Goal: Task Accomplishment & Management: Manage account settings

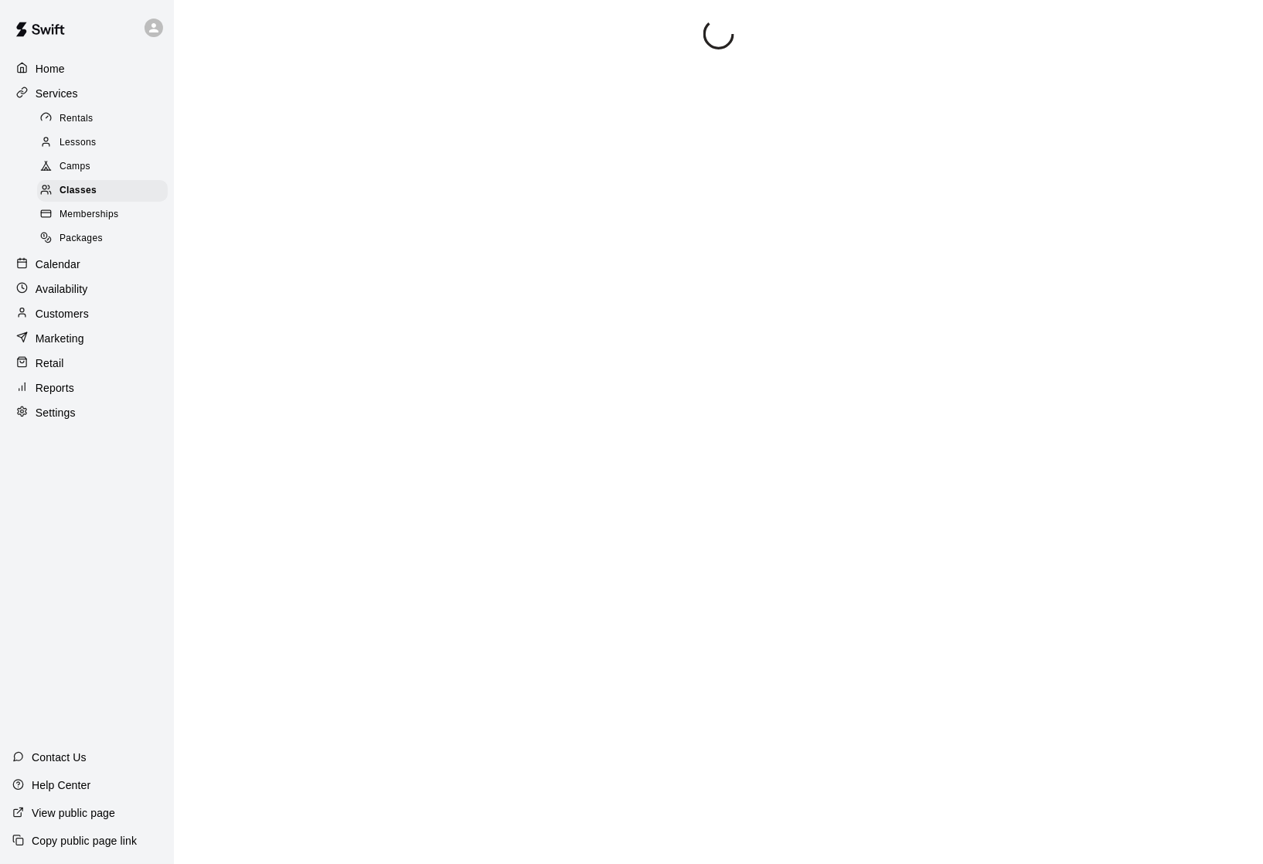
click at [74, 264] on p "Calendar" at bounding box center [58, 264] width 45 height 15
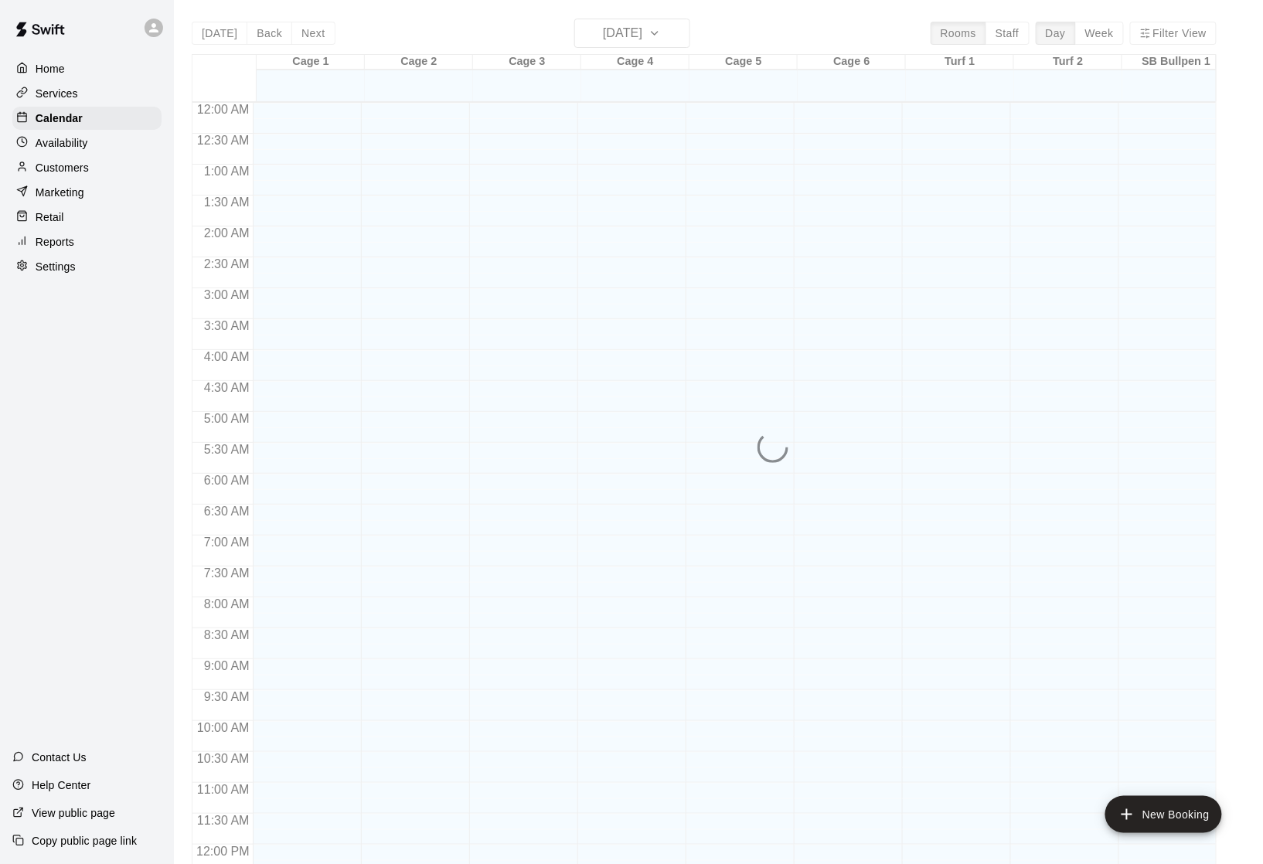
scroll to position [658, 0]
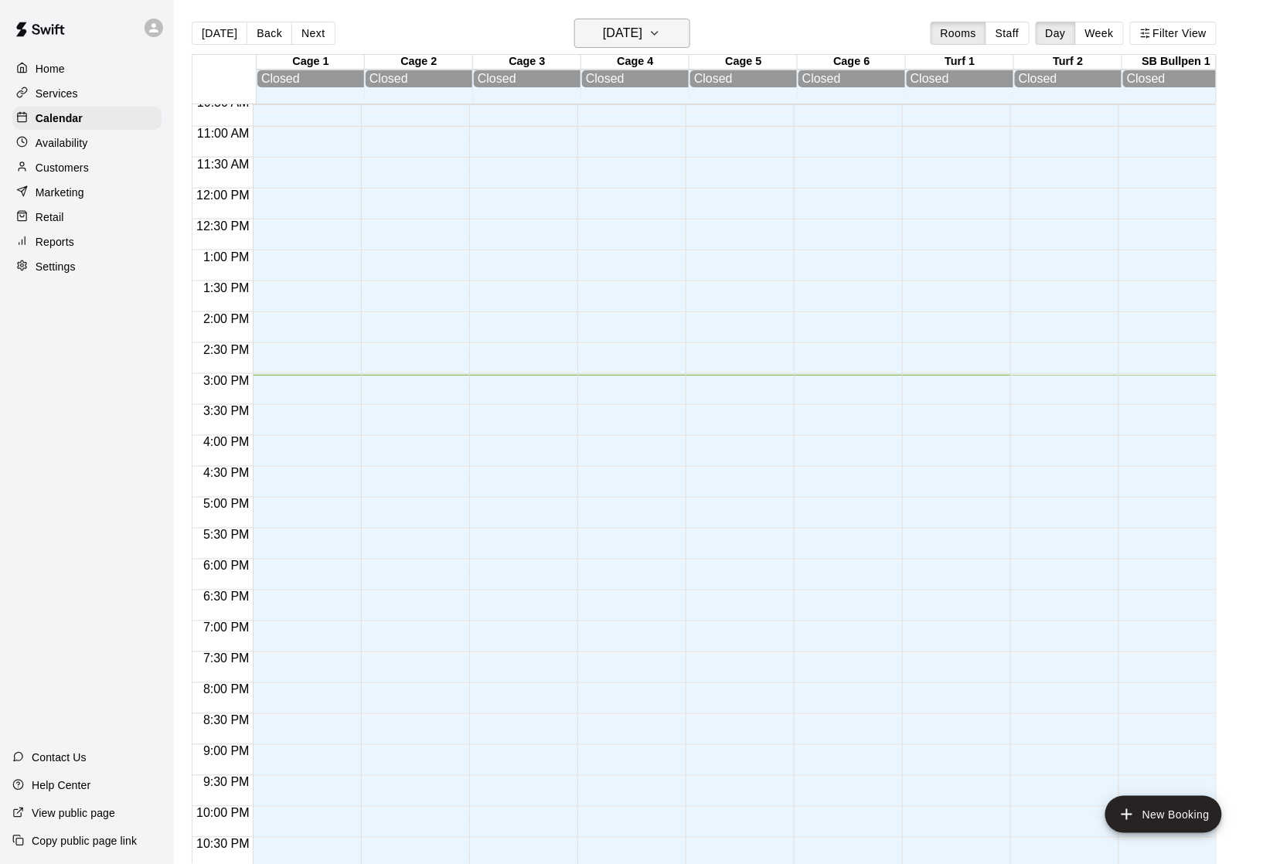
click at [615, 41] on h6 "[DATE]" at bounding box center [622, 33] width 39 height 22
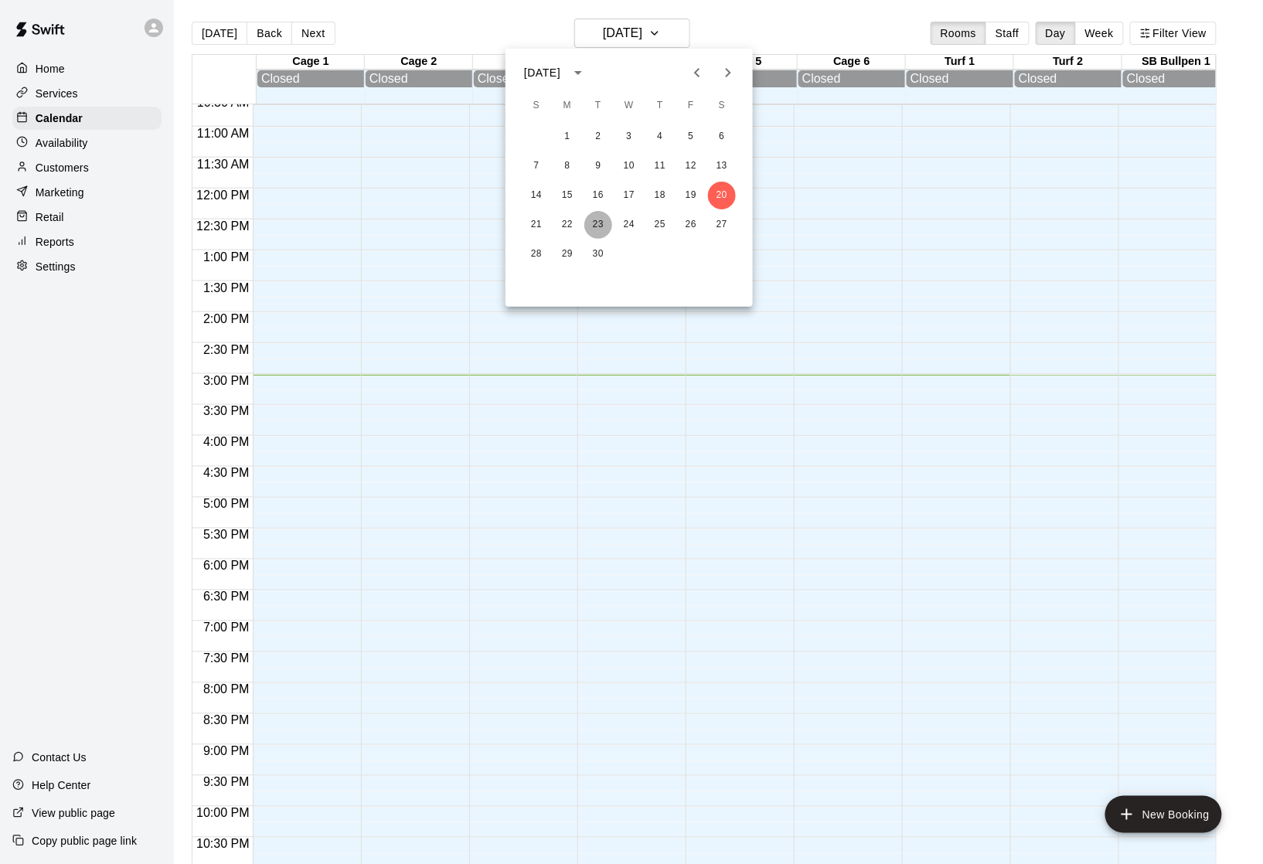
click at [597, 226] on button "23" at bounding box center [598, 225] width 28 height 28
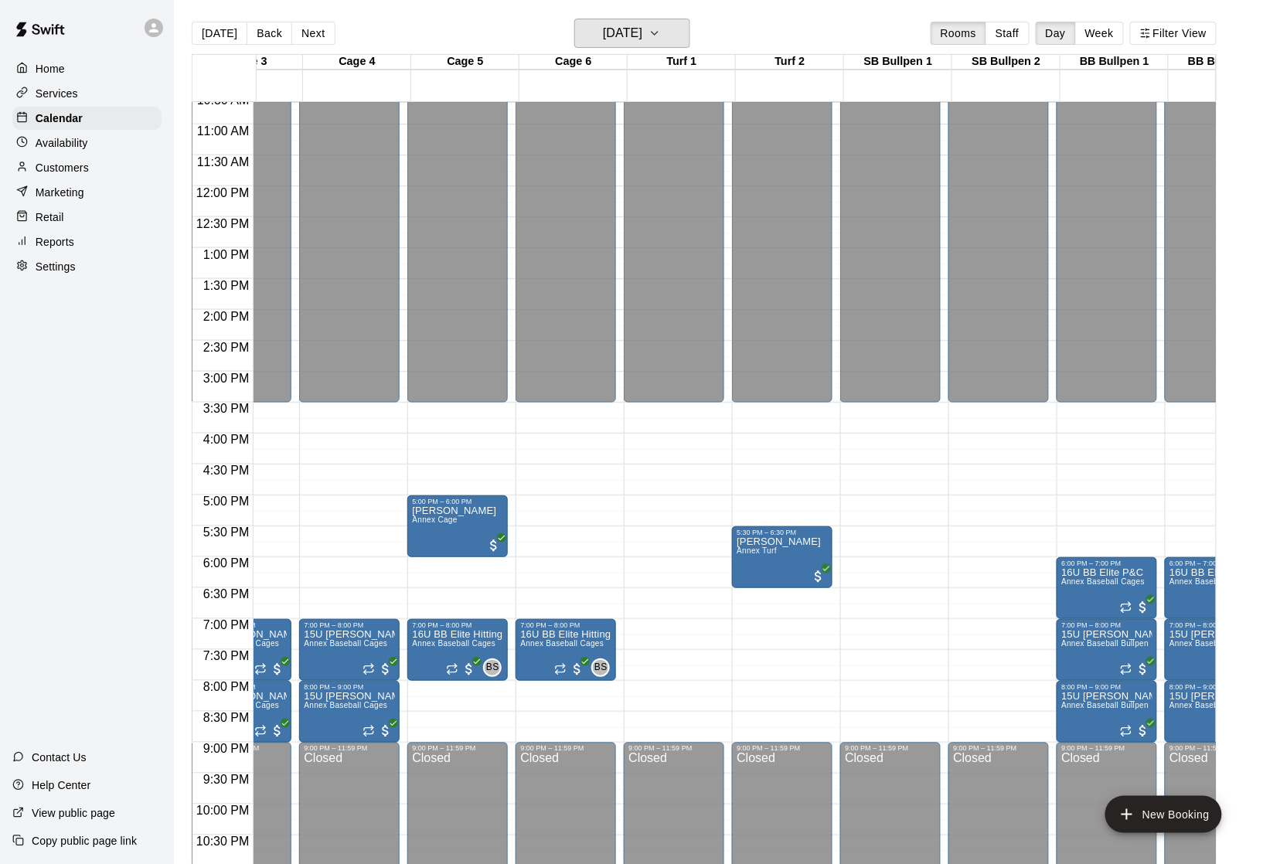
scroll to position [0, 0]
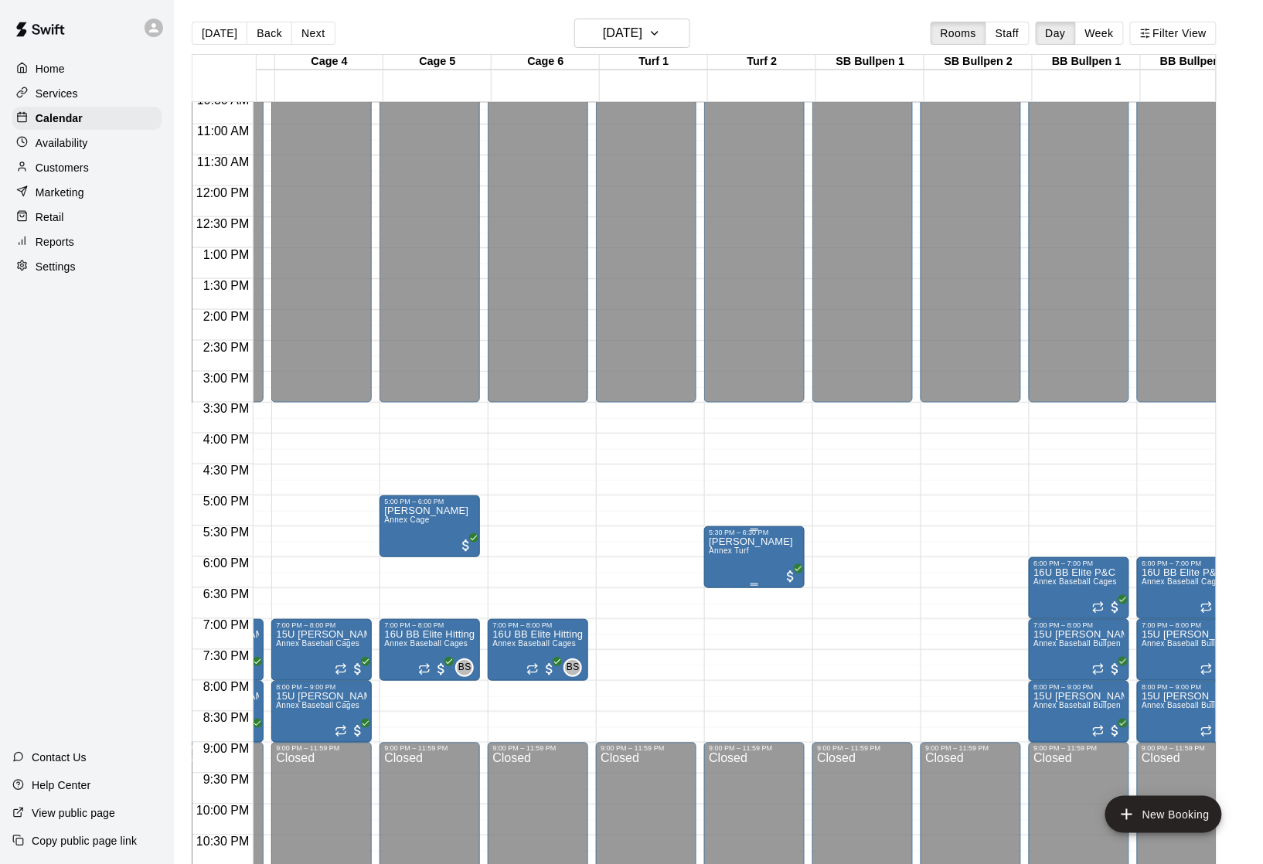
click at [752, 542] on p "[PERSON_NAME]" at bounding box center [751, 542] width 84 height 0
click at [842, 521] on div at bounding box center [631, 432] width 1263 height 864
click at [749, 555] on span "Annex Turf" at bounding box center [729, 550] width 40 height 9
click at [730, 576] on icon "edit" at bounding box center [728, 567] width 19 height 19
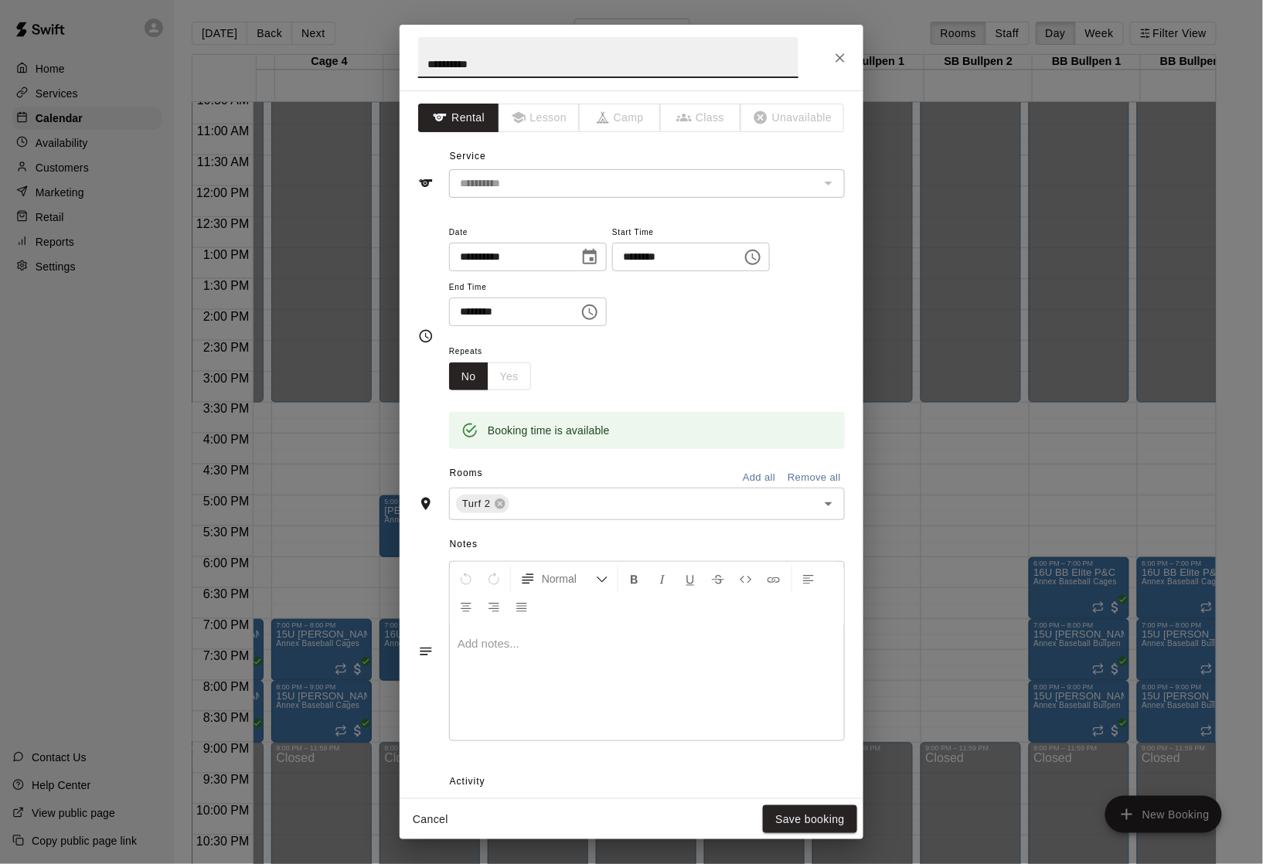
click at [496, 321] on input "********" at bounding box center [508, 312] width 119 height 29
click at [479, 322] on input "********" at bounding box center [508, 312] width 119 height 29
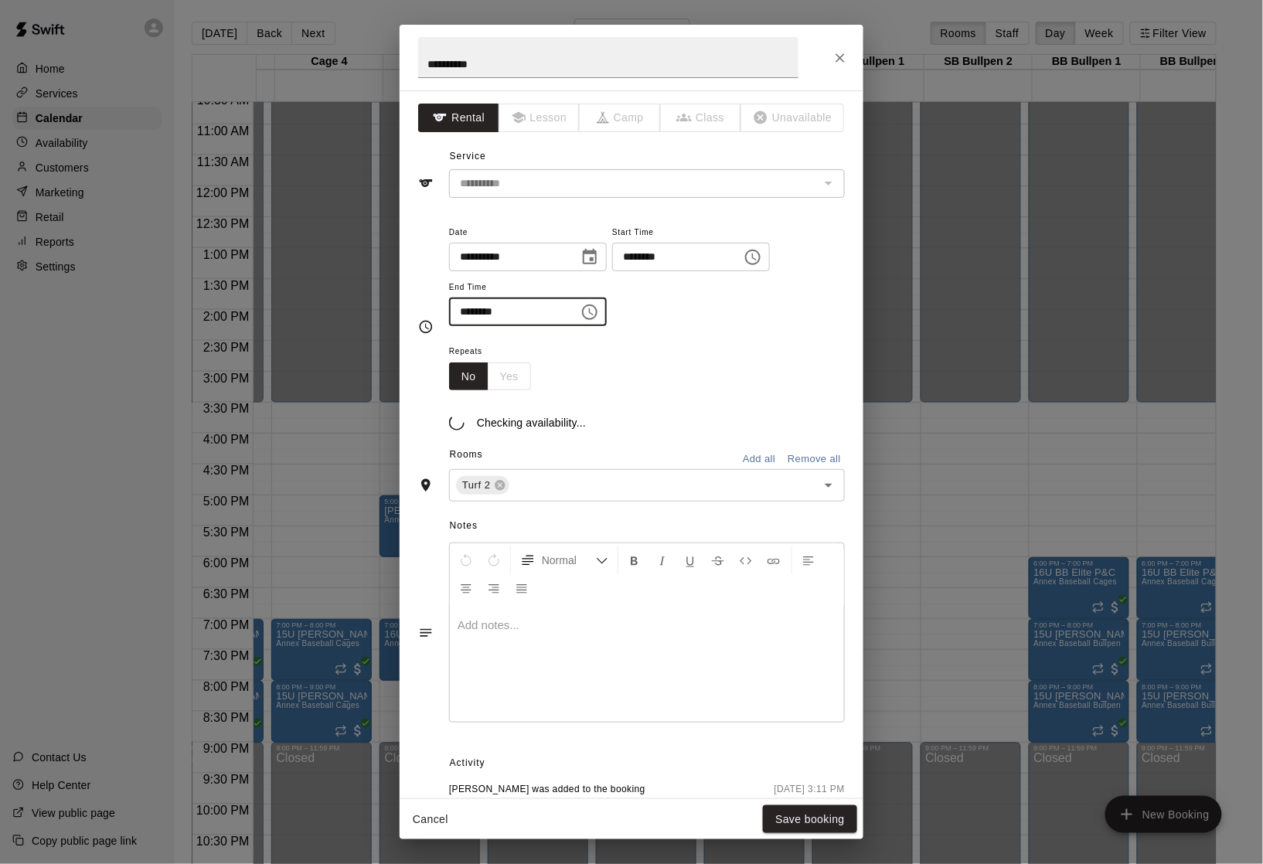
type input "********"
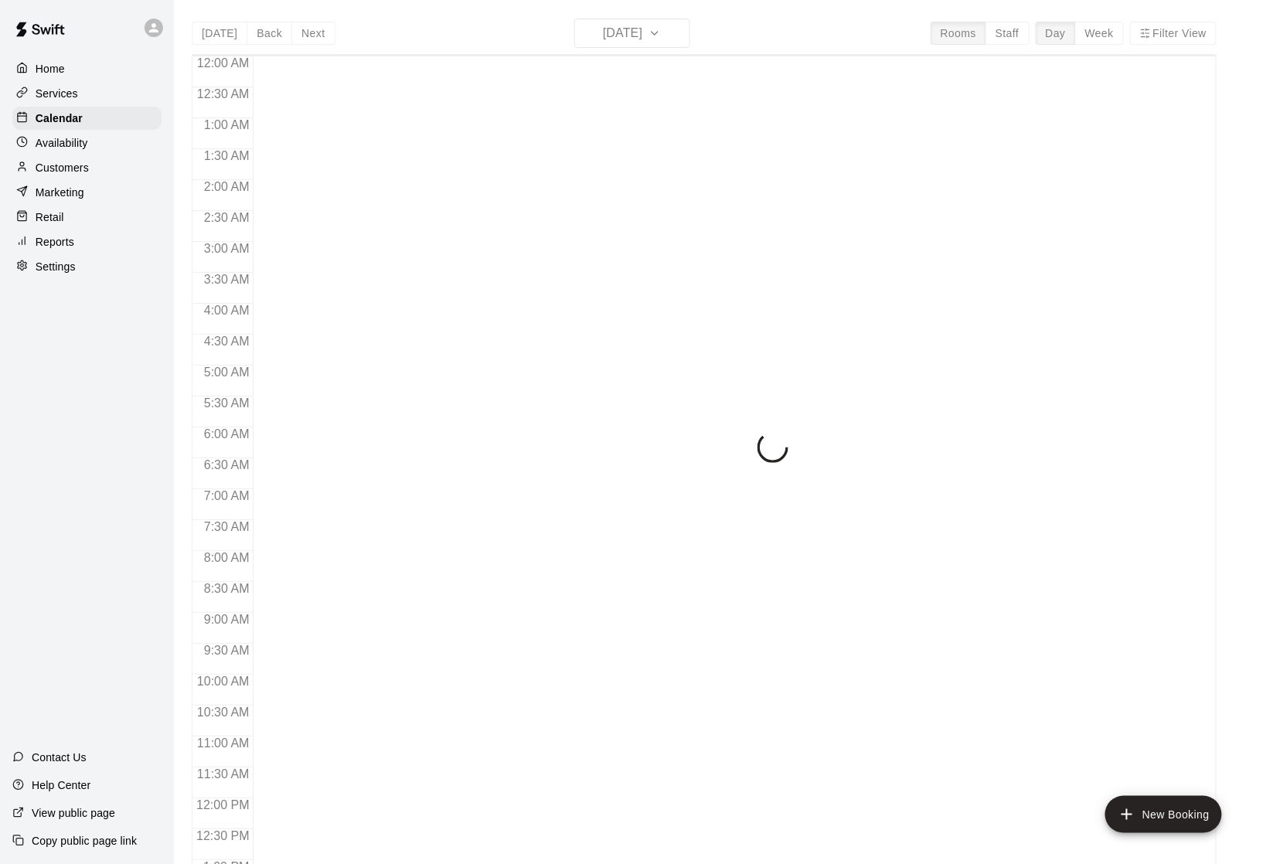
scroll to position [658, 0]
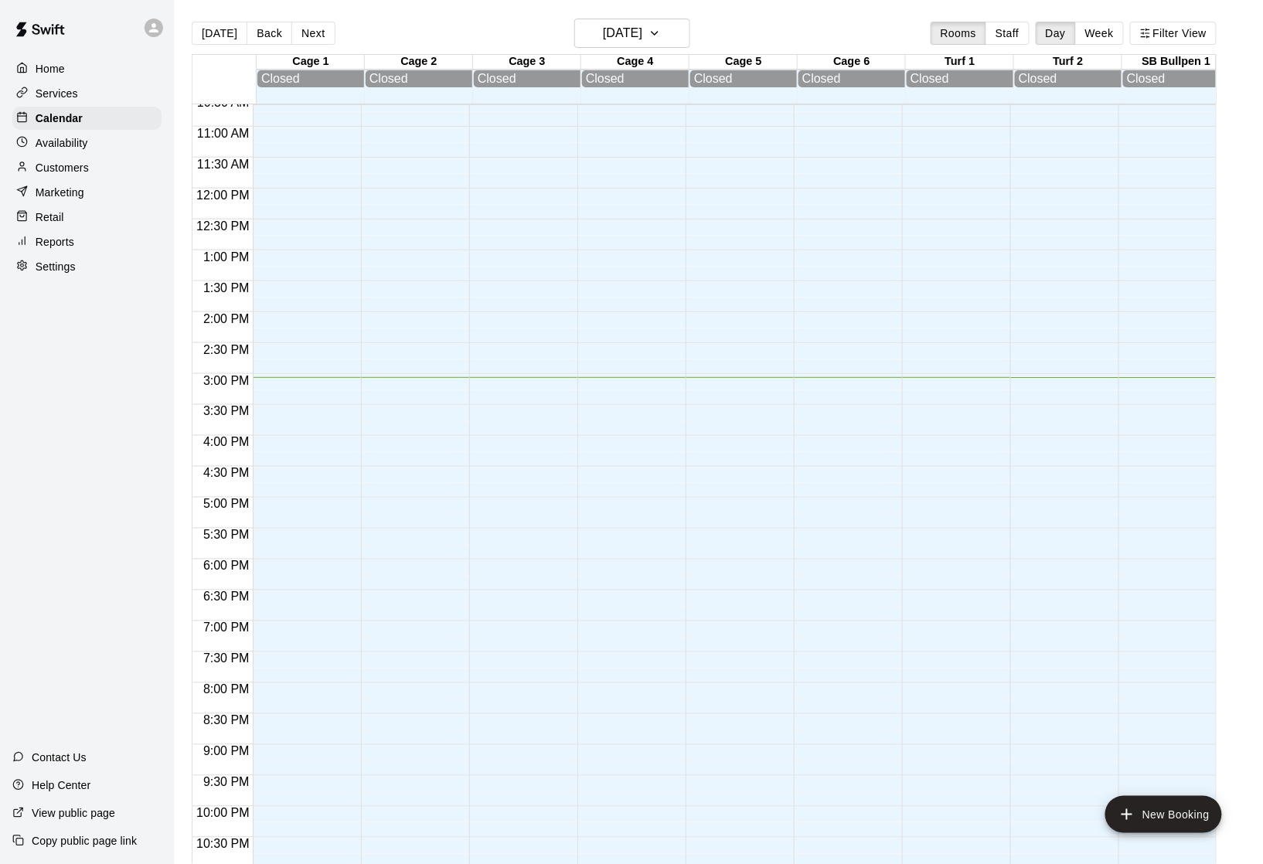
click at [724, 26] on div "[DATE] Back [DATE][DATE] Rooms Staff Day Week Filter View" at bounding box center [704, 37] width 1025 height 36
click at [624, 26] on h6 "[DATE]" at bounding box center [622, 33] width 39 height 22
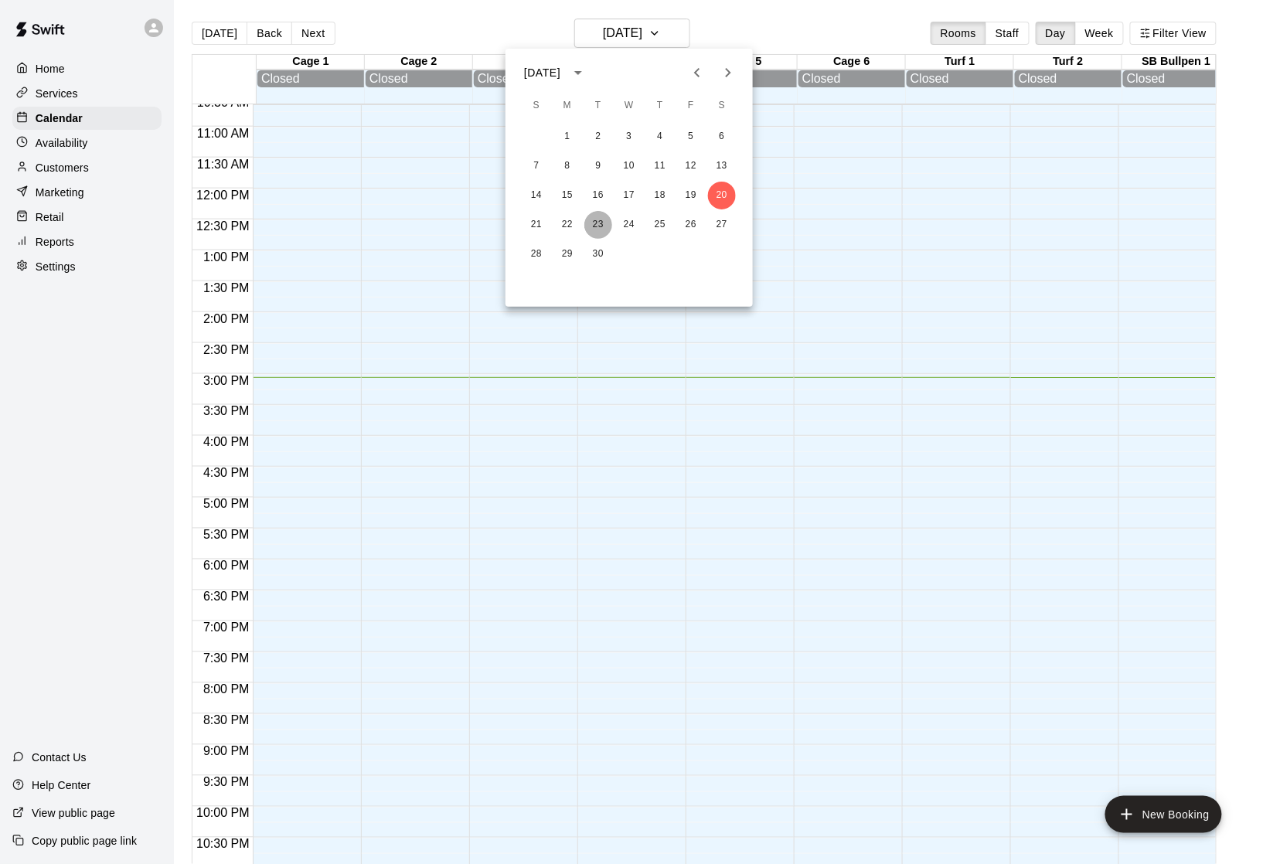
click at [591, 226] on button "23" at bounding box center [598, 225] width 28 height 28
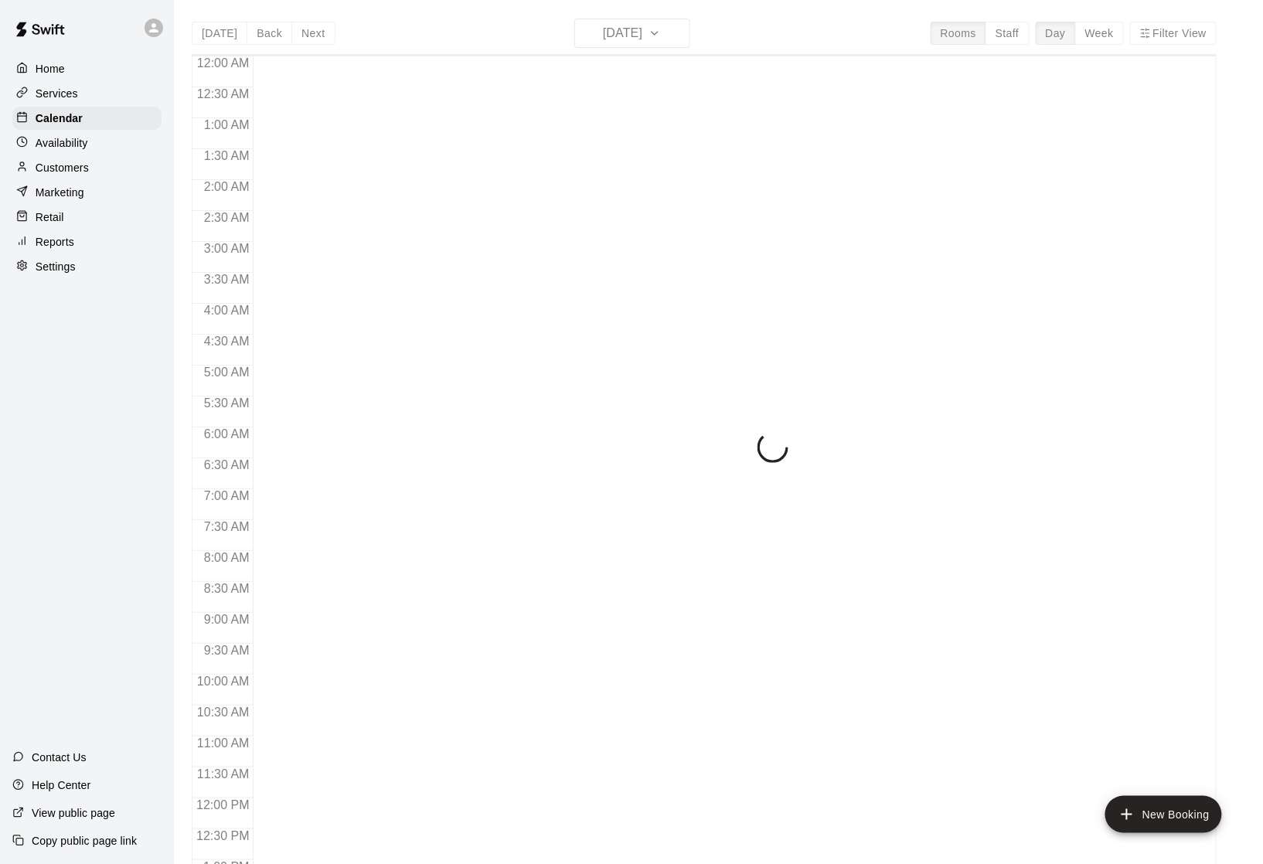
scroll to position [658, 0]
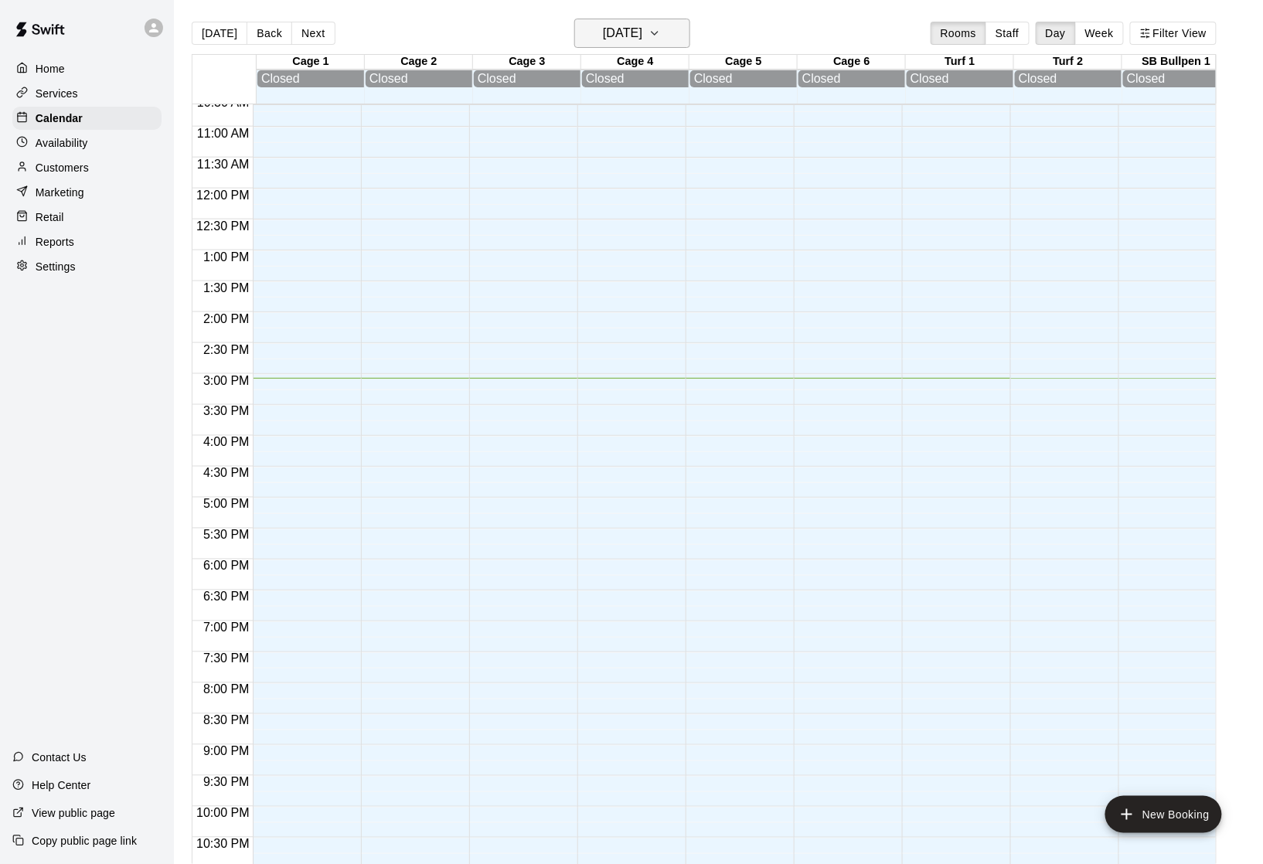
click at [603, 25] on h6 "[DATE]" at bounding box center [622, 33] width 39 height 22
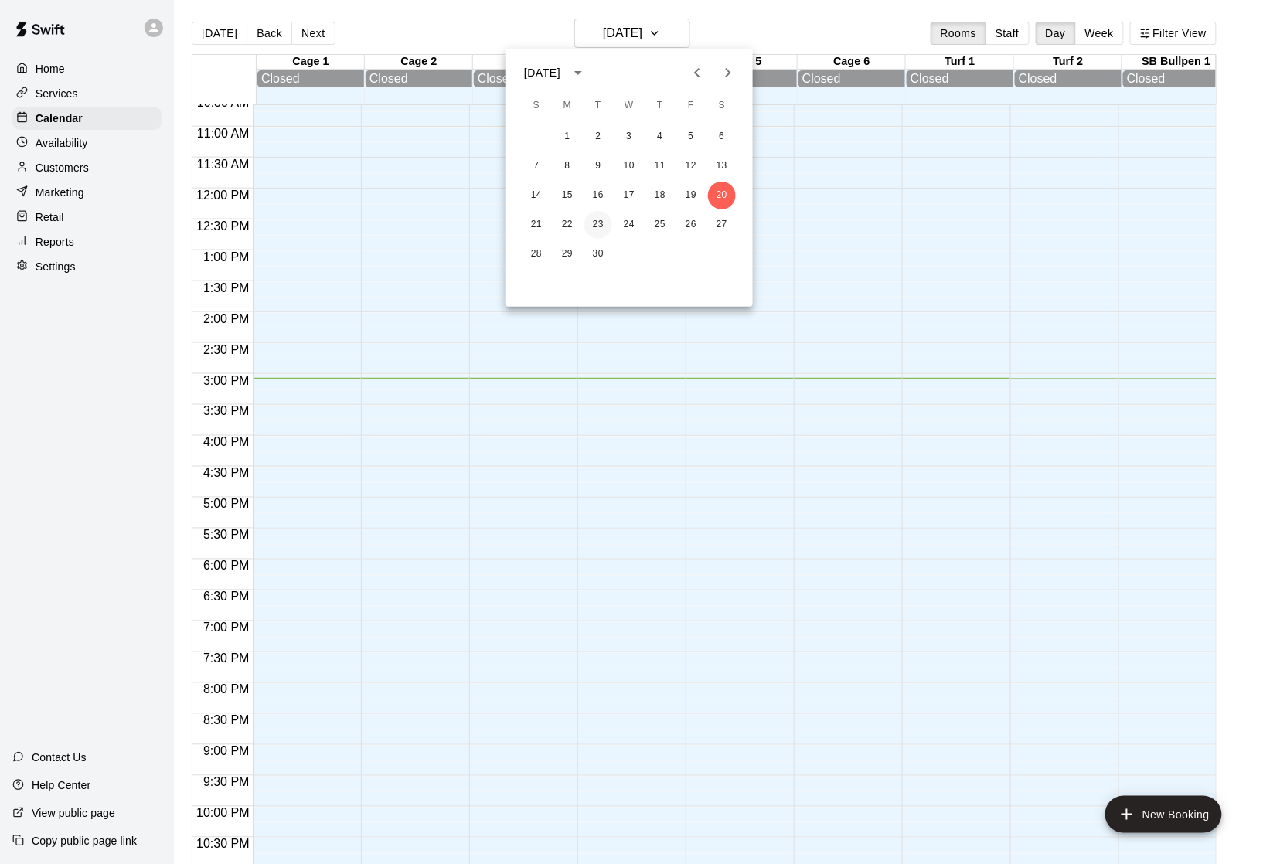
click at [607, 223] on button "23" at bounding box center [598, 225] width 28 height 28
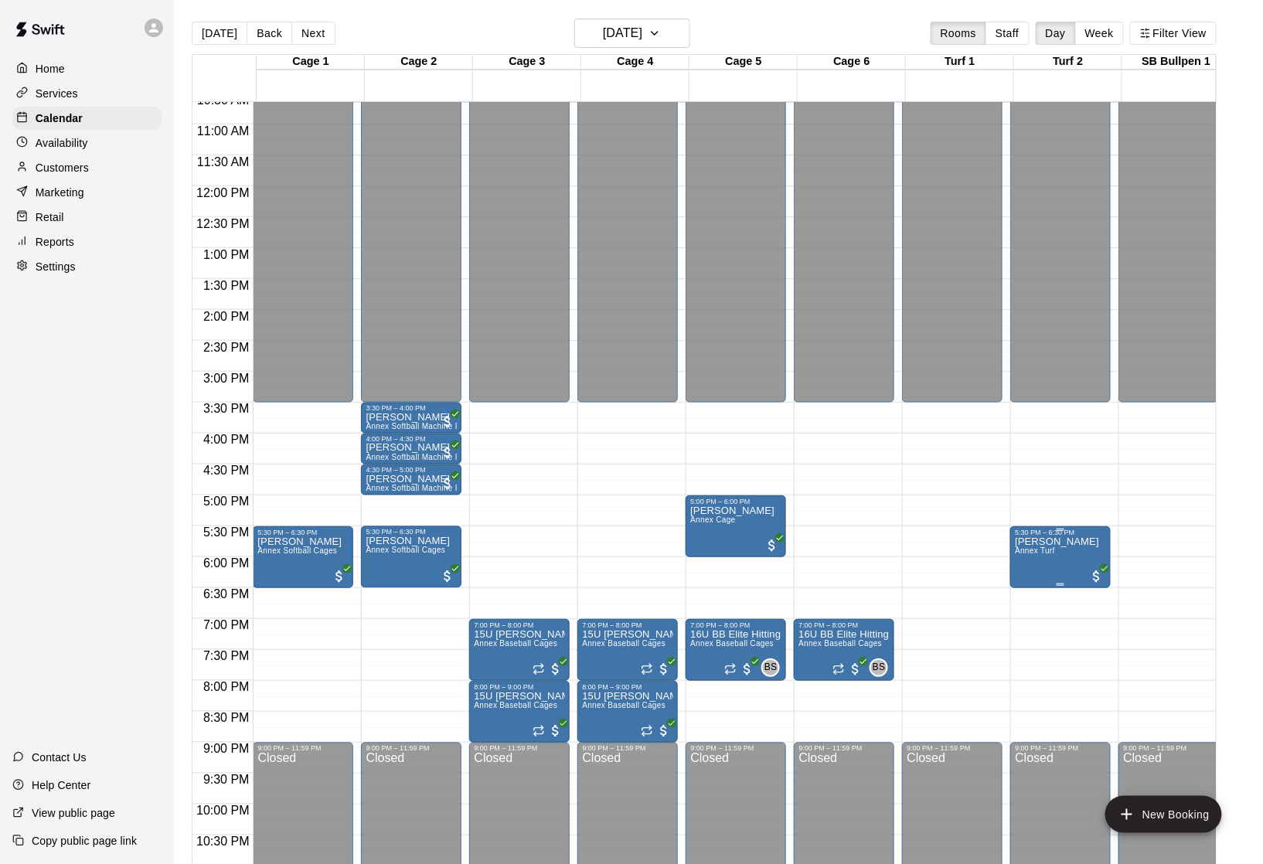
click at [1052, 555] on span "Annex Turf" at bounding box center [1035, 550] width 40 height 9
click at [1033, 573] on icon "edit" at bounding box center [1034, 567] width 14 height 14
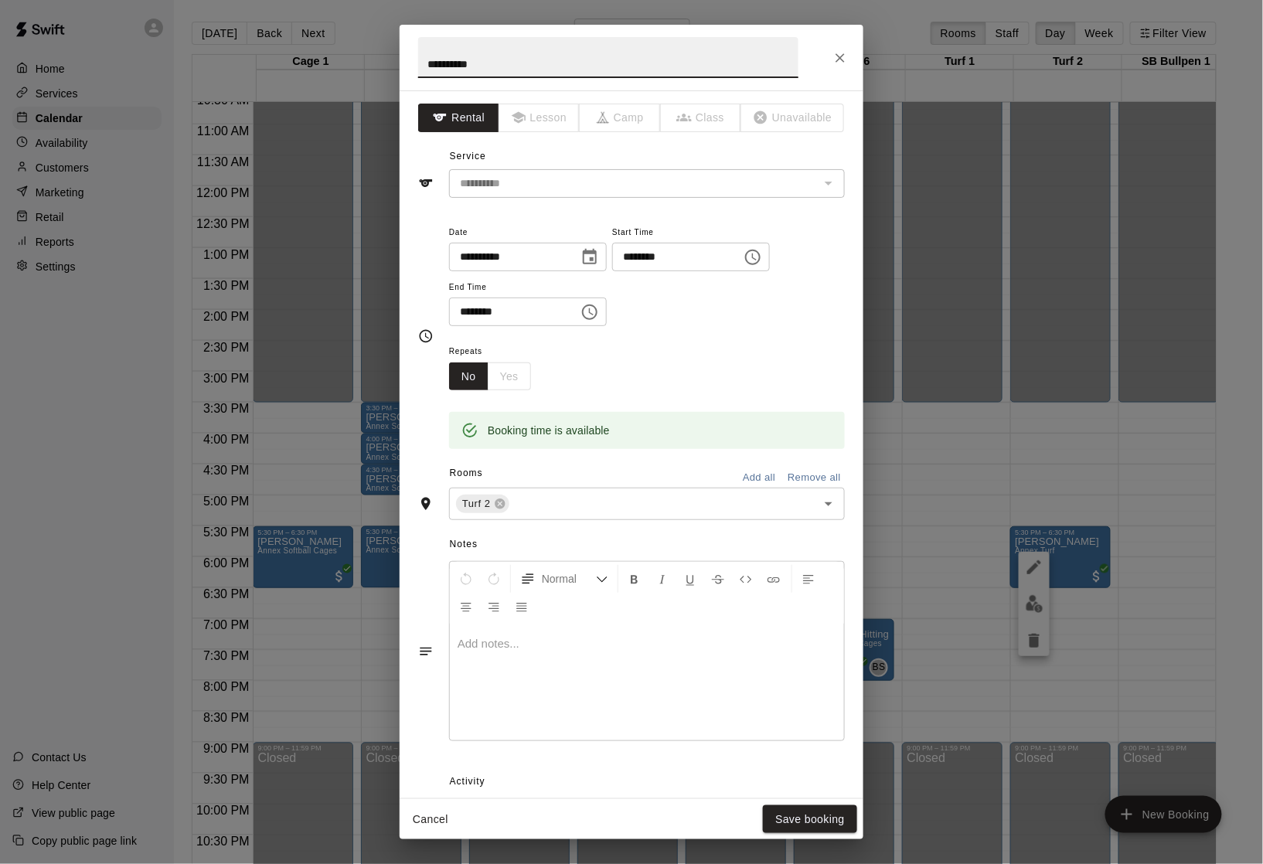
click at [835, 51] on icon "Close" at bounding box center [839, 57] width 15 height 15
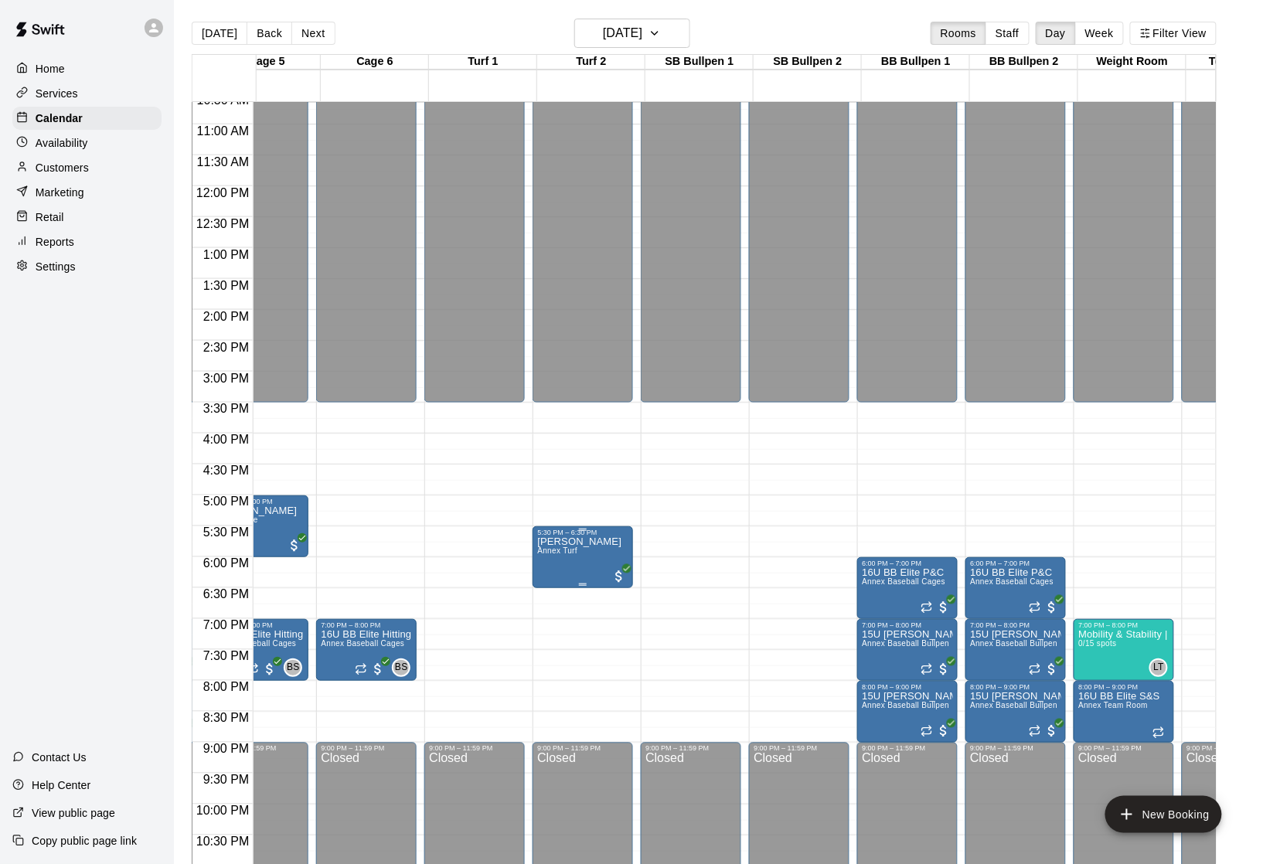
scroll to position [0, 563]
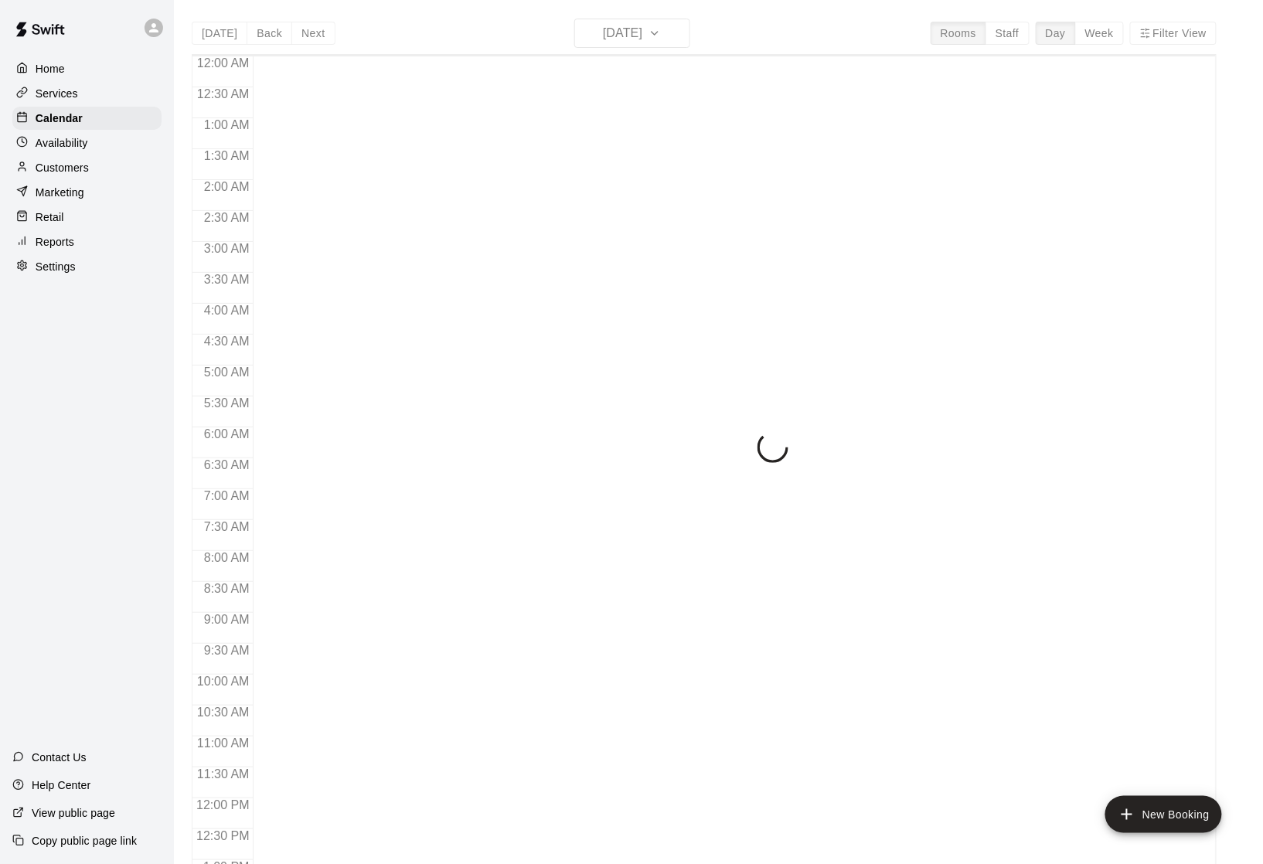
scroll to position [658, 0]
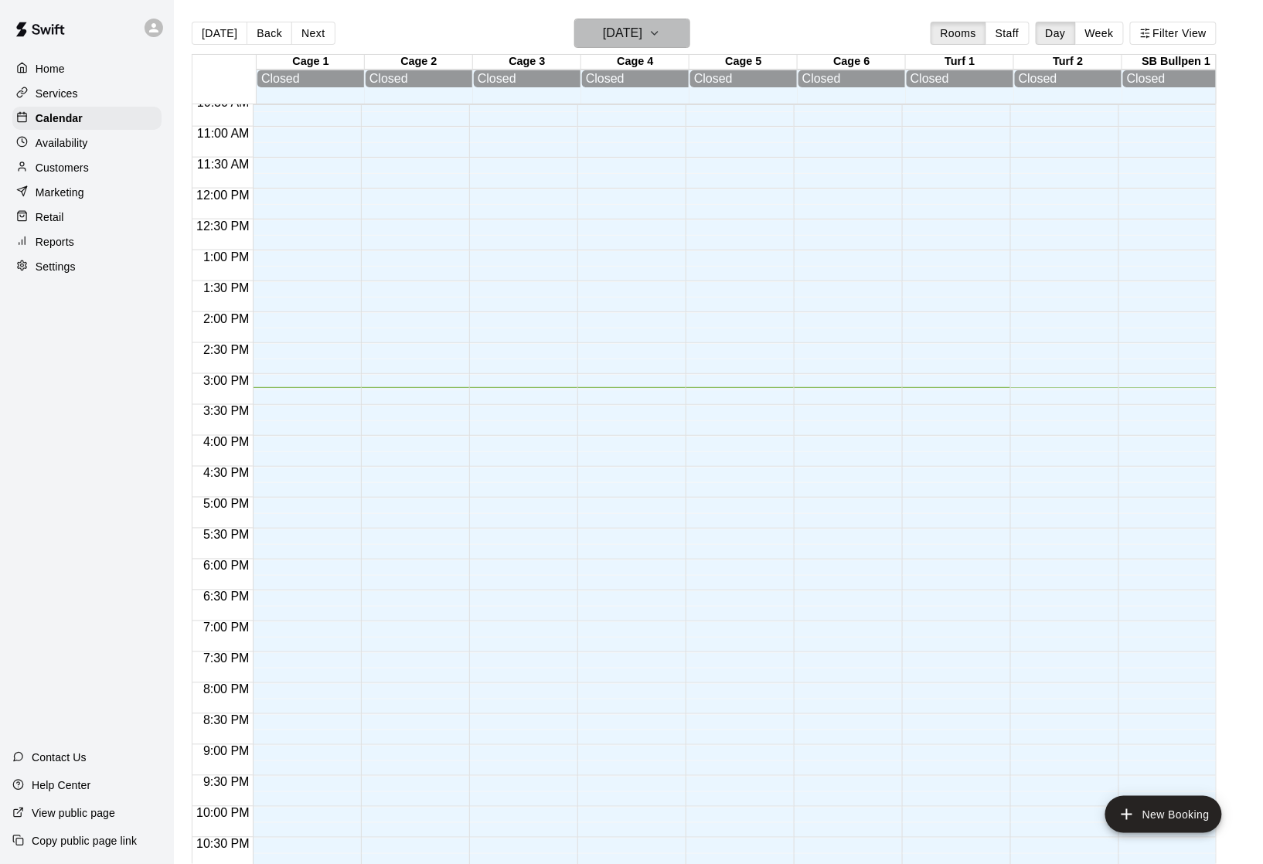
click at [686, 22] on button "[DATE]" at bounding box center [632, 33] width 116 height 29
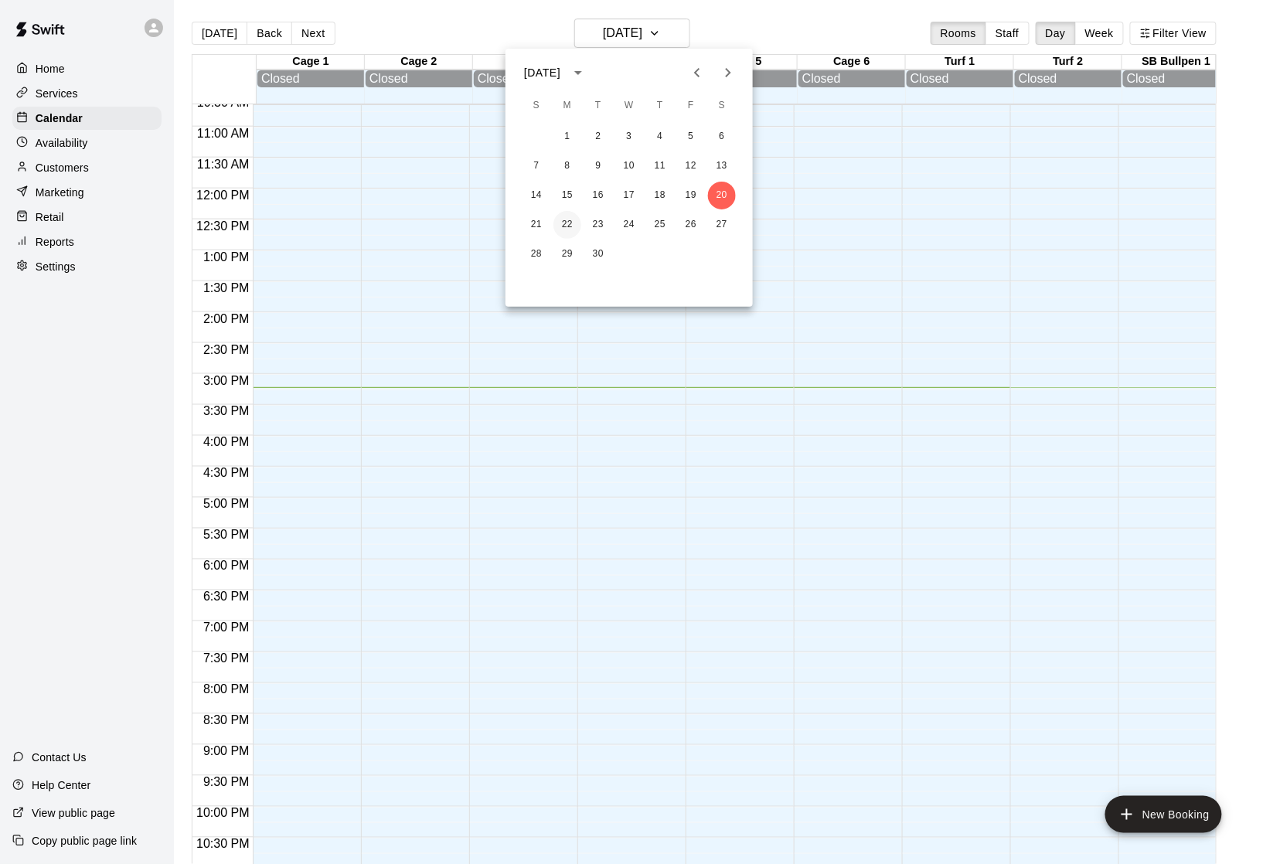
click at [567, 224] on button "22" at bounding box center [567, 225] width 28 height 28
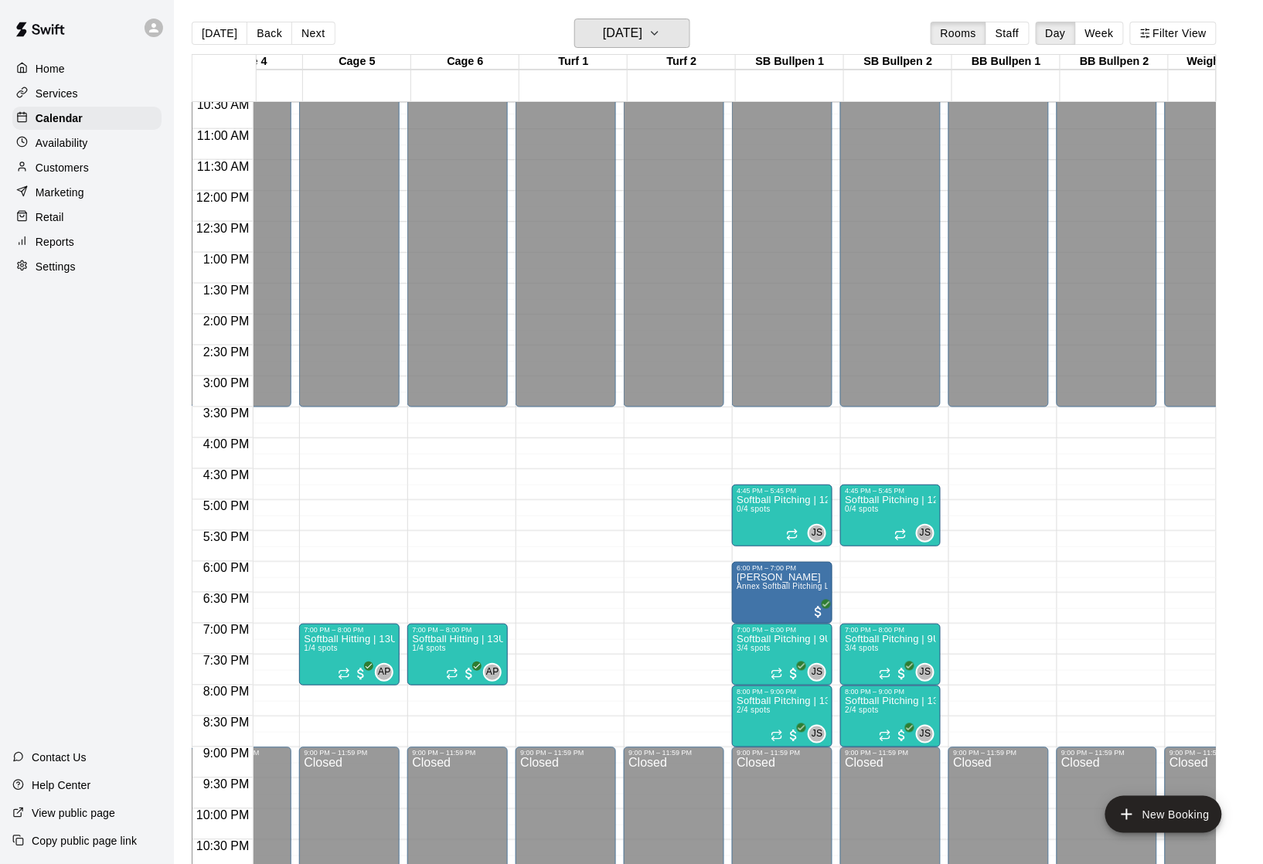
scroll to position [0, 374]
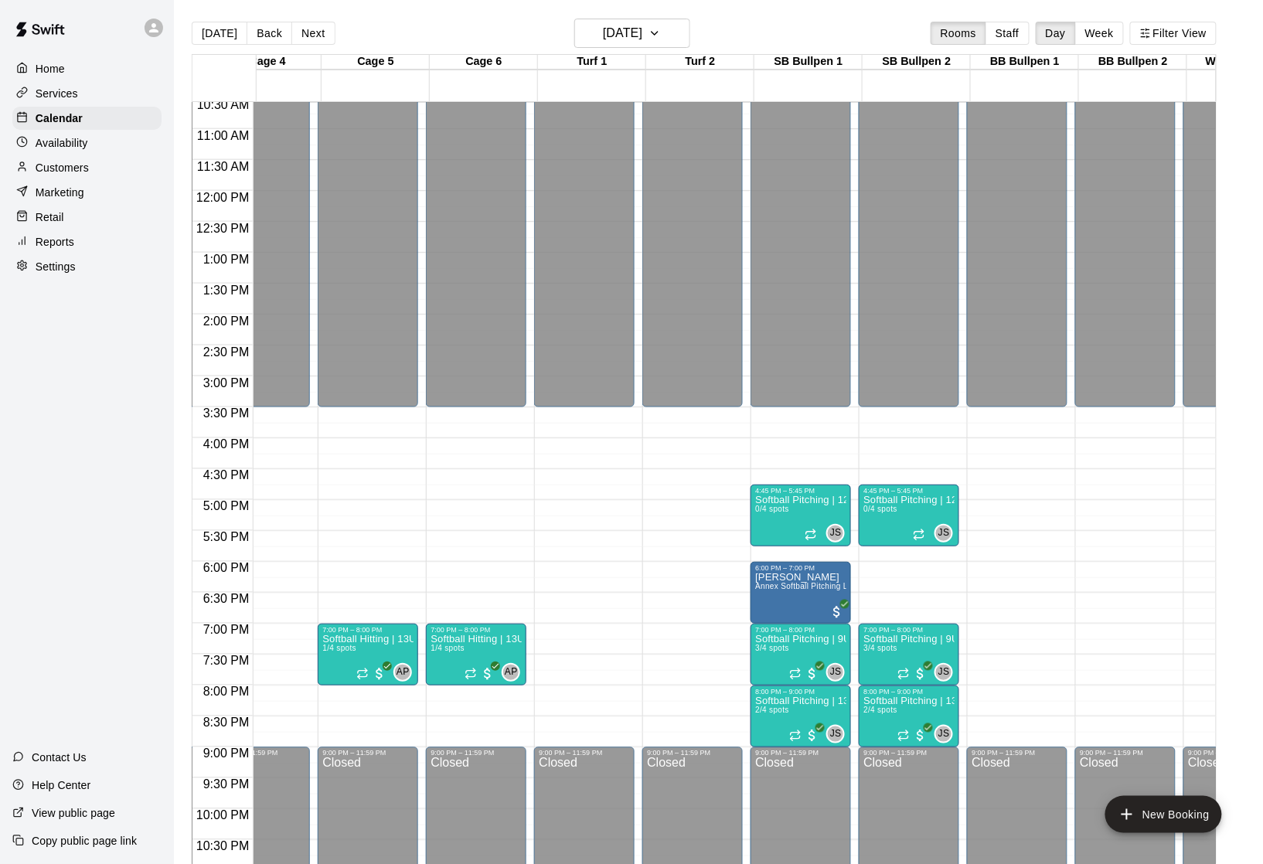
click at [69, 94] on p "Services" at bounding box center [57, 93] width 43 height 15
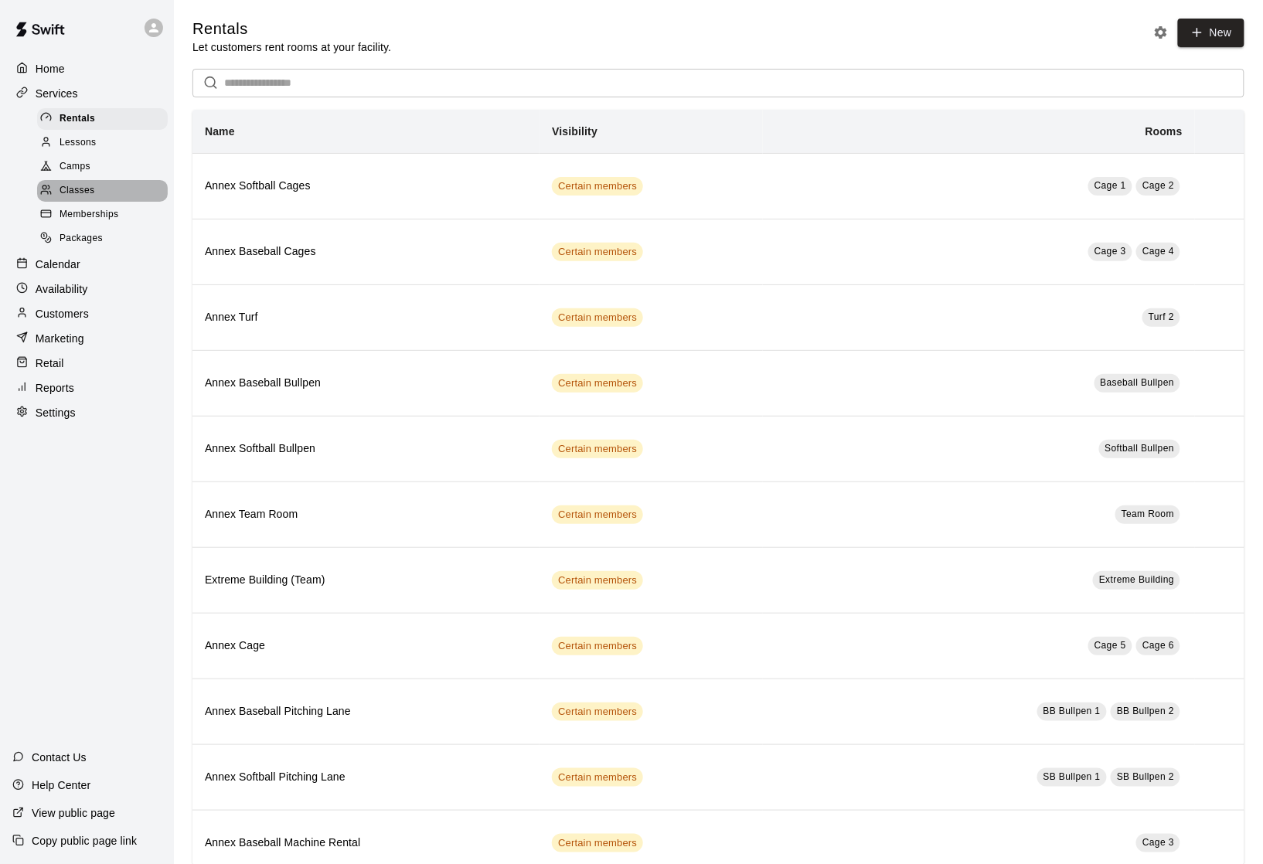
click at [85, 189] on span "Classes" at bounding box center [77, 190] width 35 height 15
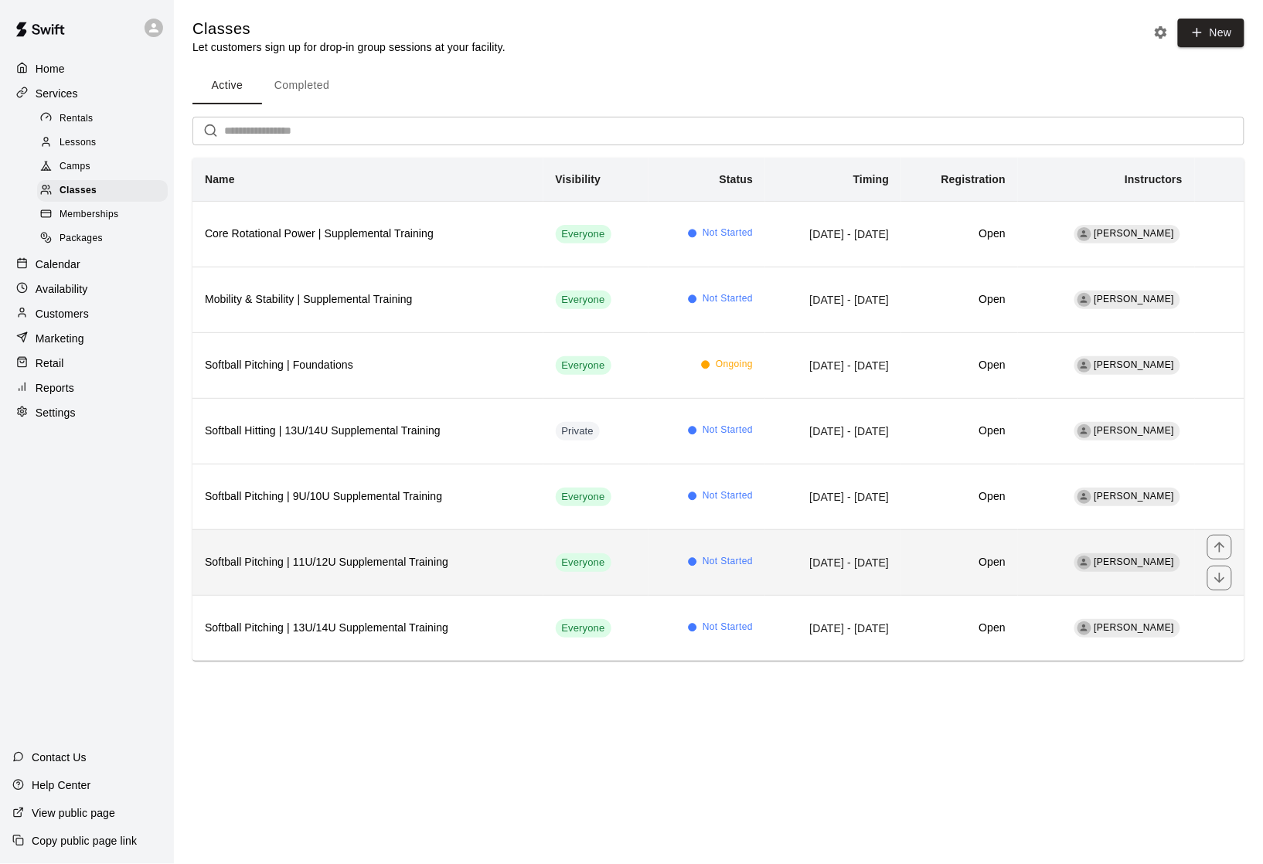
click at [349, 571] on h6 "Softball Pitching | 11U/12U Supplemental Training" at bounding box center [368, 562] width 326 height 17
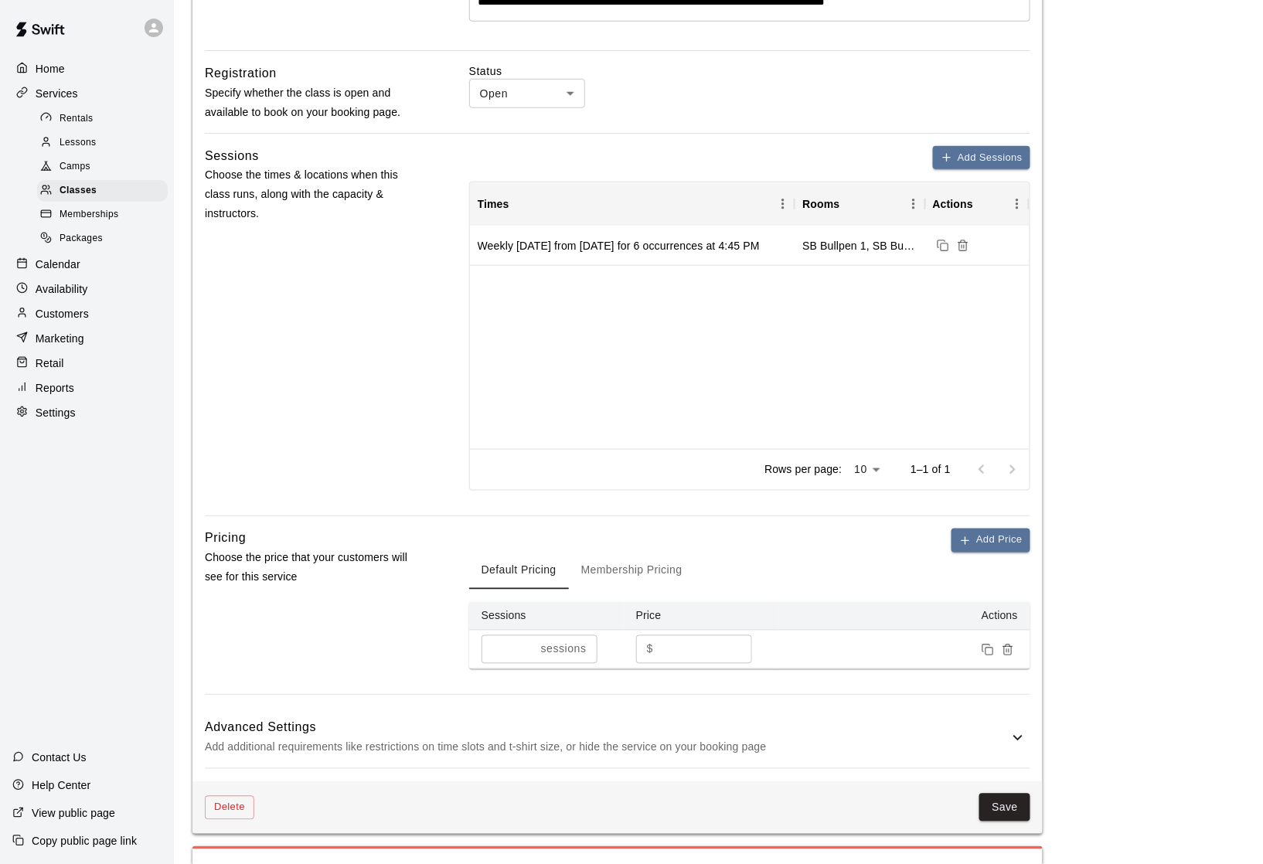
scroll to position [498, 0]
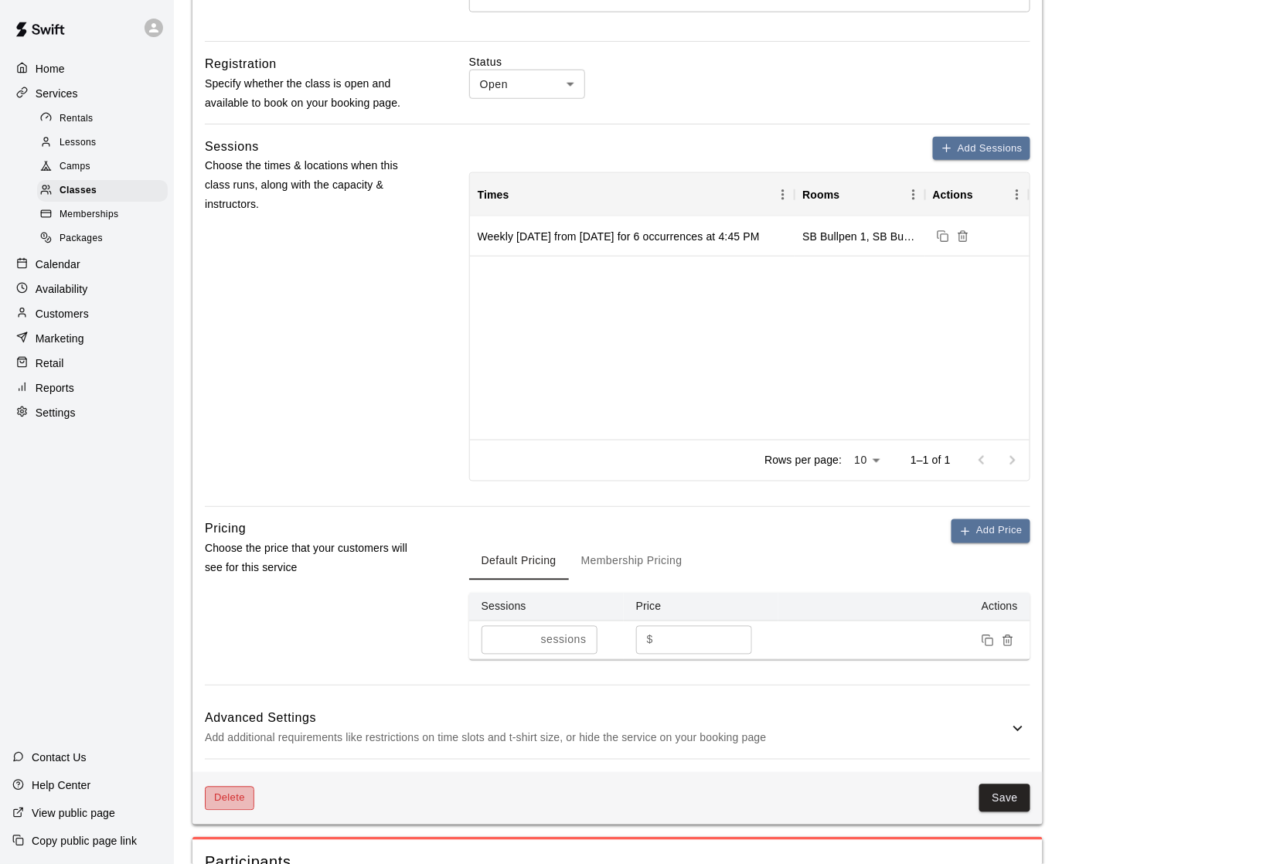
click at [223, 801] on button "Delete" at bounding box center [229, 799] width 49 height 24
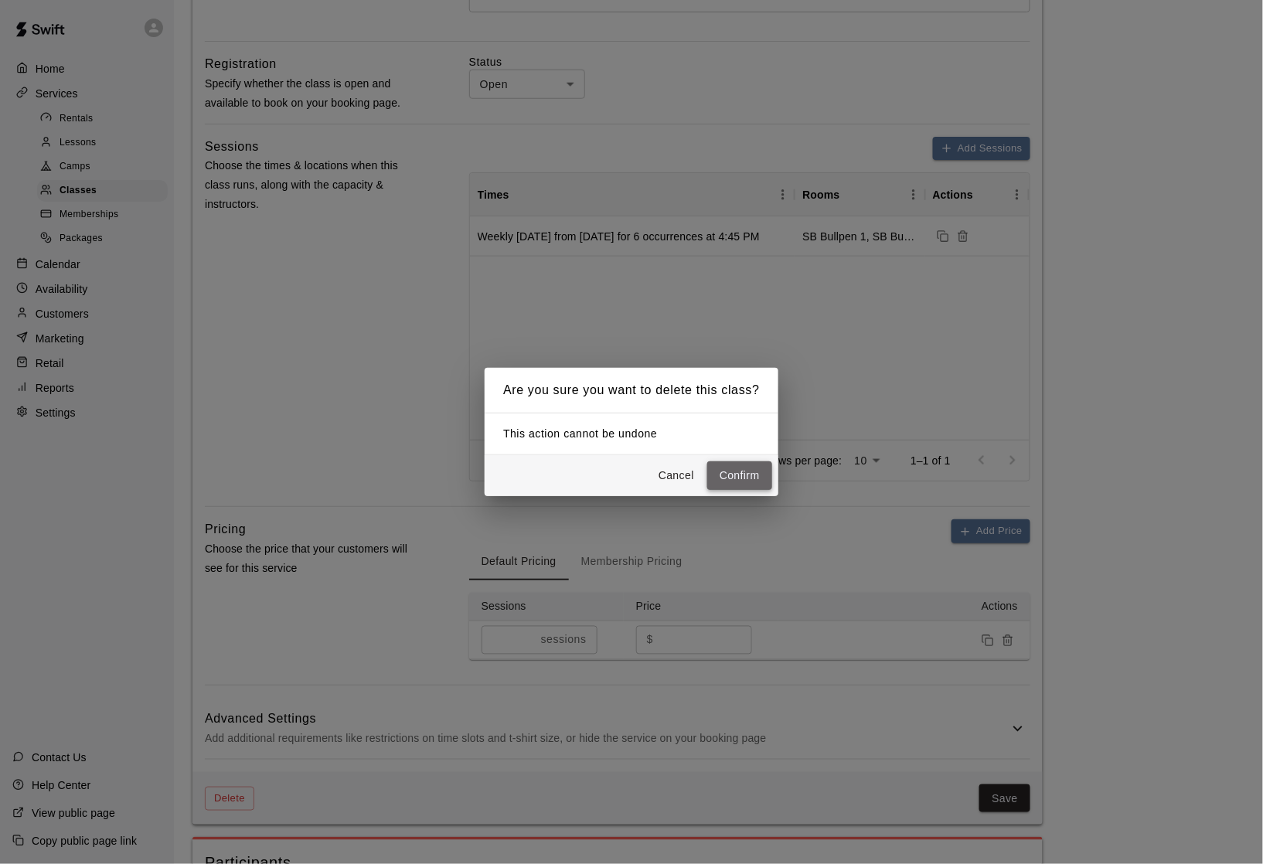
click at [743, 476] on button "Confirm" at bounding box center [739, 475] width 65 height 29
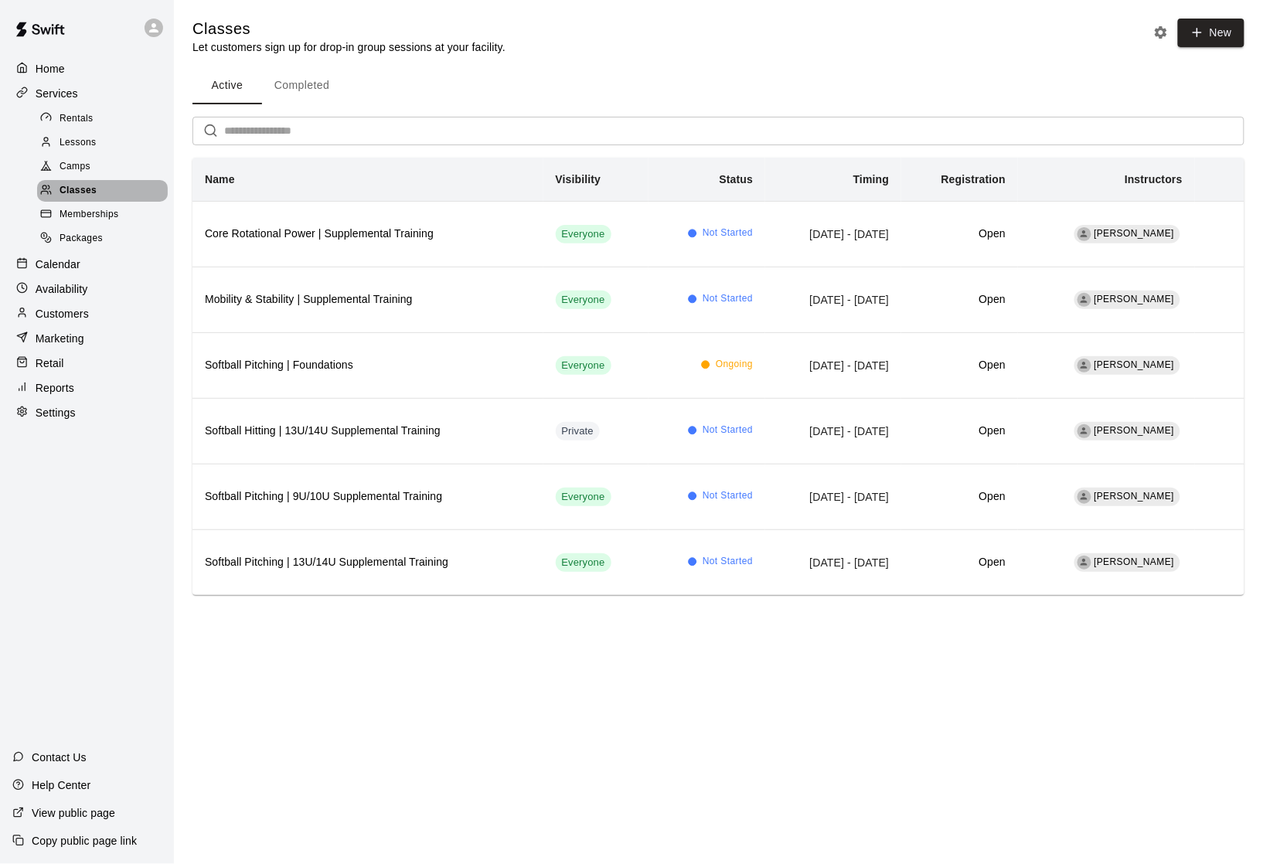
click at [88, 192] on span "Classes" at bounding box center [78, 190] width 37 height 15
click at [71, 270] on p "Calendar" at bounding box center [58, 264] width 45 height 15
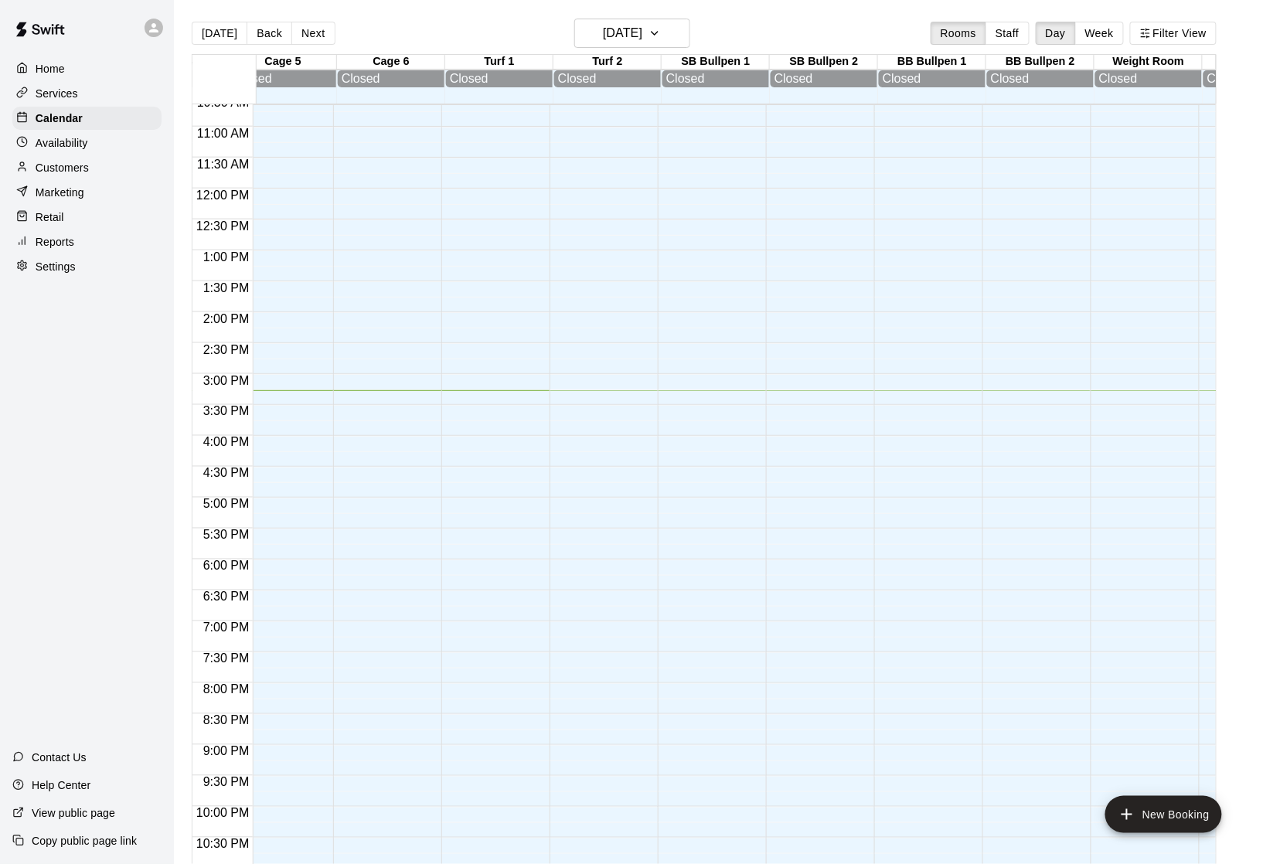
scroll to position [0, 468]
click at [637, 38] on h6 "[DATE]" at bounding box center [622, 33] width 39 height 22
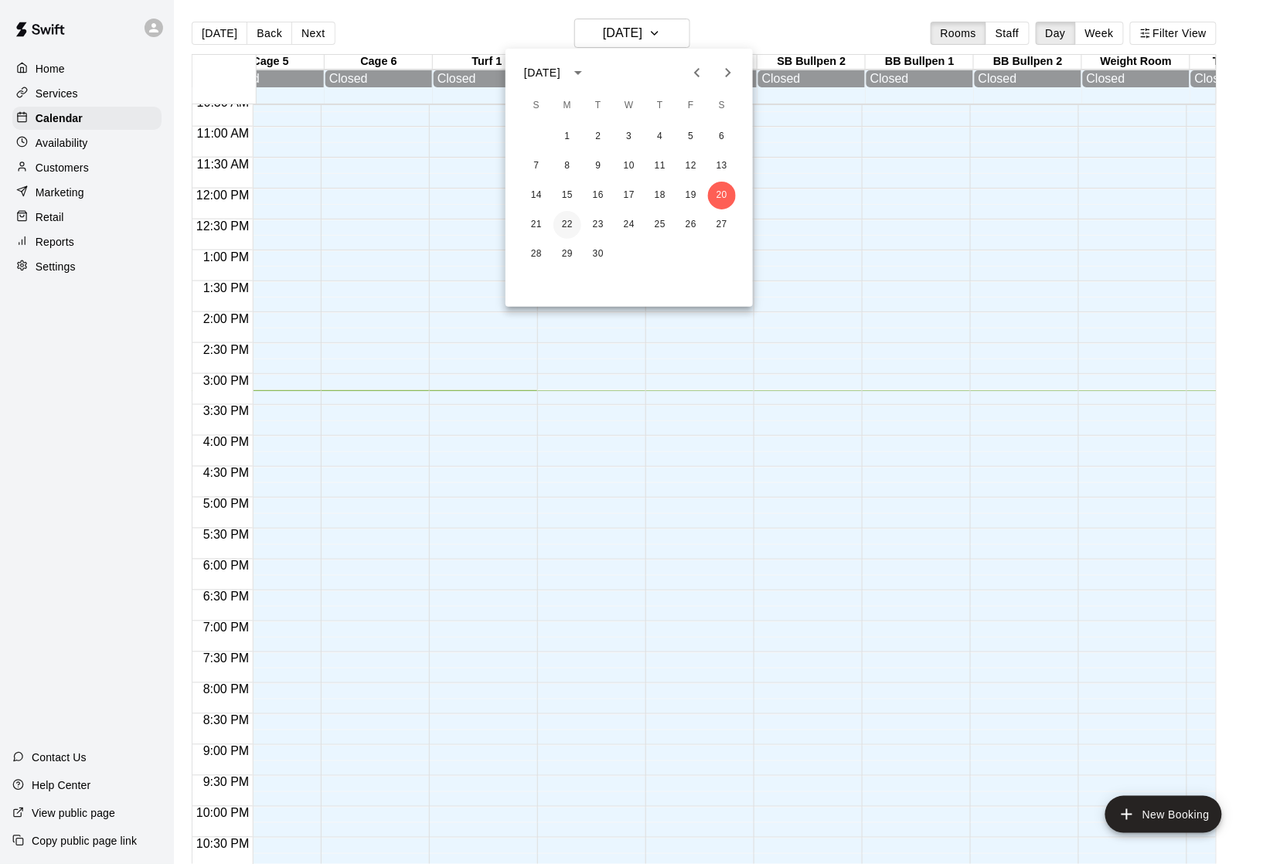
click at [564, 227] on button "22" at bounding box center [567, 225] width 28 height 28
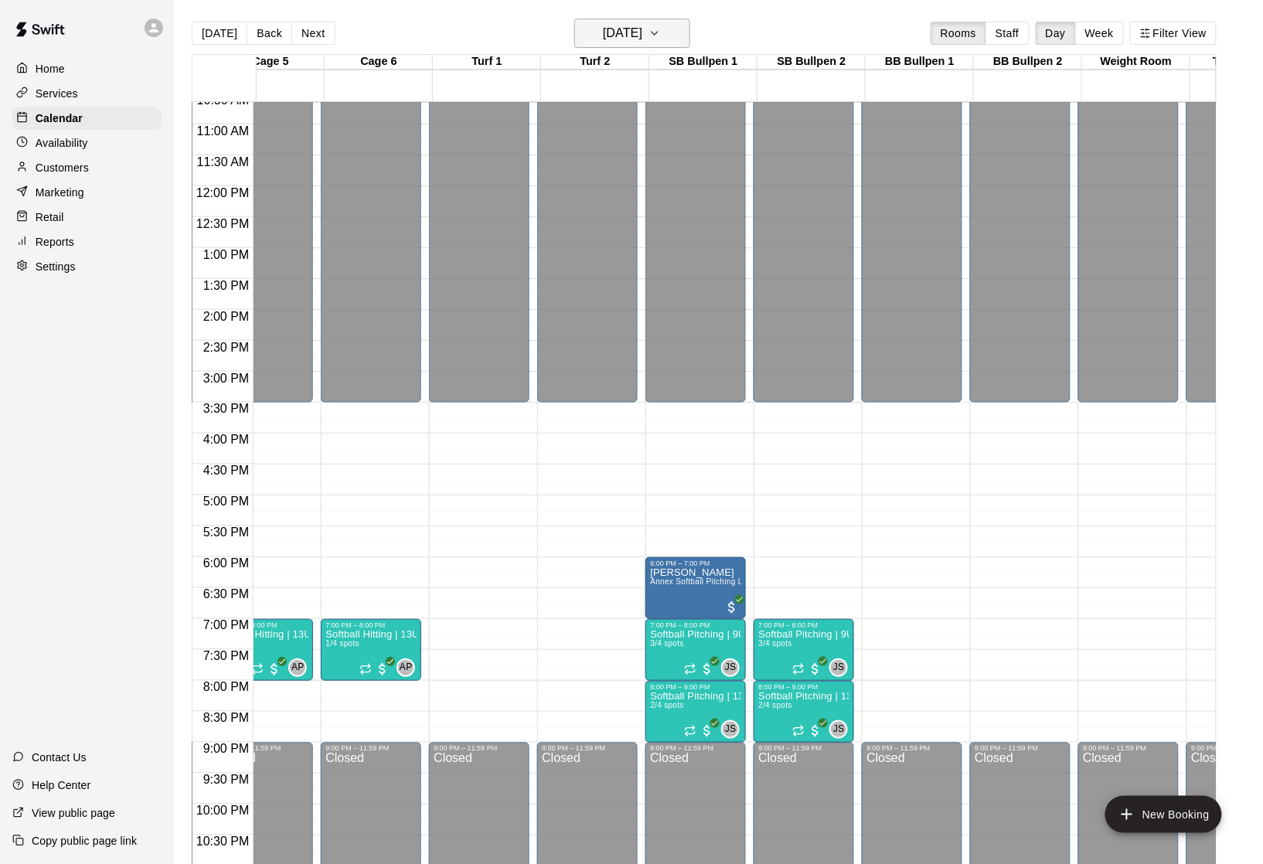
click at [661, 37] on icon "button" at bounding box center [654, 33] width 12 height 19
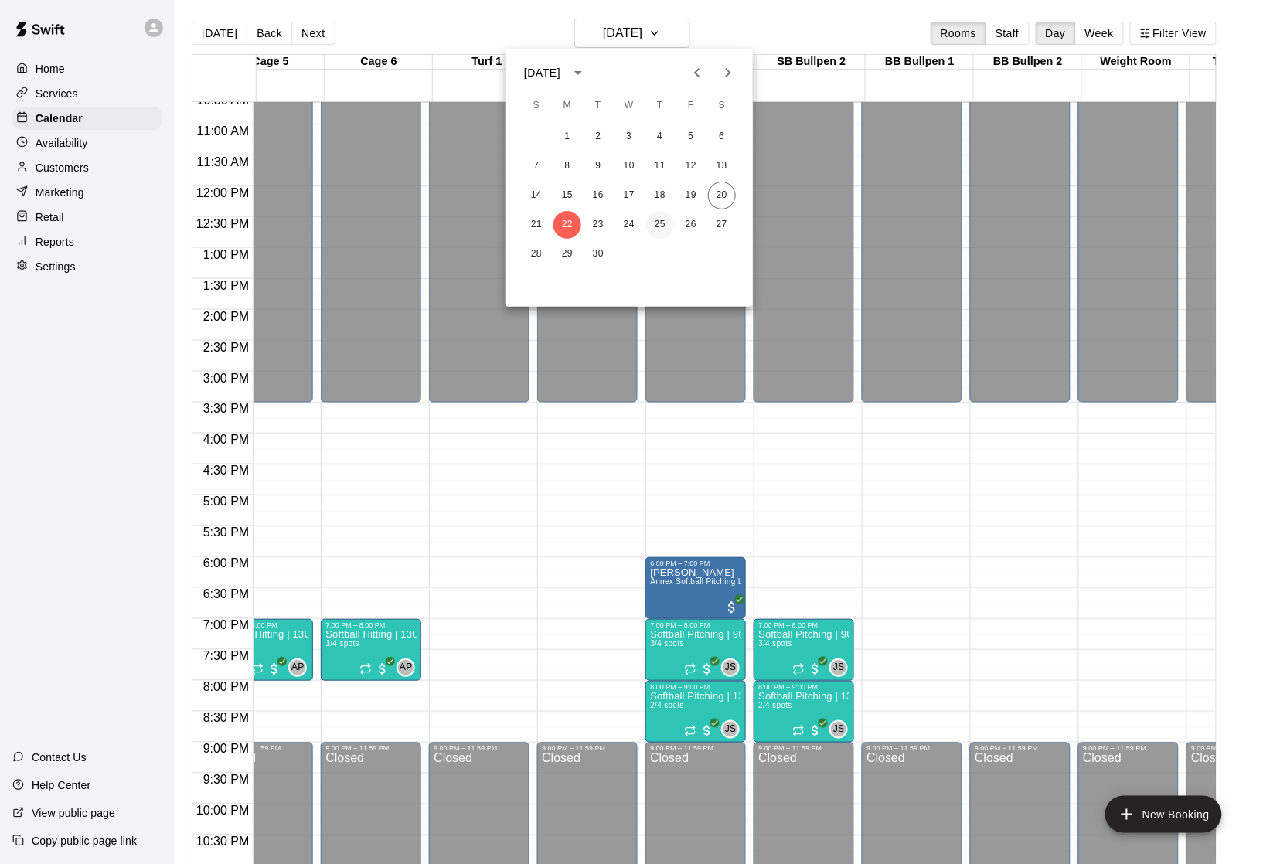
click at [656, 226] on button "25" at bounding box center [660, 225] width 28 height 28
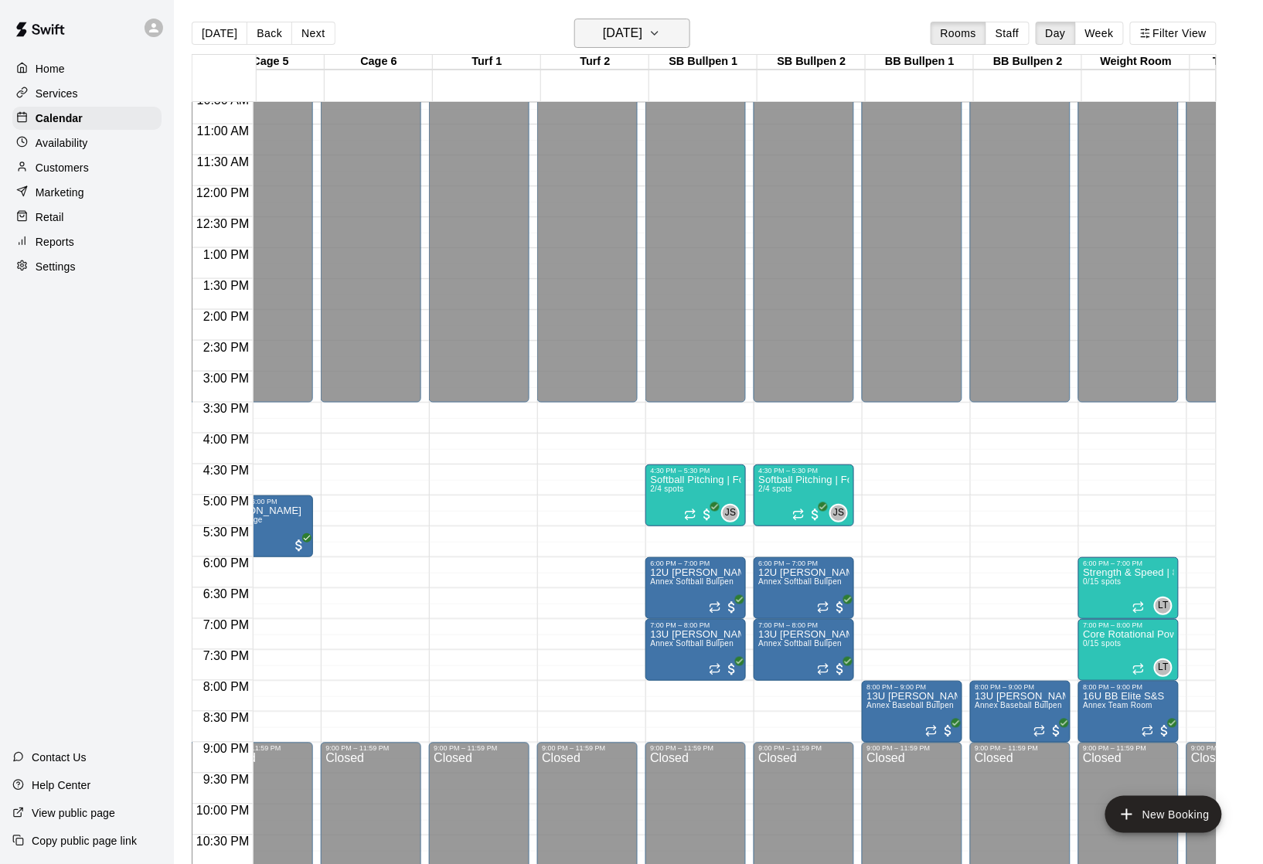
click at [642, 40] on h6 "Thursday Sep 25" at bounding box center [622, 33] width 39 height 22
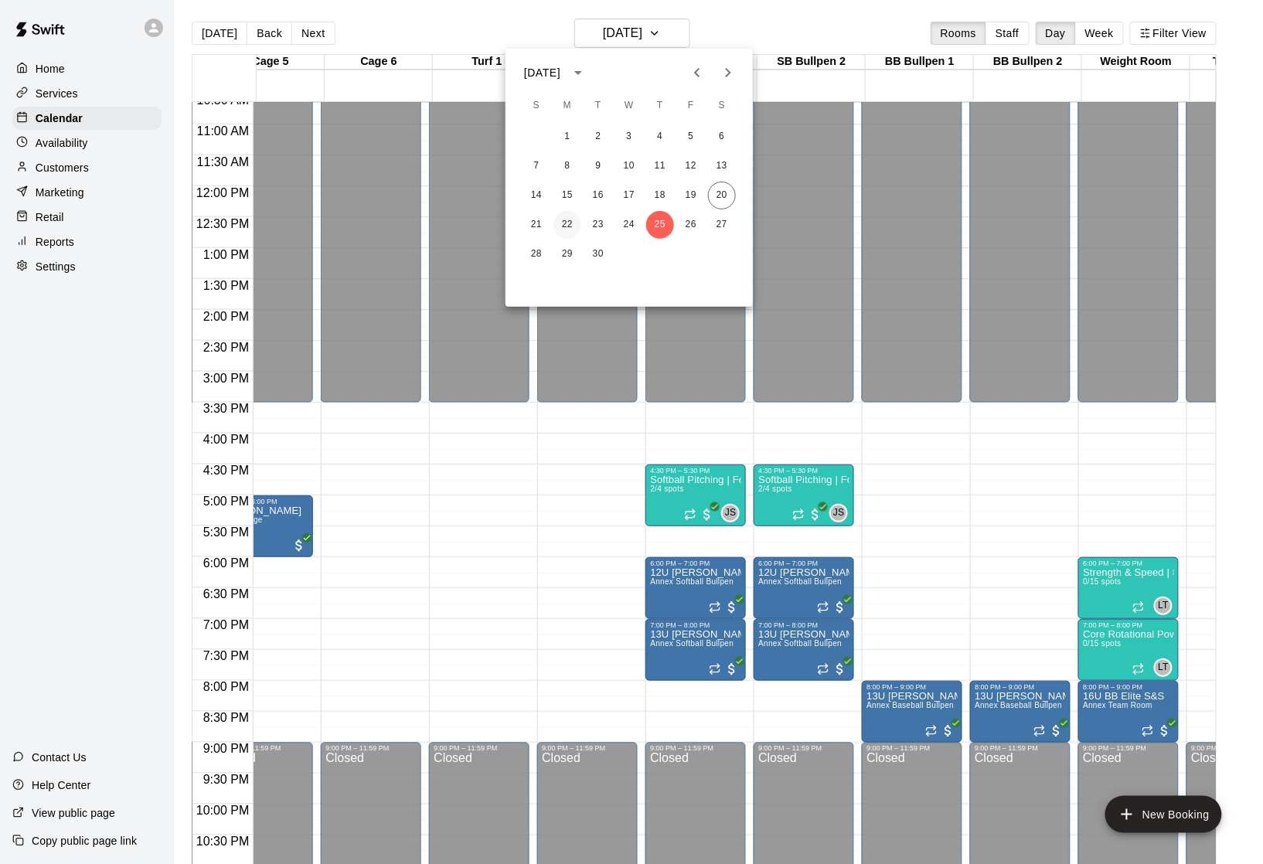
click at [567, 224] on button "22" at bounding box center [567, 225] width 28 height 28
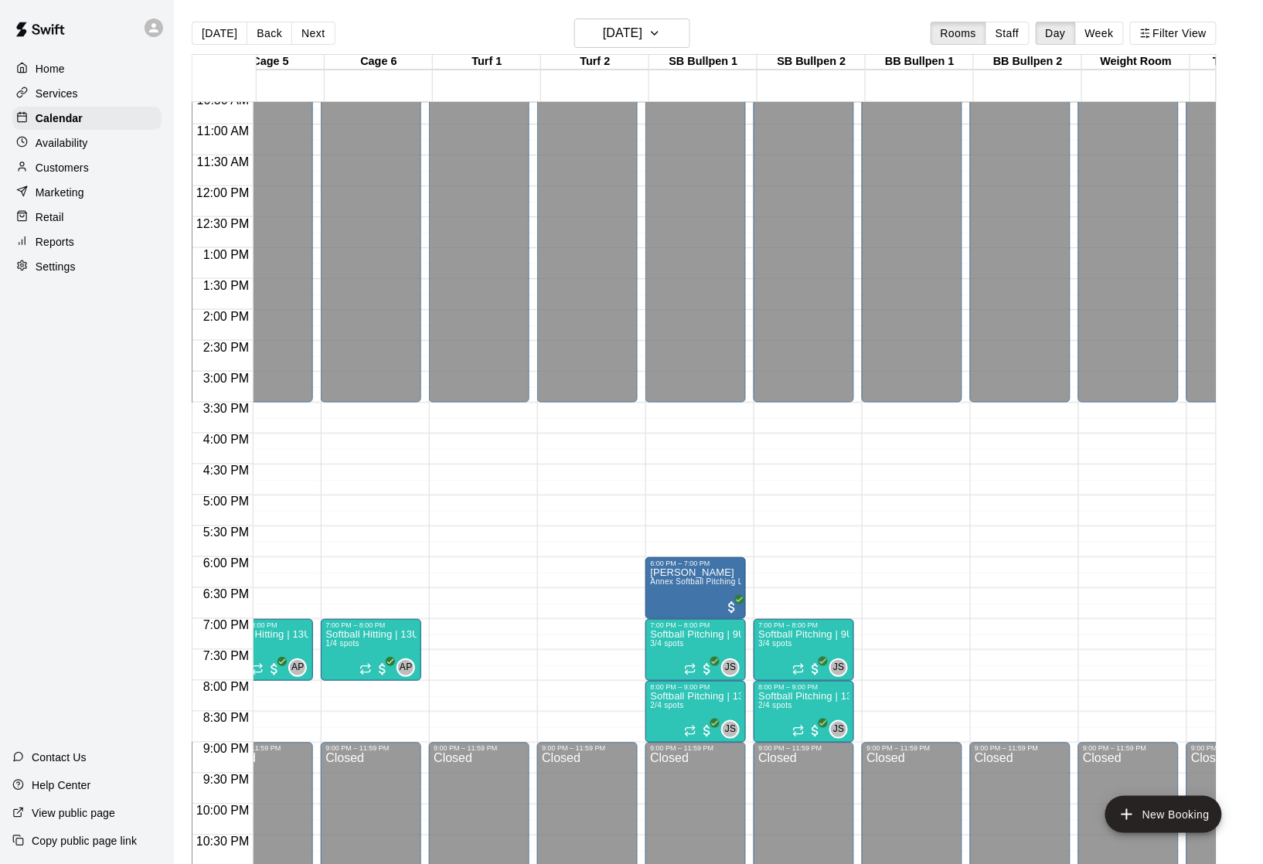
click at [73, 147] on p "Availability" at bounding box center [62, 142] width 53 height 15
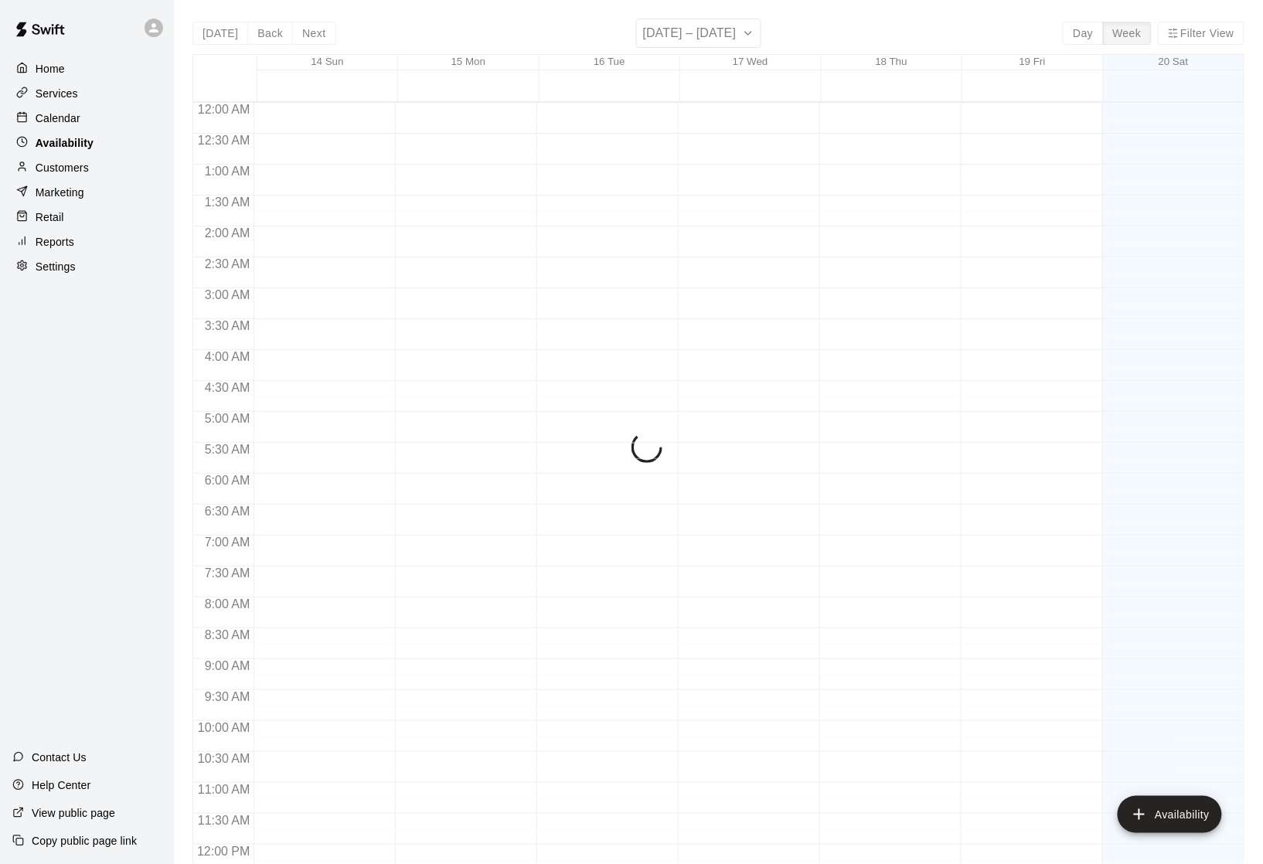
scroll to position [705, 0]
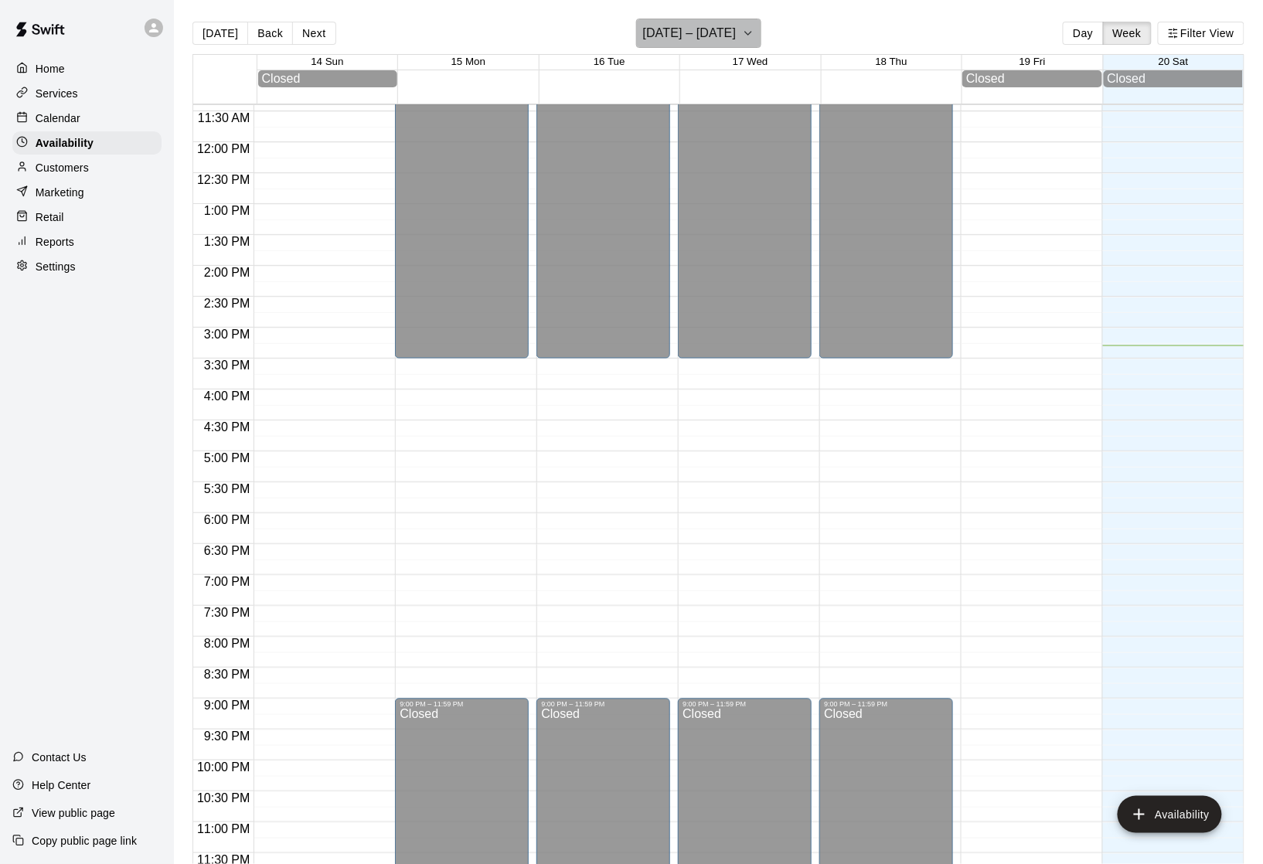
click at [724, 36] on h6 "September 14 – 20" at bounding box center [690, 33] width 94 height 22
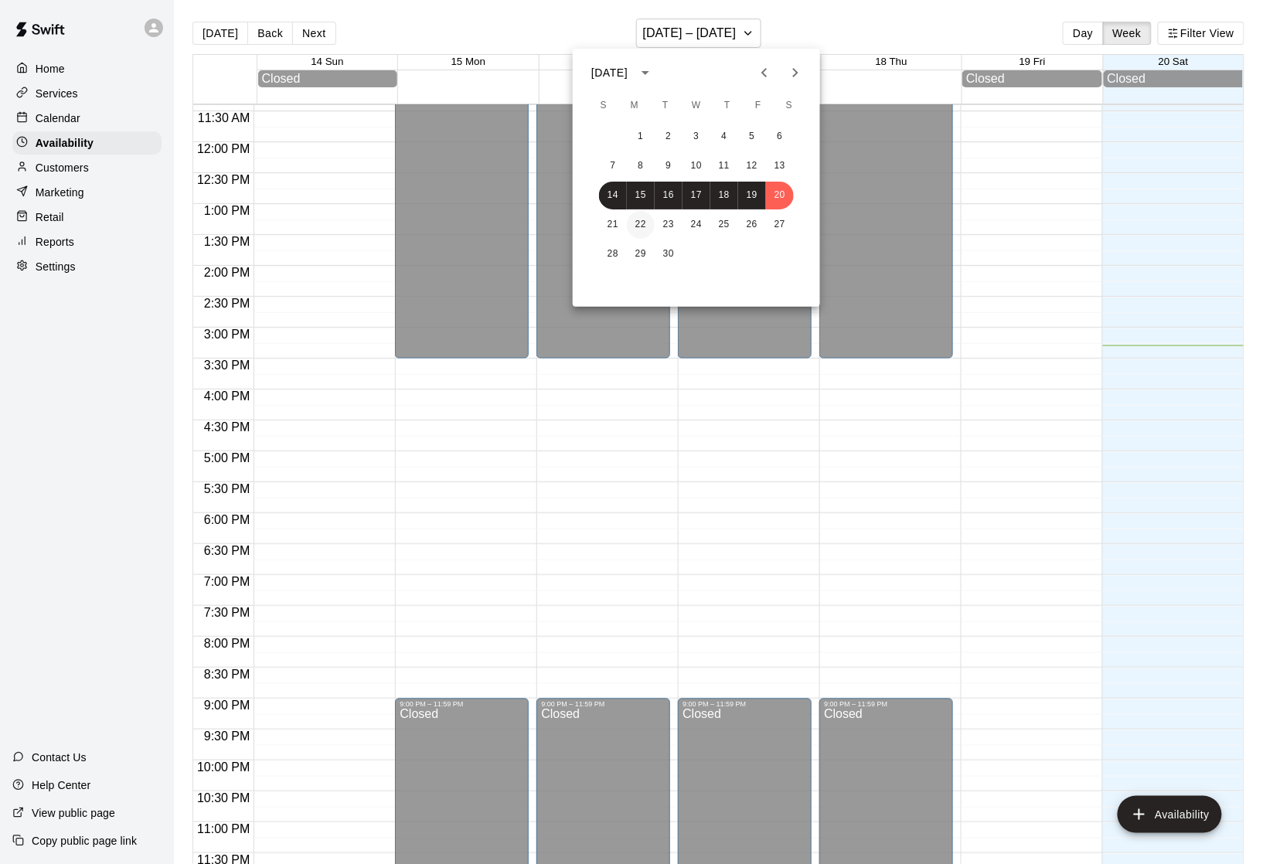
click at [643, 224] on button "22" at bounding box center [641, 225] width 28 height 28
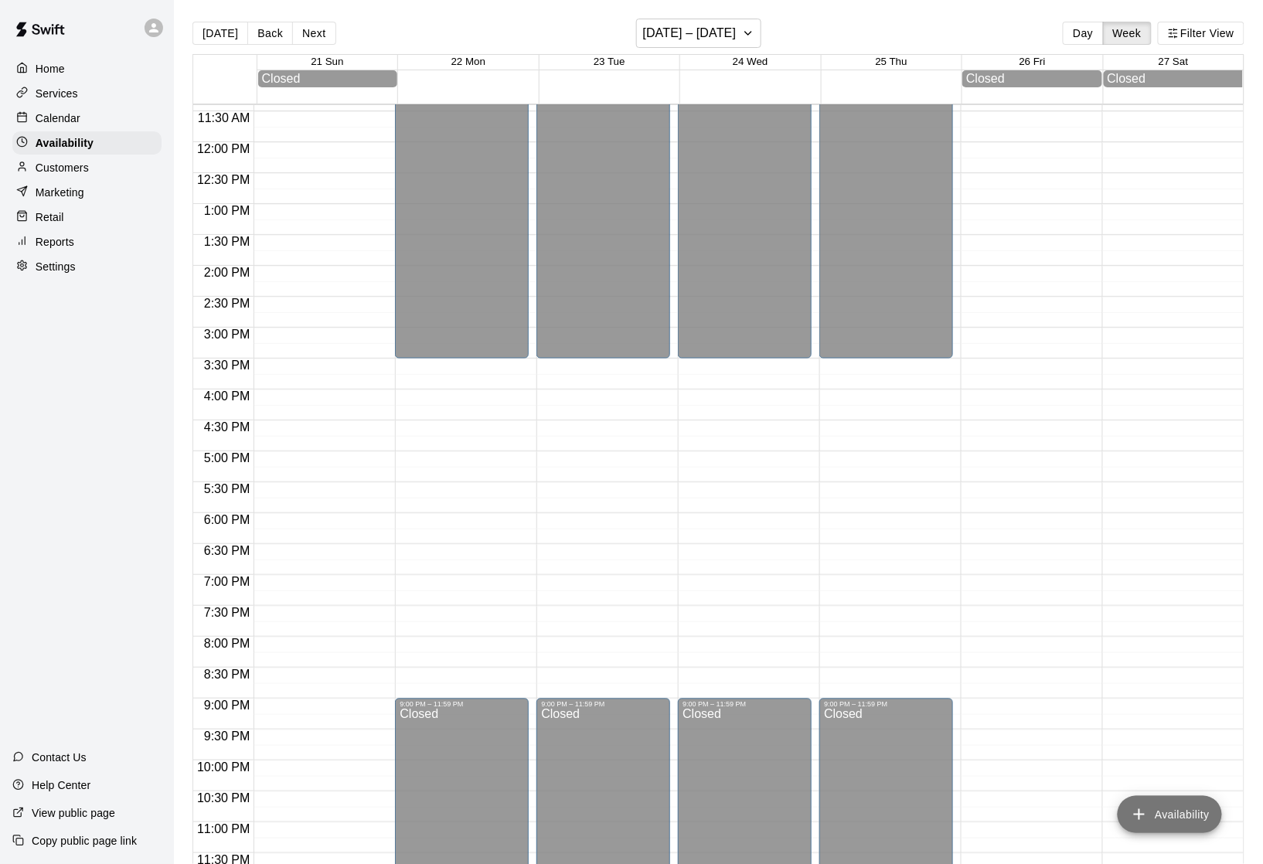
click at [1167, 819] on button "Availability" at bounding box center [1169, 814] width 104 height 37
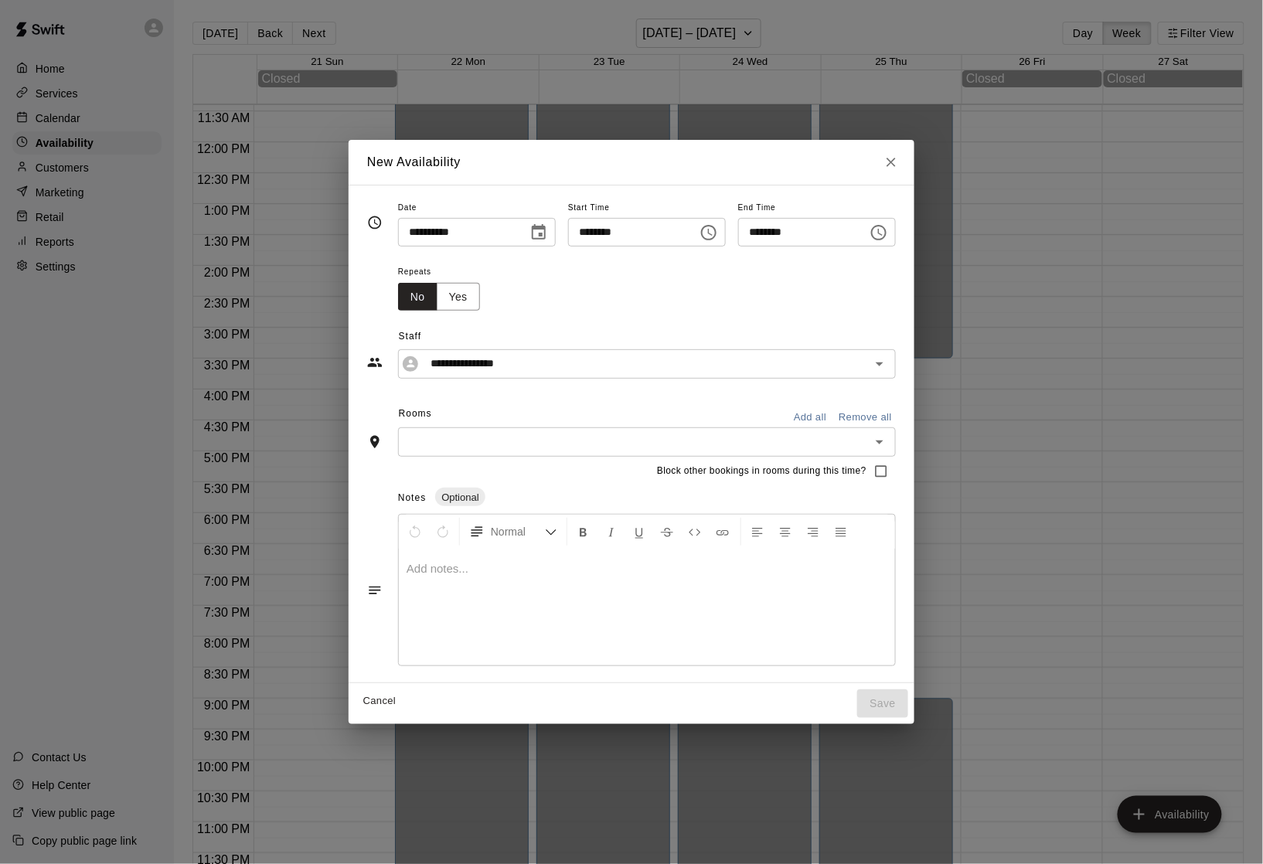
click at [718, 235] on icon "Choose time, selected time is 3:00 PM" at bounding box center [708, 232] width 19 height 19
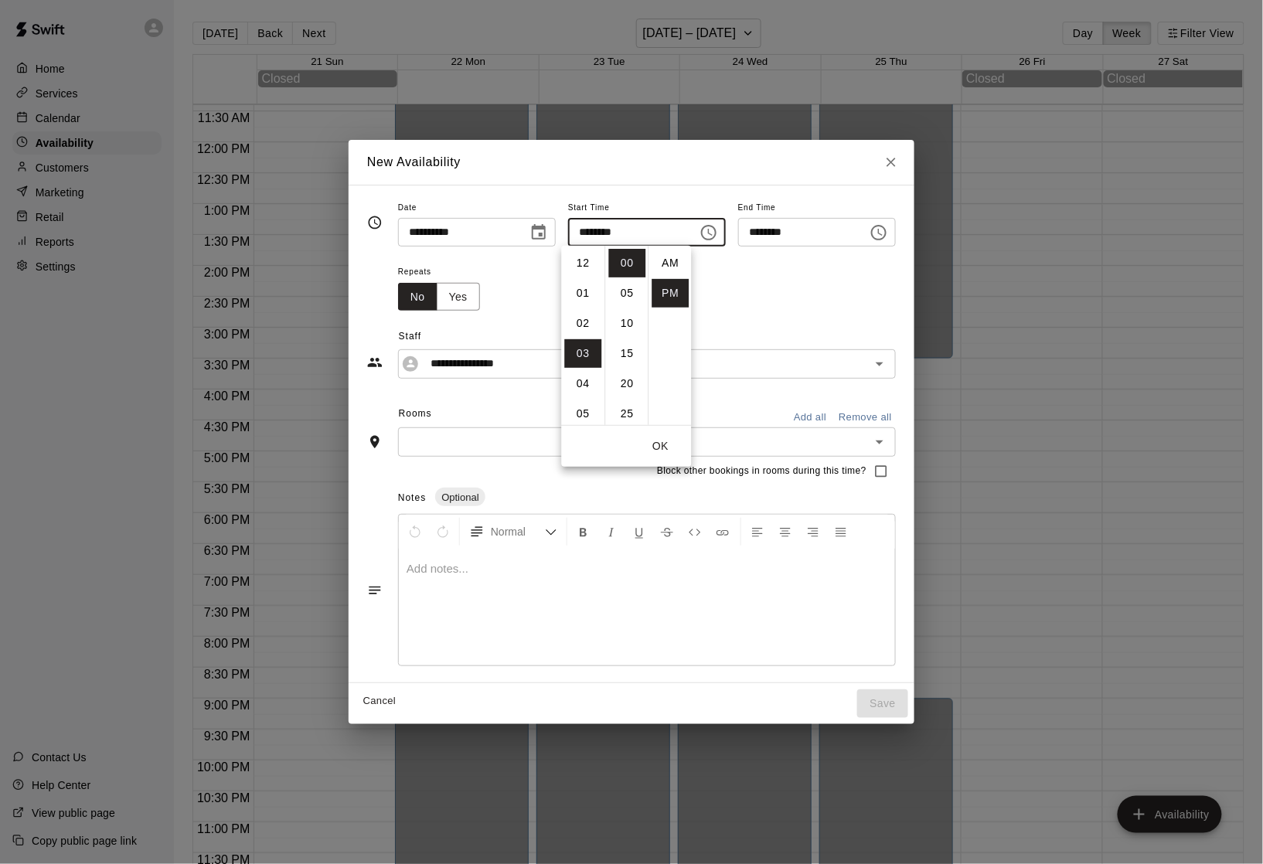
scroll to position [26, 0]
click at [583, 321] on li "05" at bounding box center [583, 325] width 37 height 29
type input "********"
click at [805, 240] on input "********" at bounding box center [797, 232] width 119 height 29
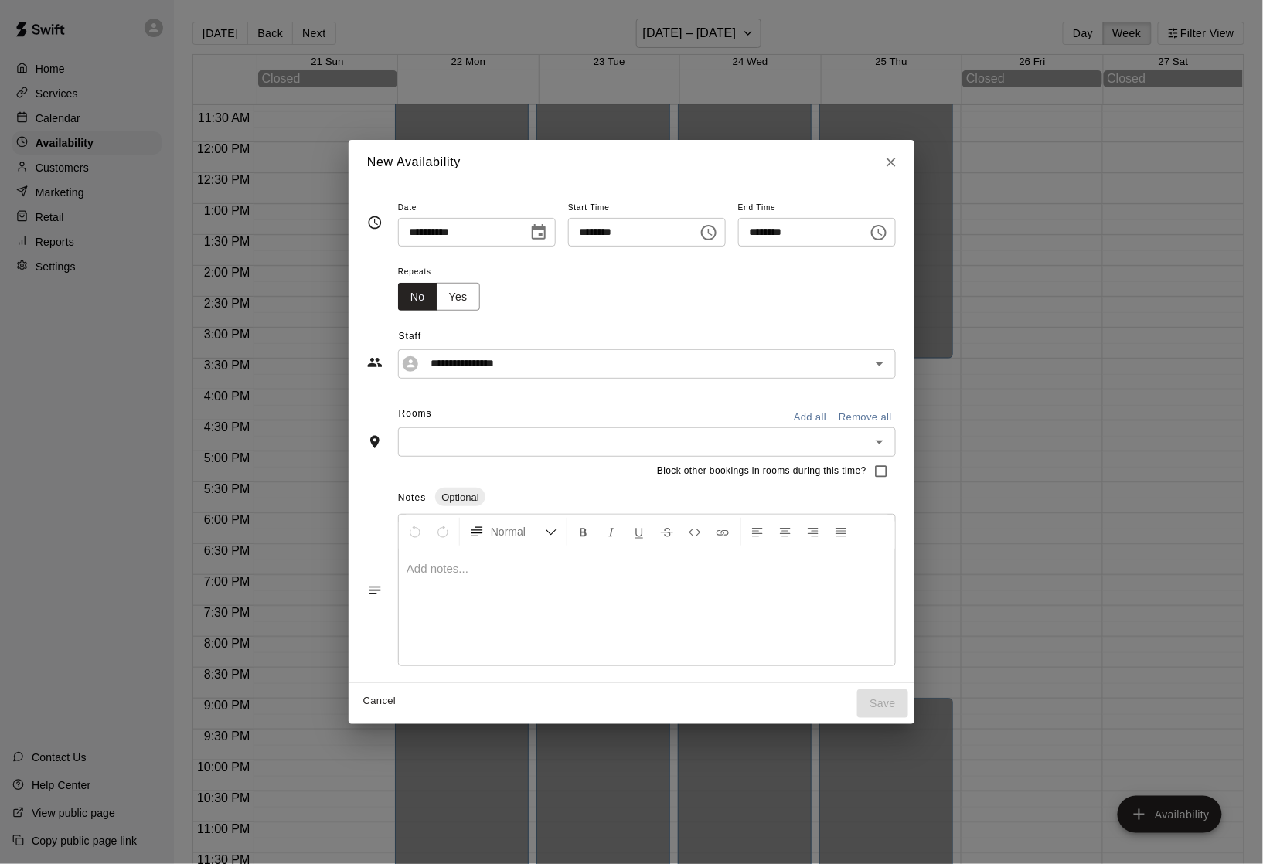
click at [773, 233] on input "********" at bounding box center [797, 232] width 119 height 29
type input "********"
click at [437, 303] on button "Yes" at bounding box center [458, 297] width 43 height 29
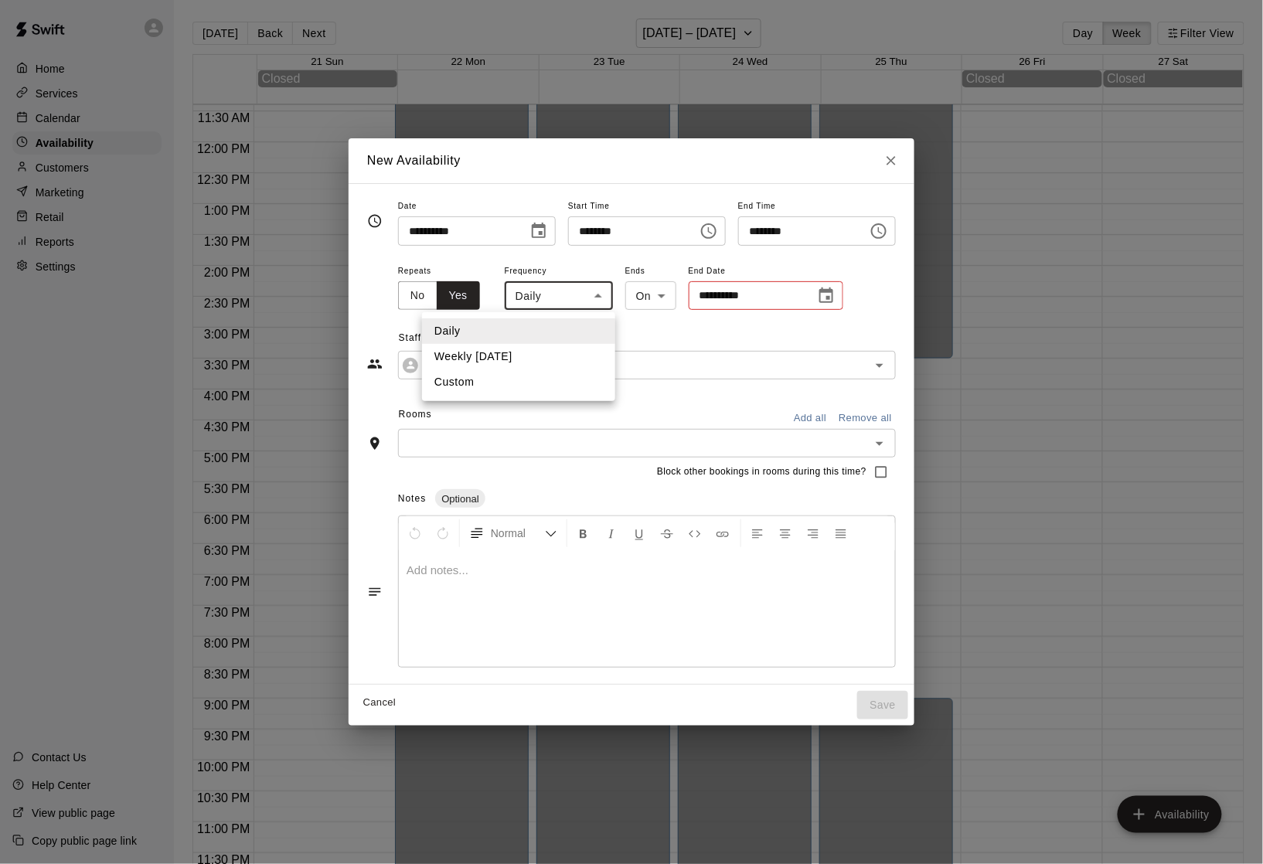
click at [547, 292] on body "**********" at bounding box center [631, 444] width 1263 height 889
click at [498, 355] on li "Weekly on Monday" at bounding box center [518, 357] width 193 height 26
type input "******"
click at [631, 301] on body "**********" at bounding box center [631, 444] width 1263 height 889
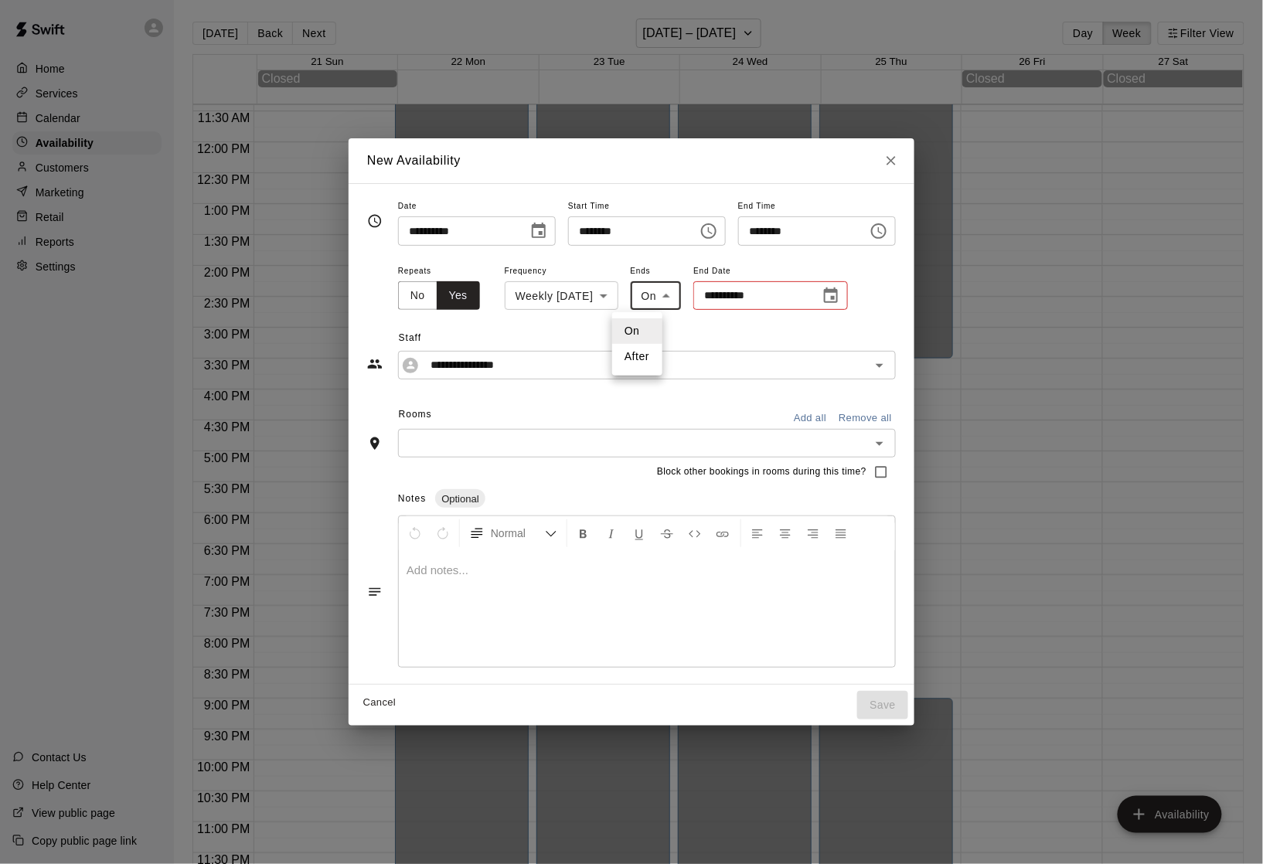
click at [644, 356] on li "After" at bounding box center [637, 357] width 50 height 26
type input "*****"
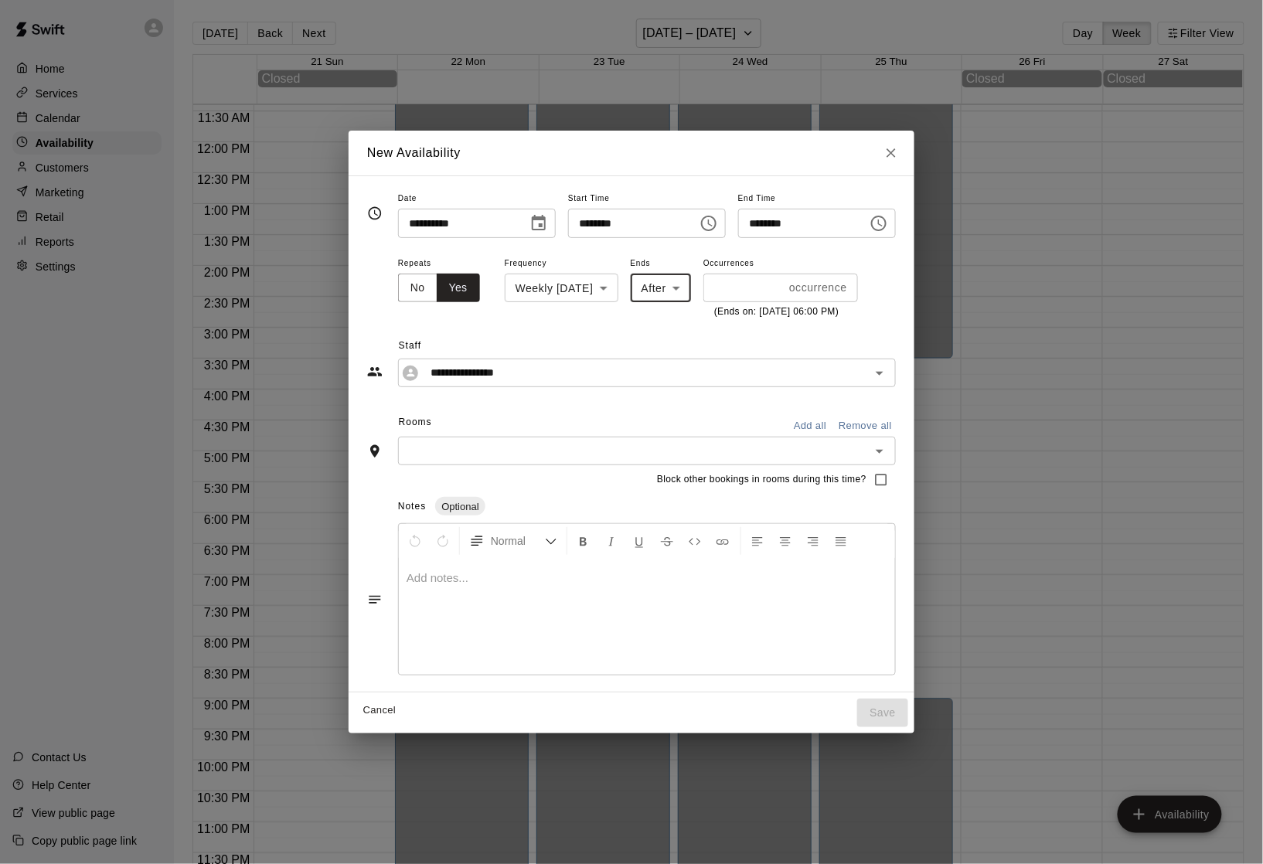
click at [759, 287] on input "*" at bounding box center [743, 288] width 80 height 29
click at [759, 287] on input "*" at bounding box center [740, 288] width 74 height 29
click at [751, 284] on input "*" at bounding box center [740, 288] width 74 height 29
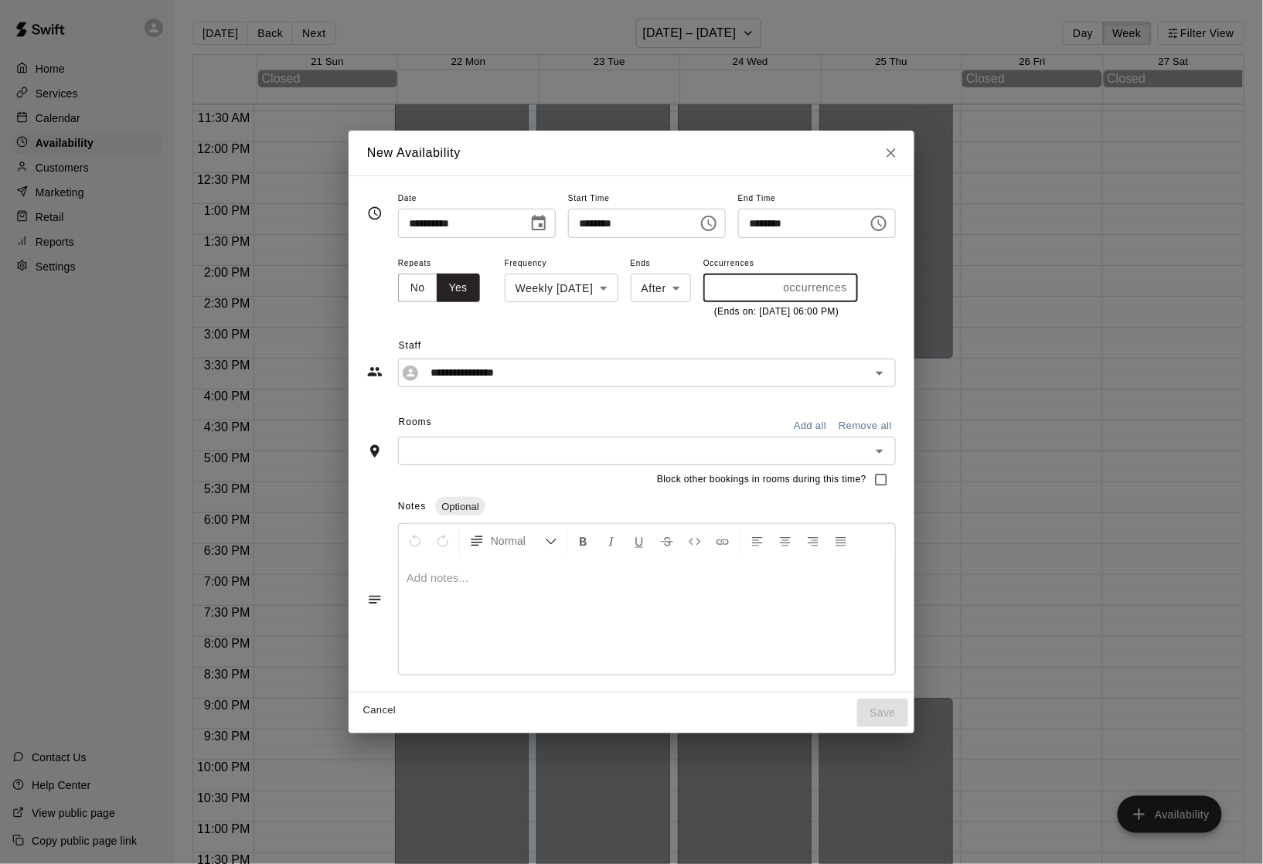
type input "*"
click at [751, 284] on input "*" at bounding box center [740, 288] width 74 height 29
click at [532, 454] on input "text" at bounding box center [634, 450] width 463 height 19
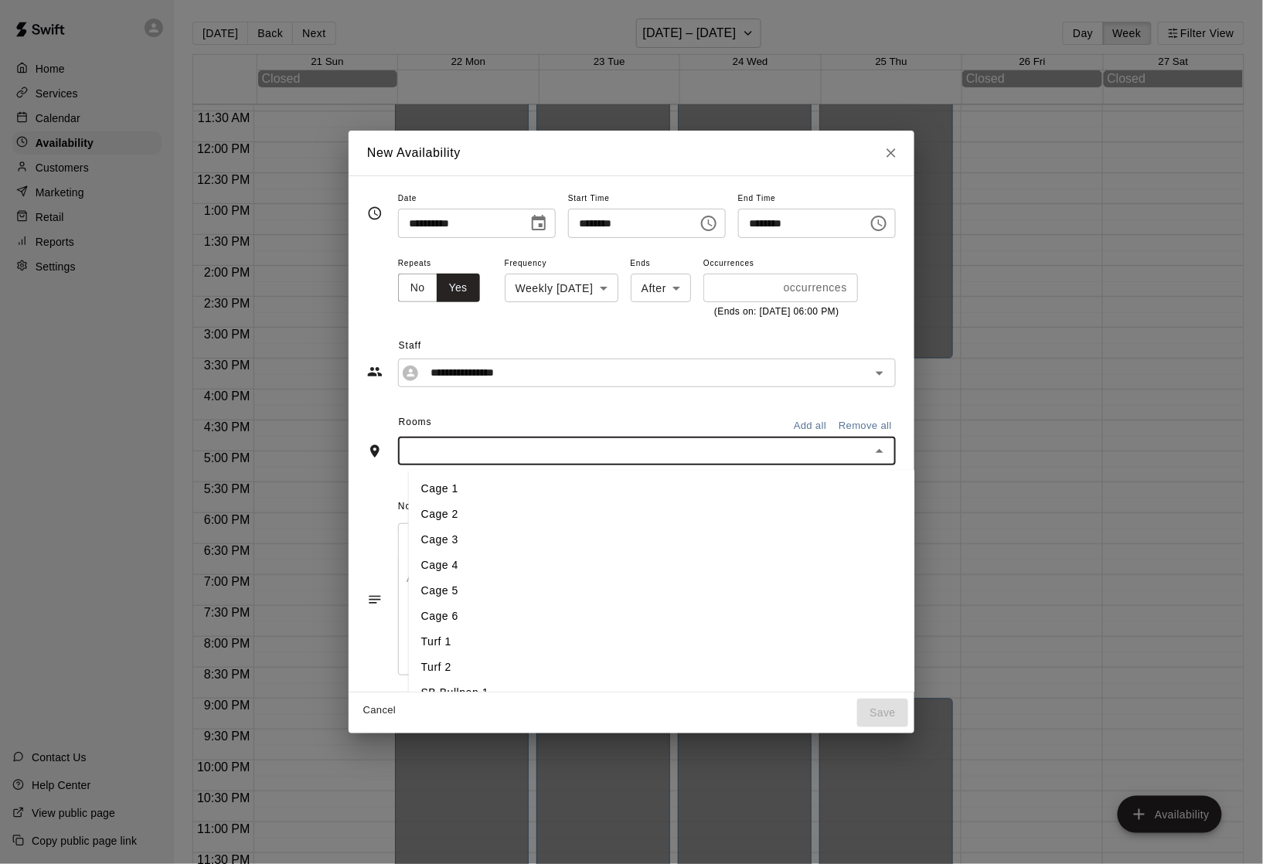
type input "*"
click at [461, 489] on li "SB Bullpen 1" at bounding box center [693, 490] width 569 height 26
type input "*"
click at [409, 542] on li "SB Bullpen 2" at bounding box center [693, 541] width 569 height 26
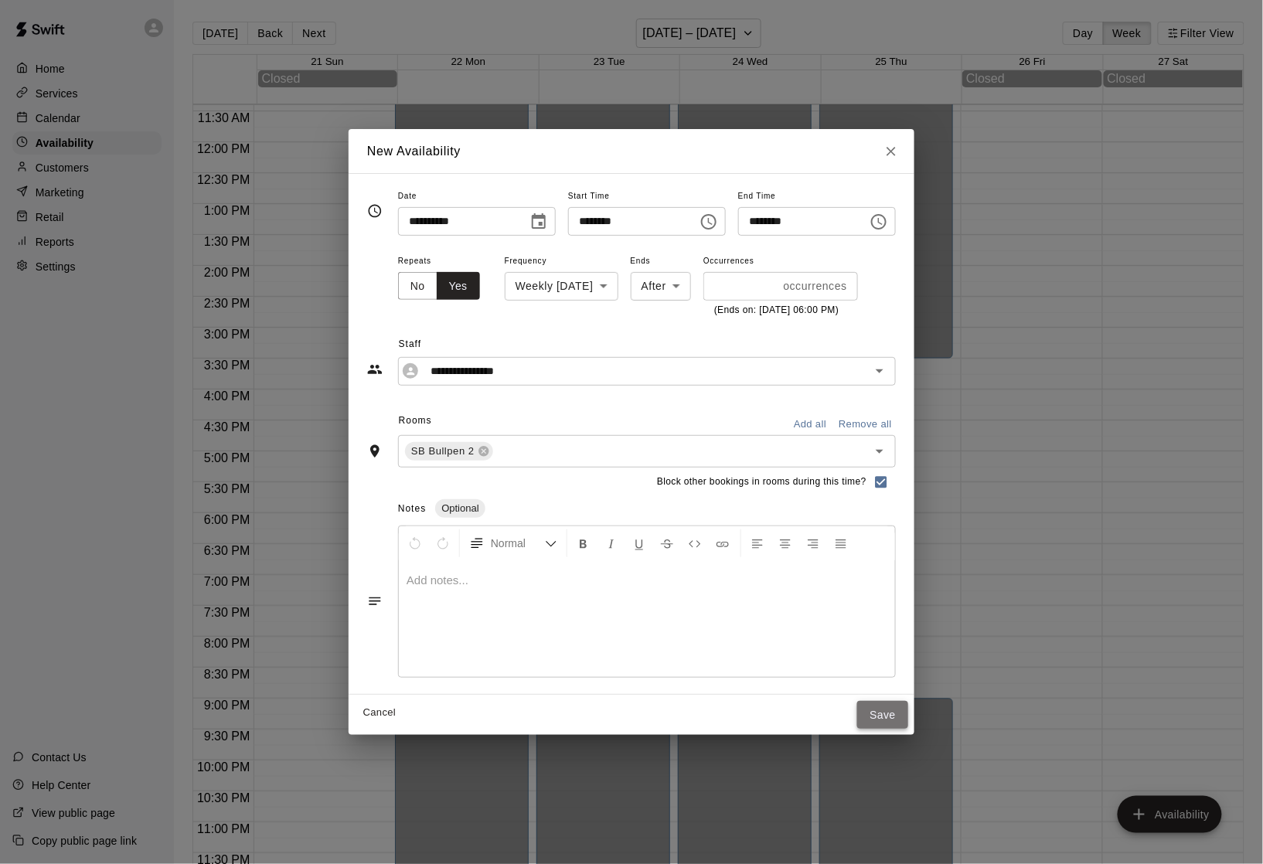
click at [908, 721] on button "Save" at bounding box center [882, 715] width 51 height 29
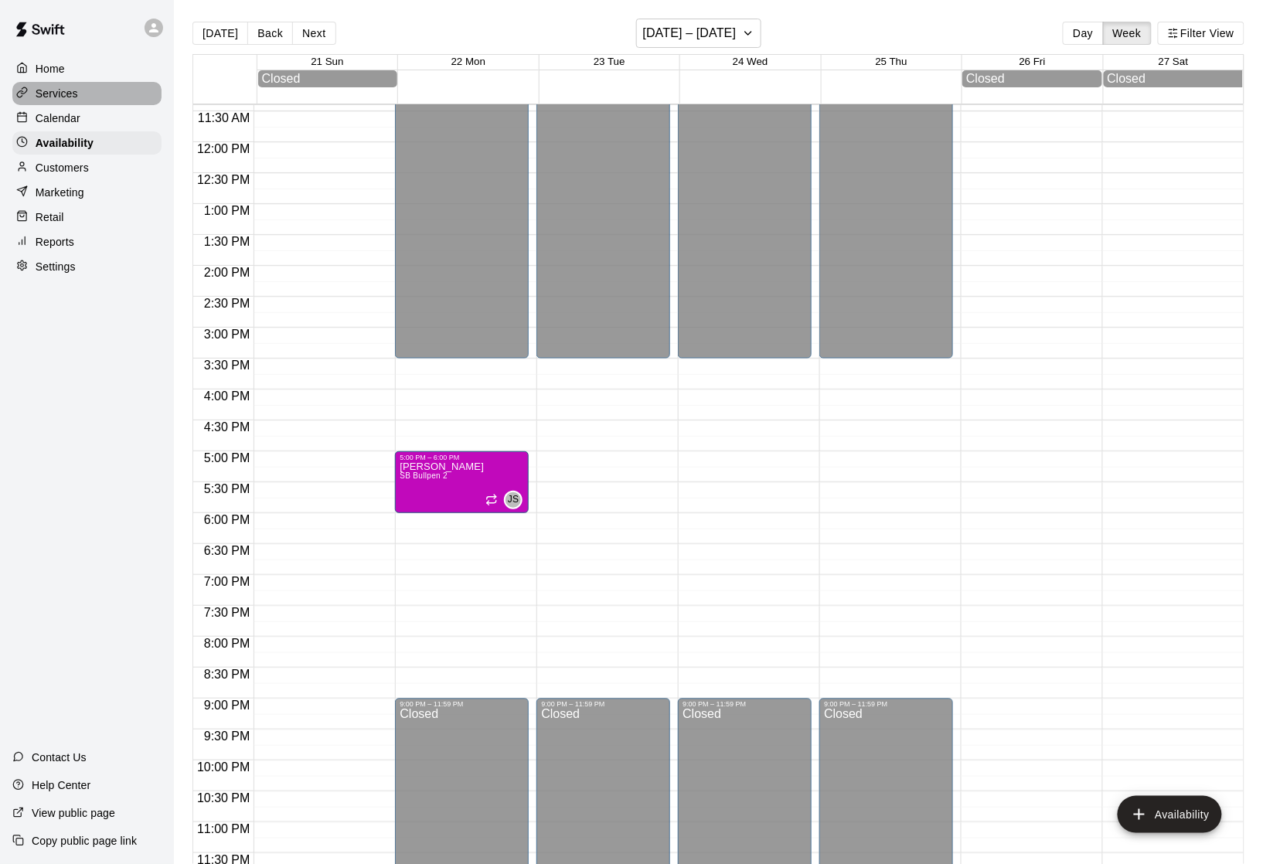
click at [68, 94] on p "Services" at bounding box center [57, 93] width 43 height 15
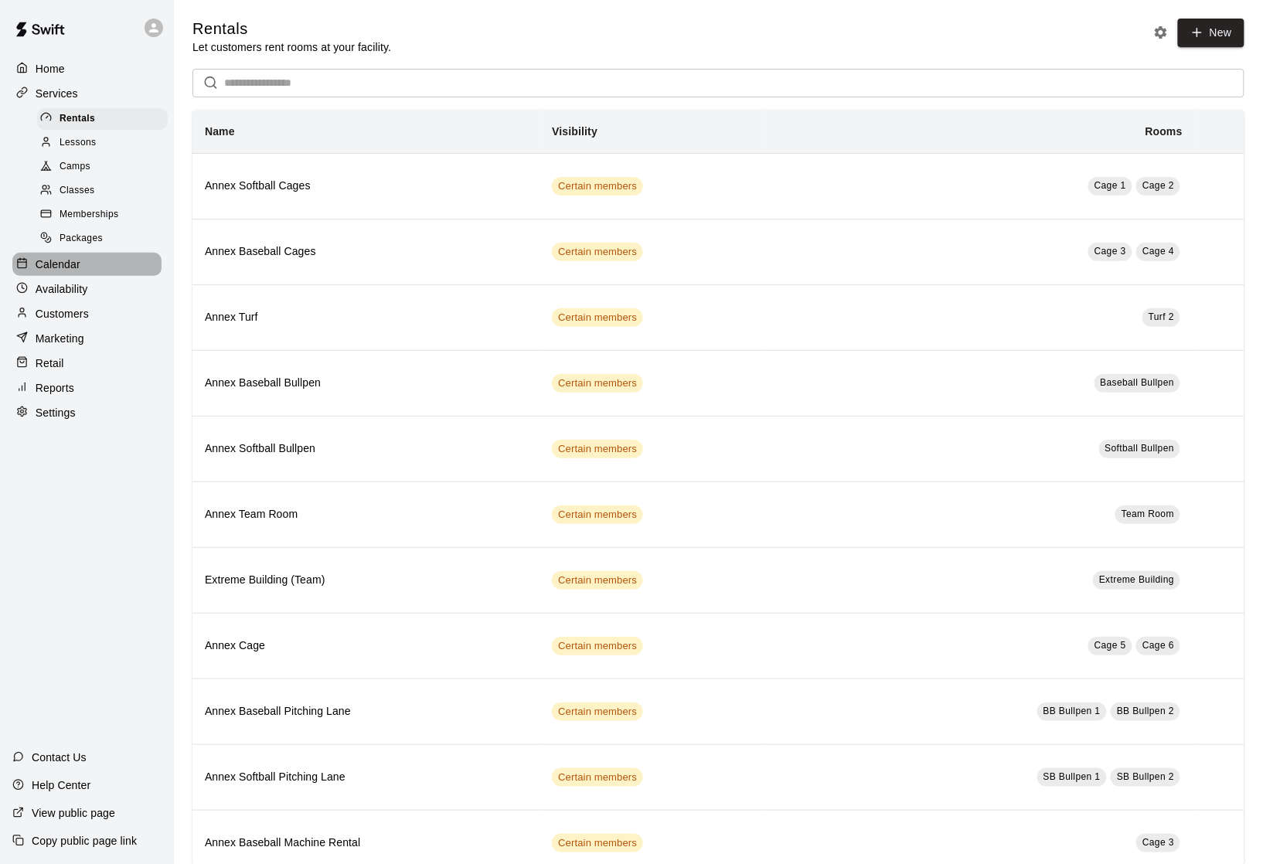
click at [69, 270] on p "Calendar" at bounding box center [58, 264] width 45 height 15
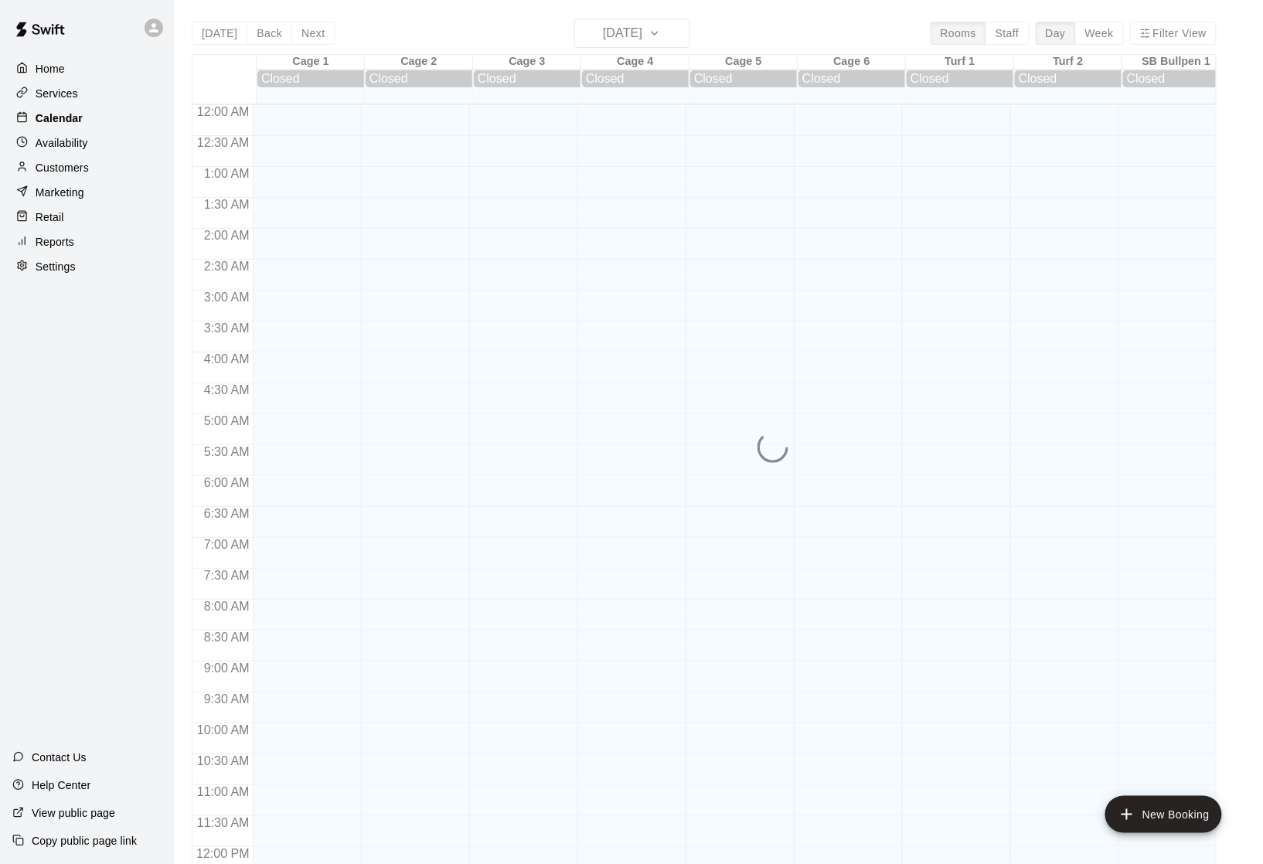
scroll to position [658, 0]
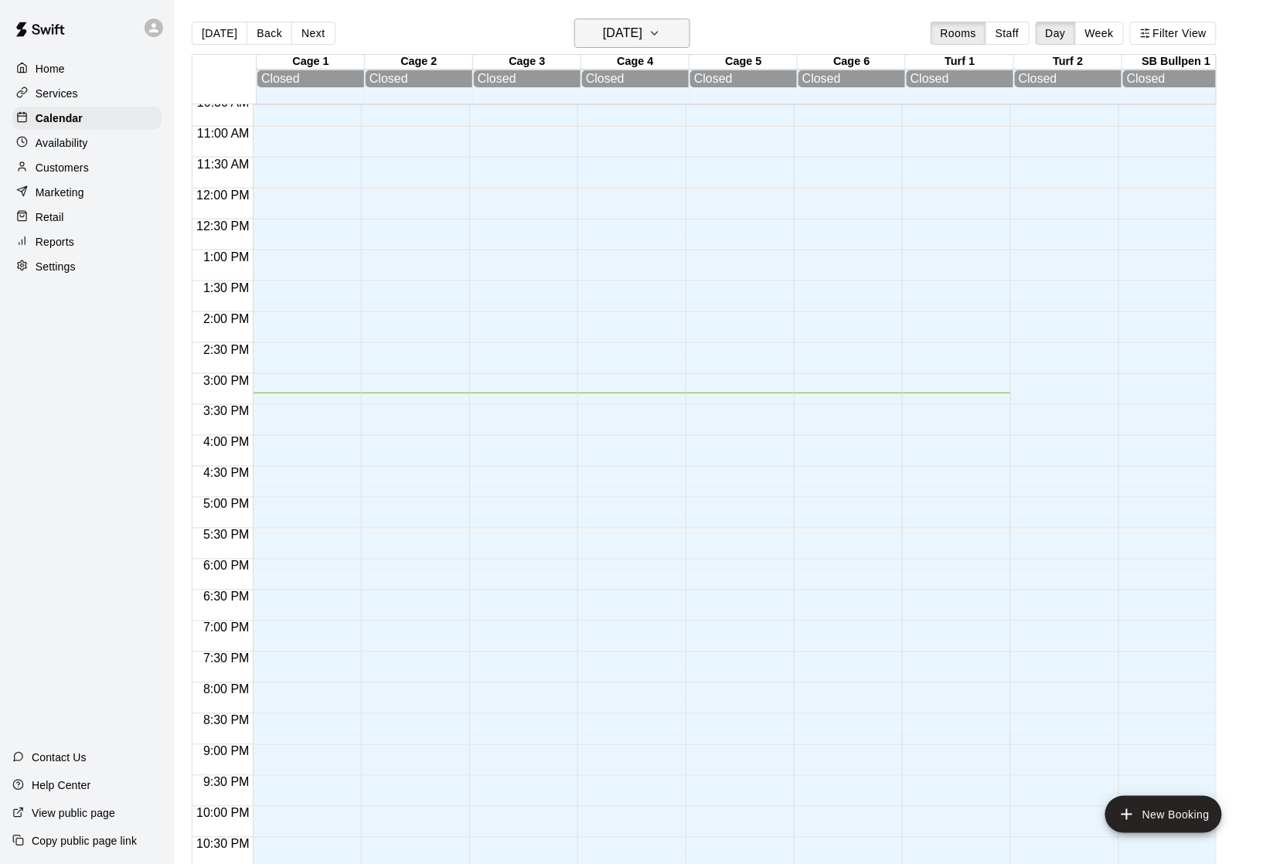
click at [642, 32] on h6 "[DATE]" at bounding box center [622, 33] width 39 height 22
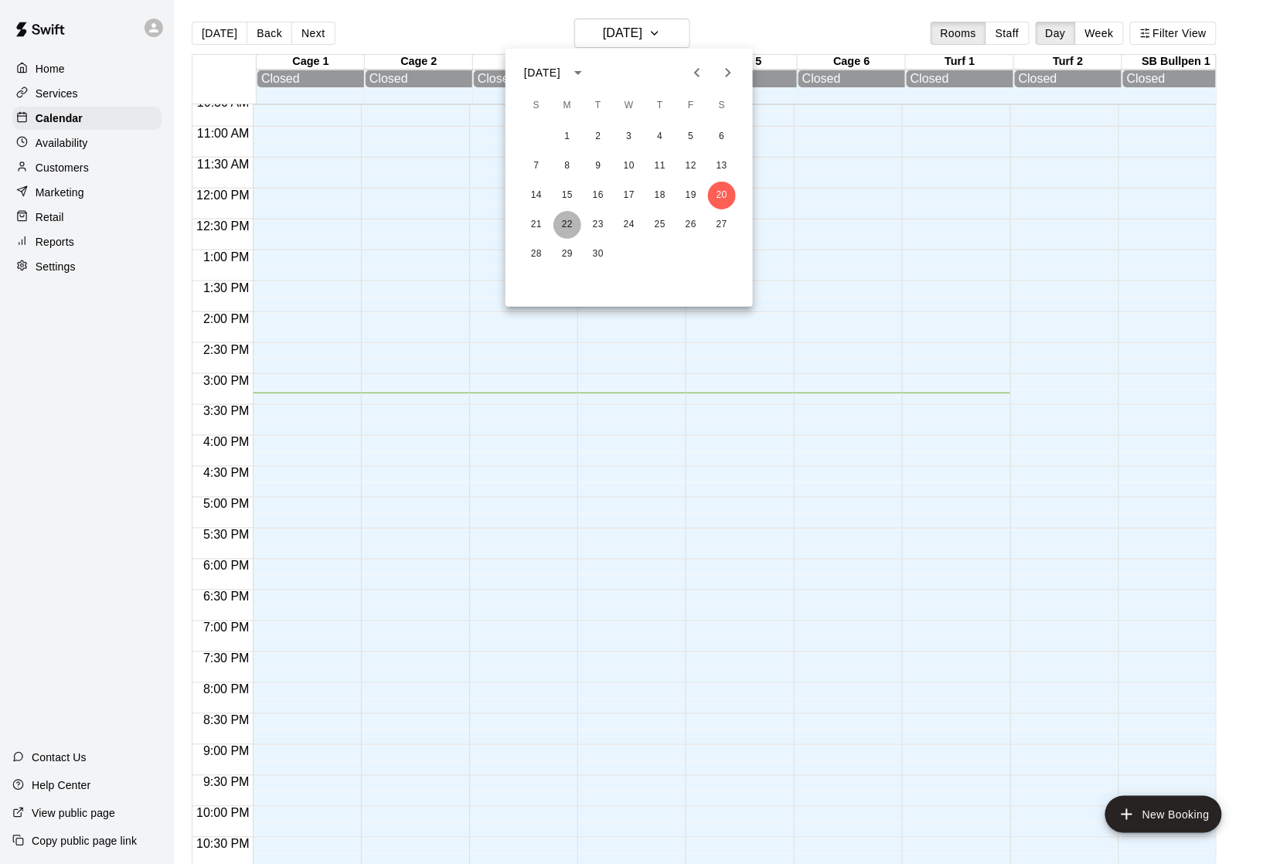
click at [570, 223] on button "22" at bounding box center [567, 225] width 28 height 28
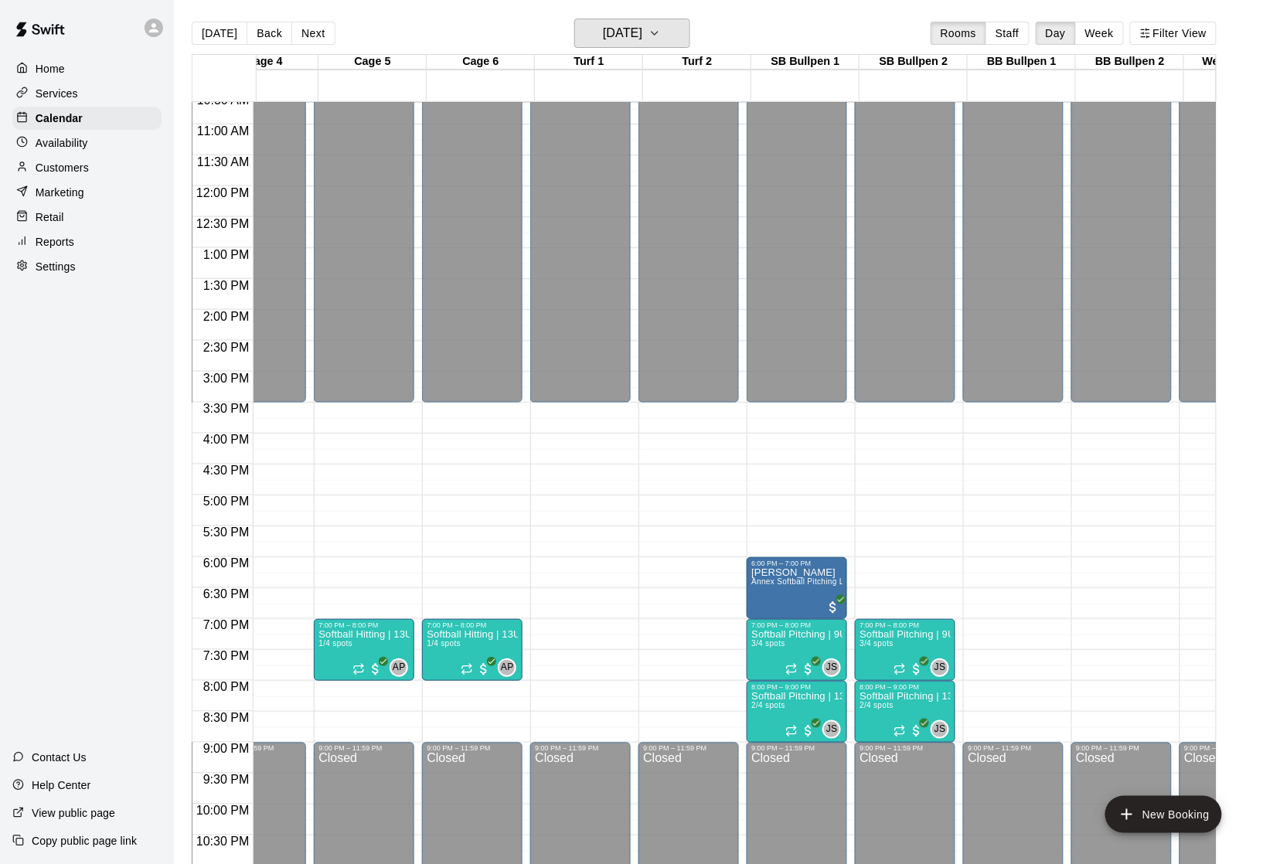
scroll to position [0, 383]
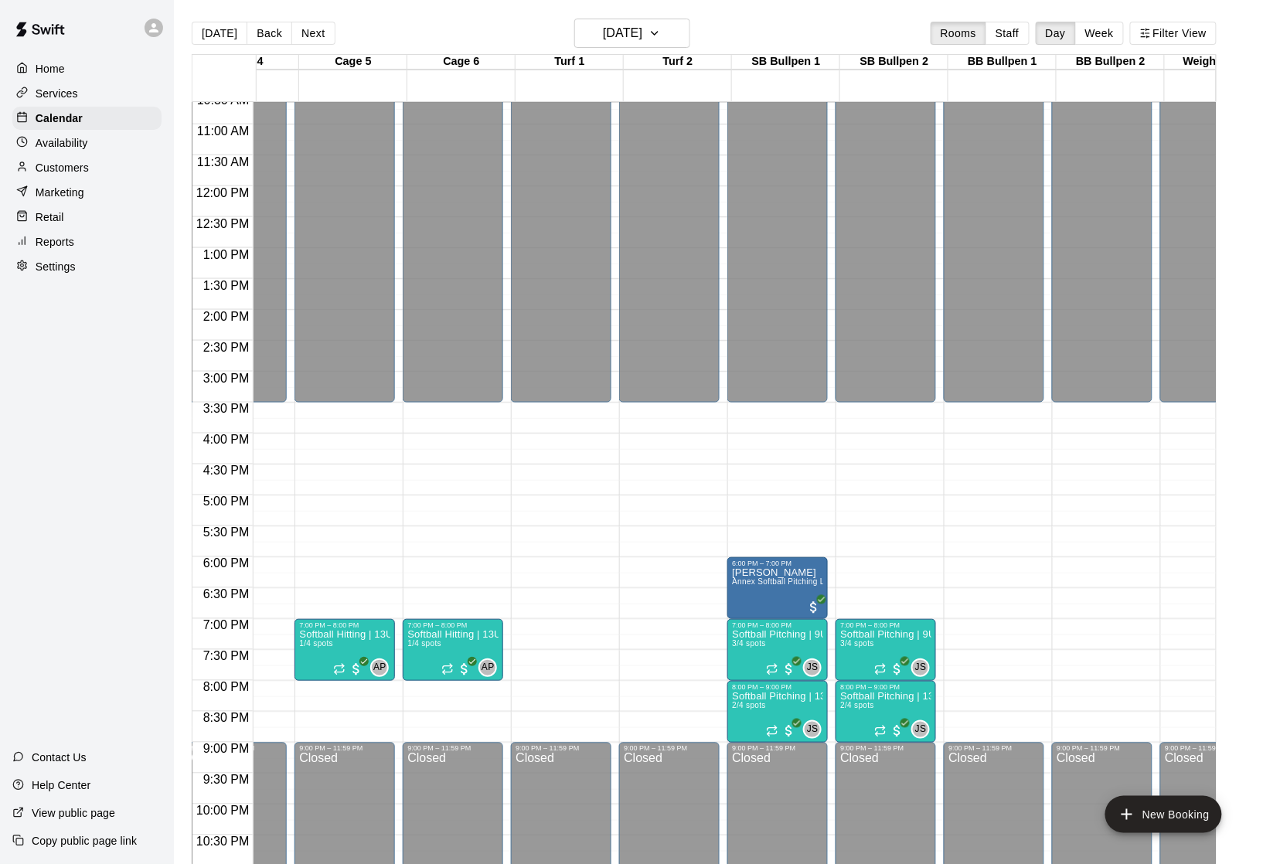
click at [66, 149] on p "Availability" at bounding box center [62, 142] width 53 height 15
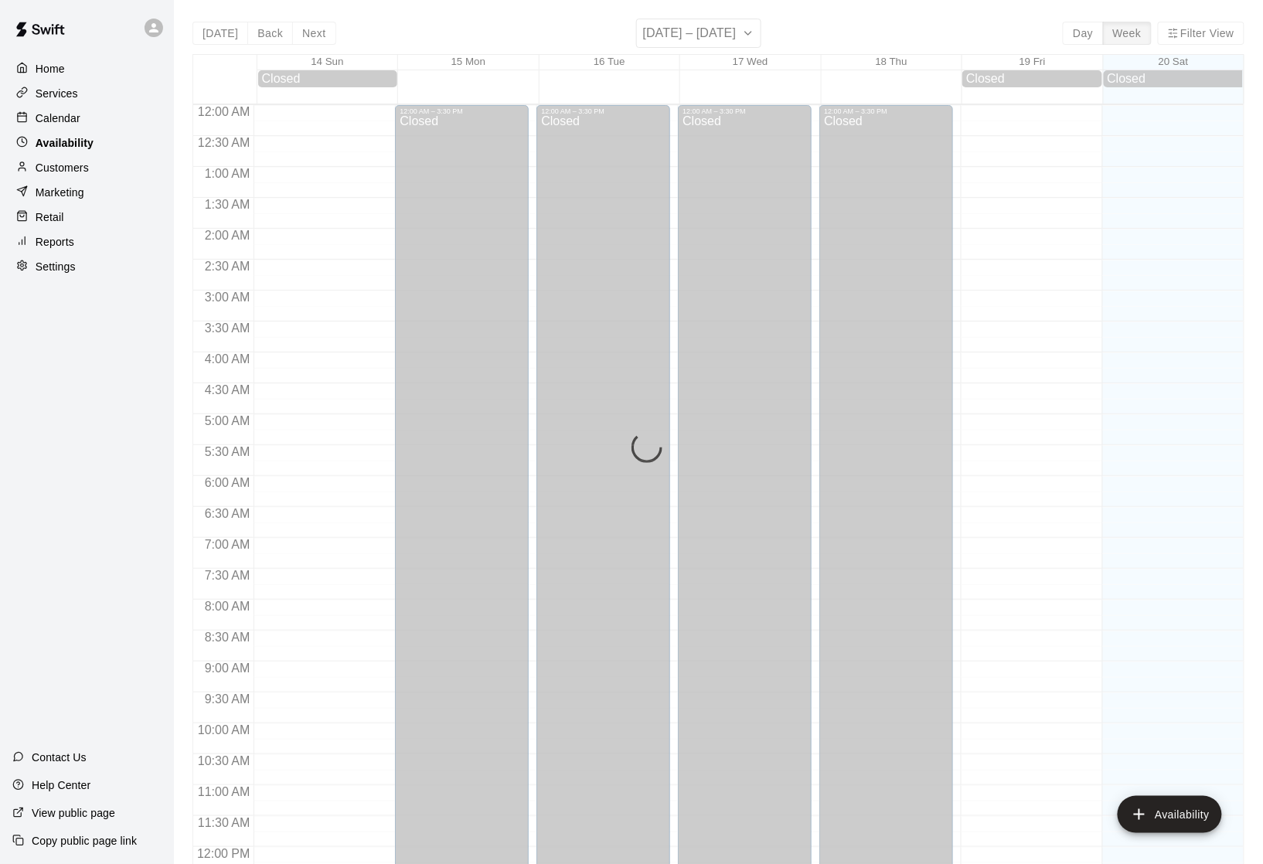
scroll to position [705, 0]
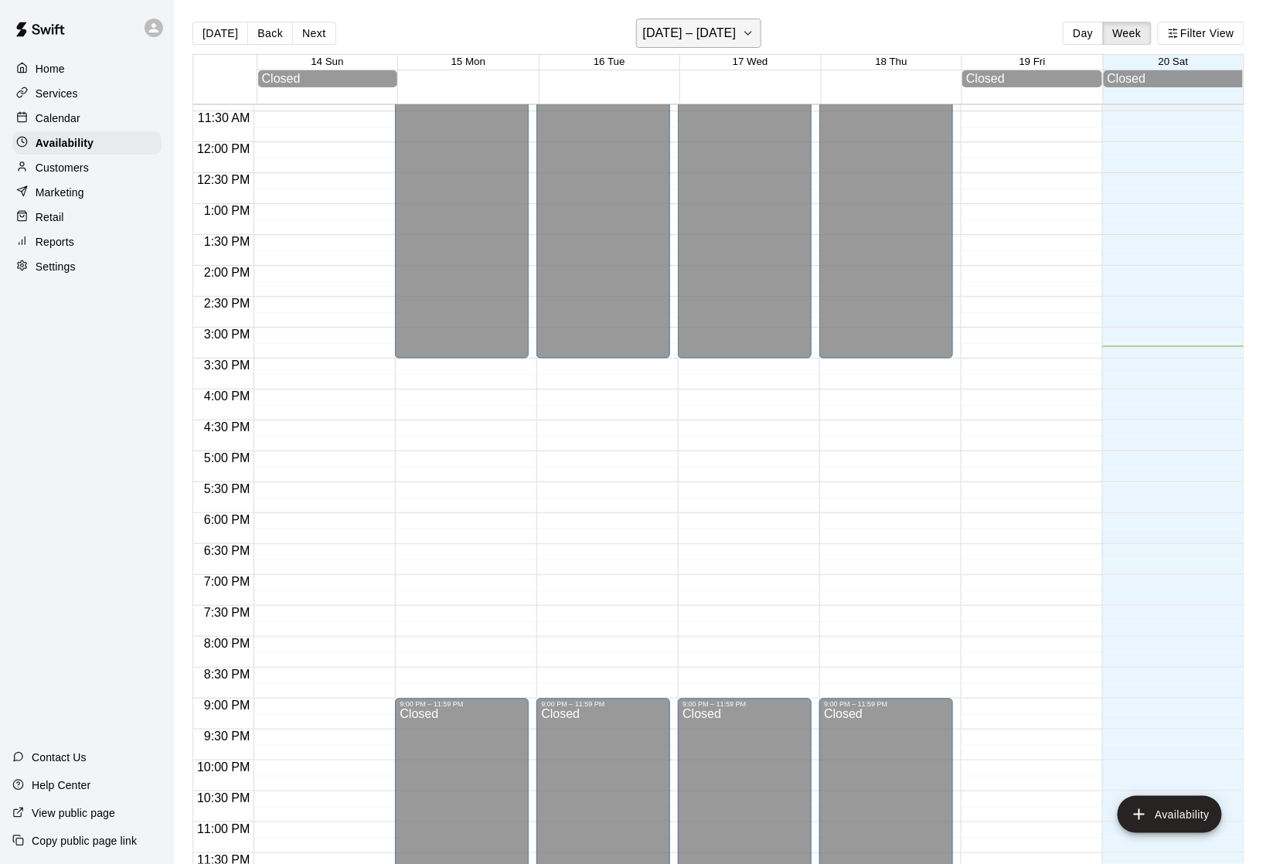
click at [736, 37] on h6 "September 14 – 20" at bounding box center [690, 33] width 94 height 22
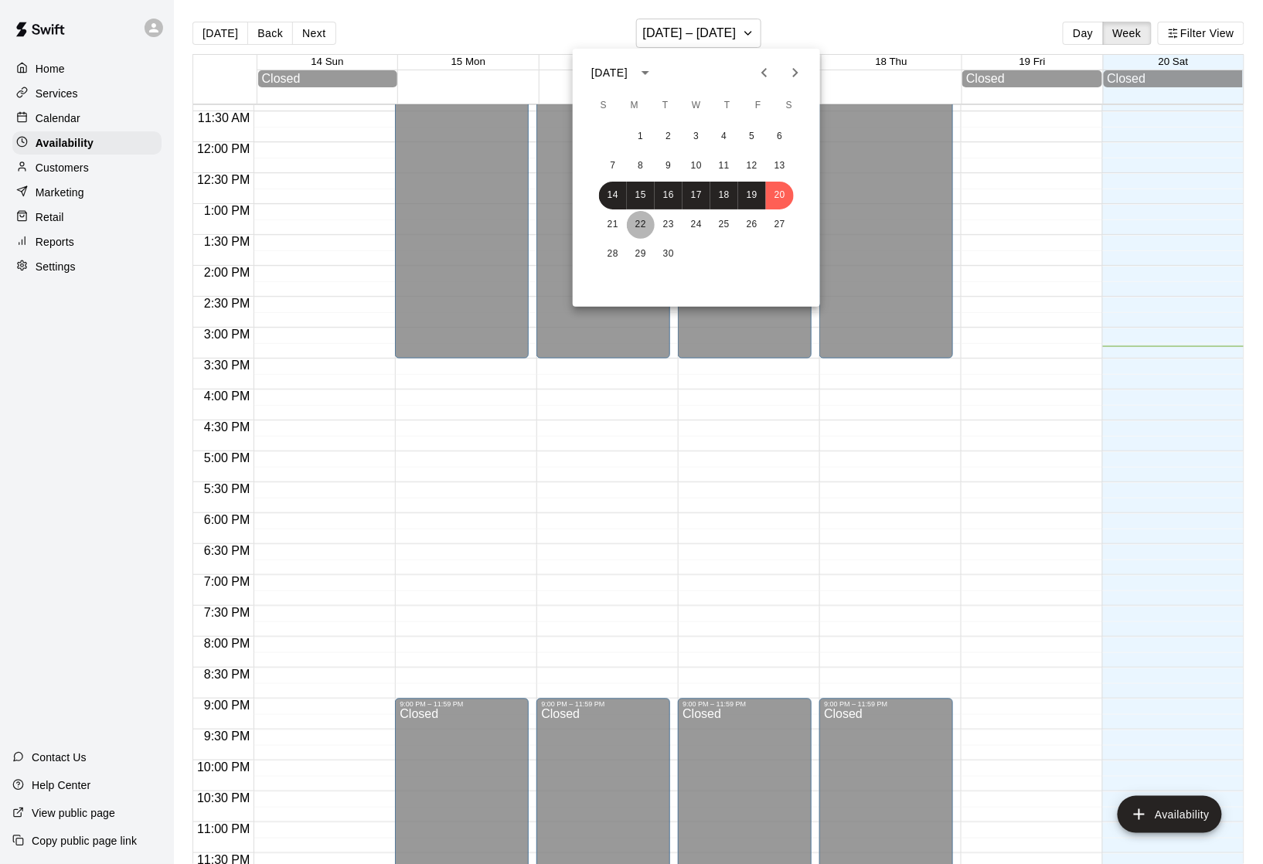
click at [643, 226] on button "22" at bounding box center [641, 225] width 28 height 28
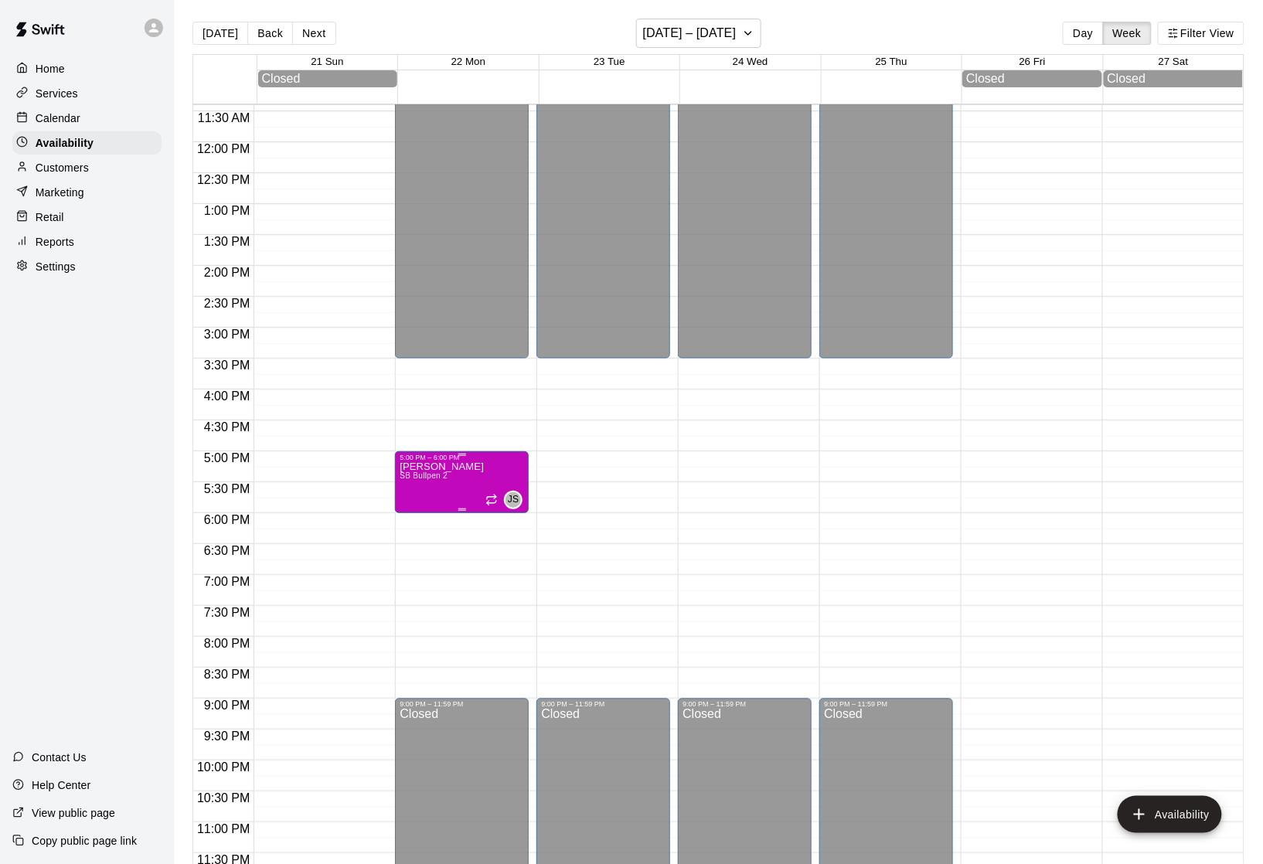
click at [441, 467] on p "Jess Schmittling" at bounding box center [442, 467] width 84 height 0
click at [422, 492] on icon "edit" at bounding box center [418, 488] width 14 height 14
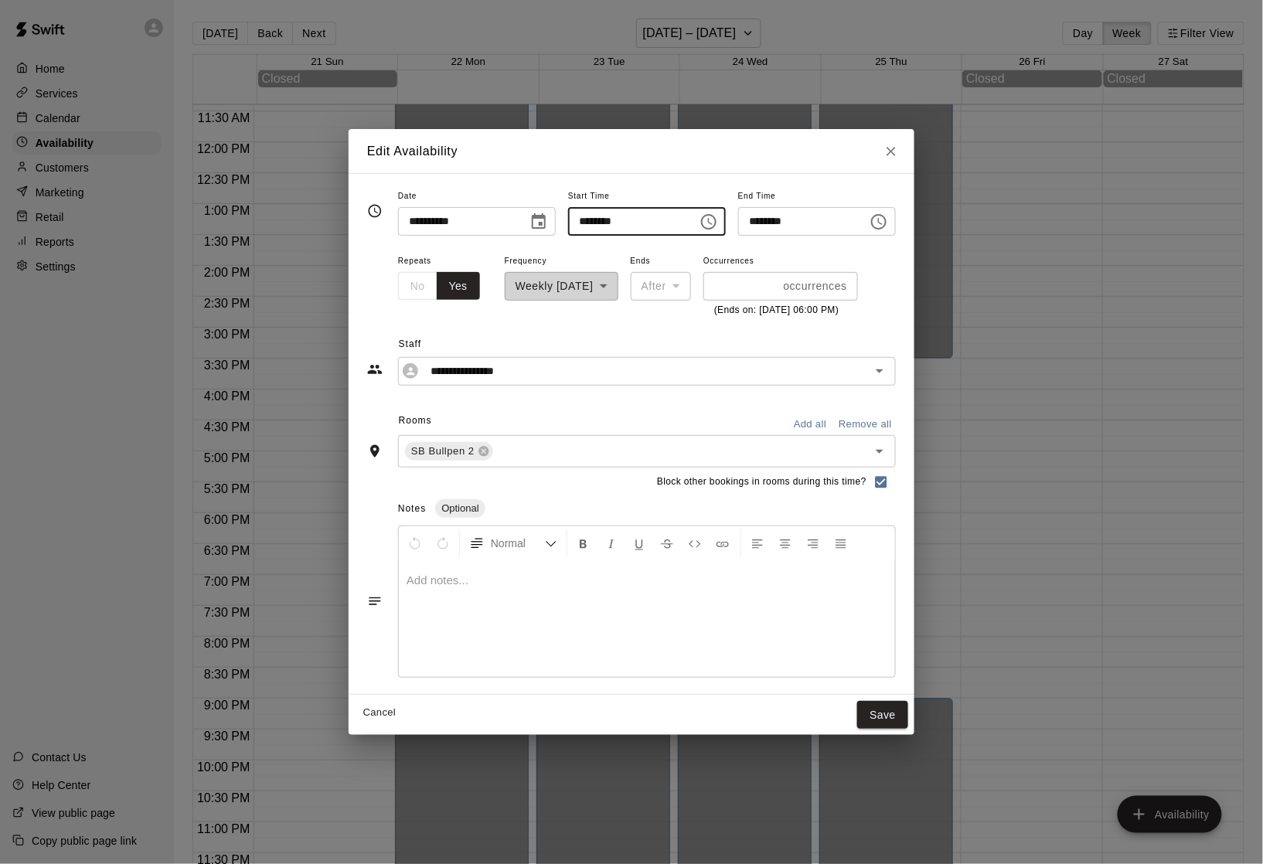
click at [579, 221] on input "********" at bounding box center [627, 221] width 119 height 29
click at [591, 223] on input "********" at bounding box center [627, 221] width 119 height 29
type input "********"
click at [774, 224] on input "********" at bounding box center [797, 221] width 119 height 29
type input "********"
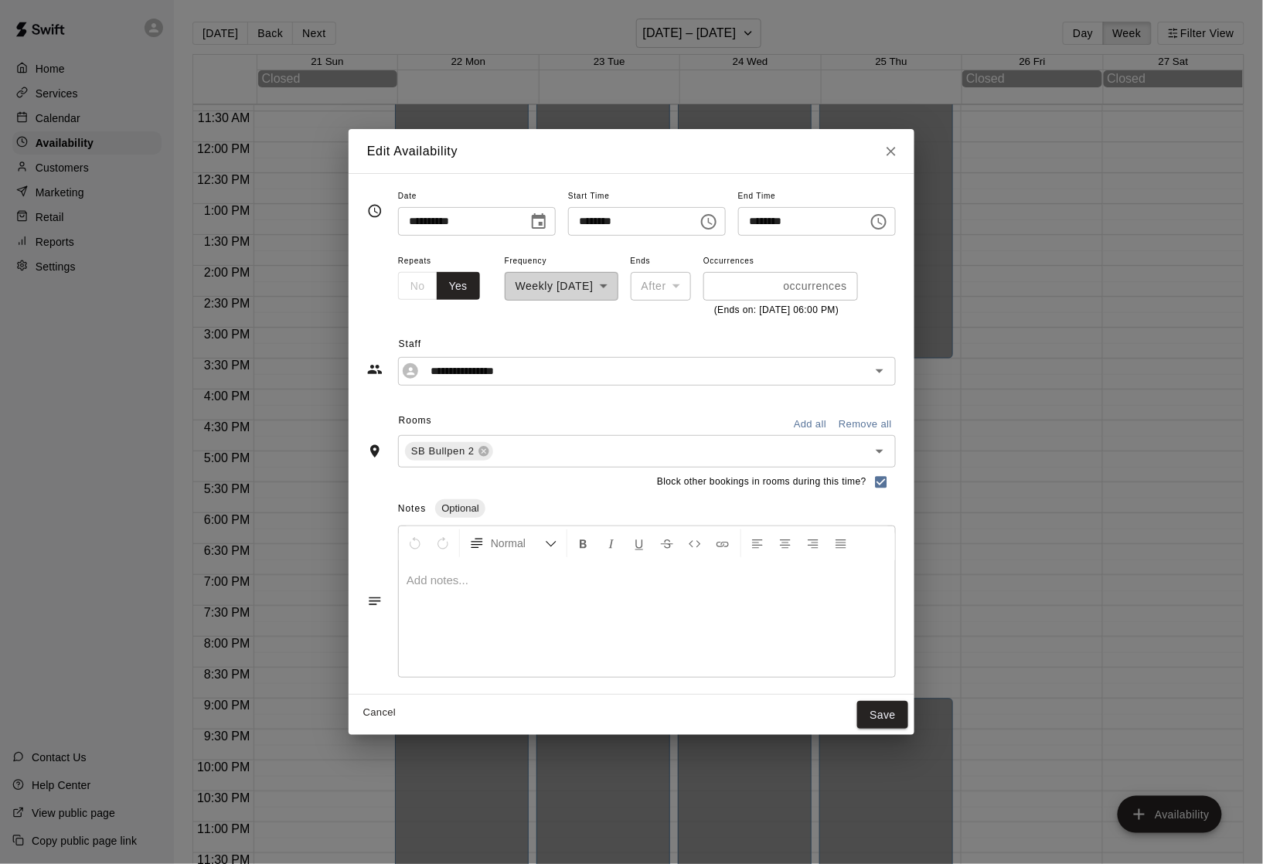
click at [560, 396] on div "**********" at bounding box center [631, 433] width 529 height 495
click at [908, 720] on button "Save" at bounding box center [882, 715] width 51 height 29
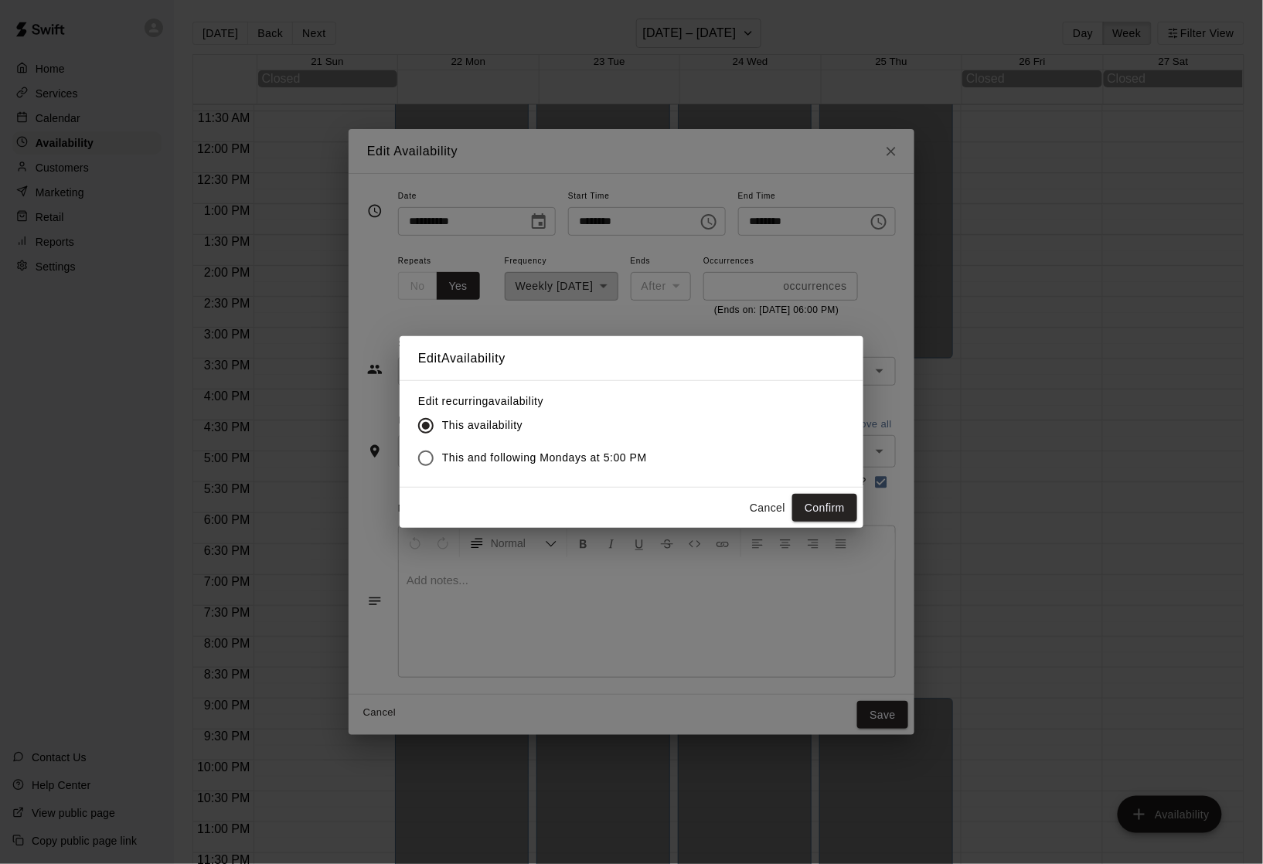
click at [548, 459] on span "This and following Mondays at 5:00 PM" at bounding box center [544, 458] width 205 height 16
click at [841, 512] on button "Confirm" at bounding box center [824, 508] width 65 height 29
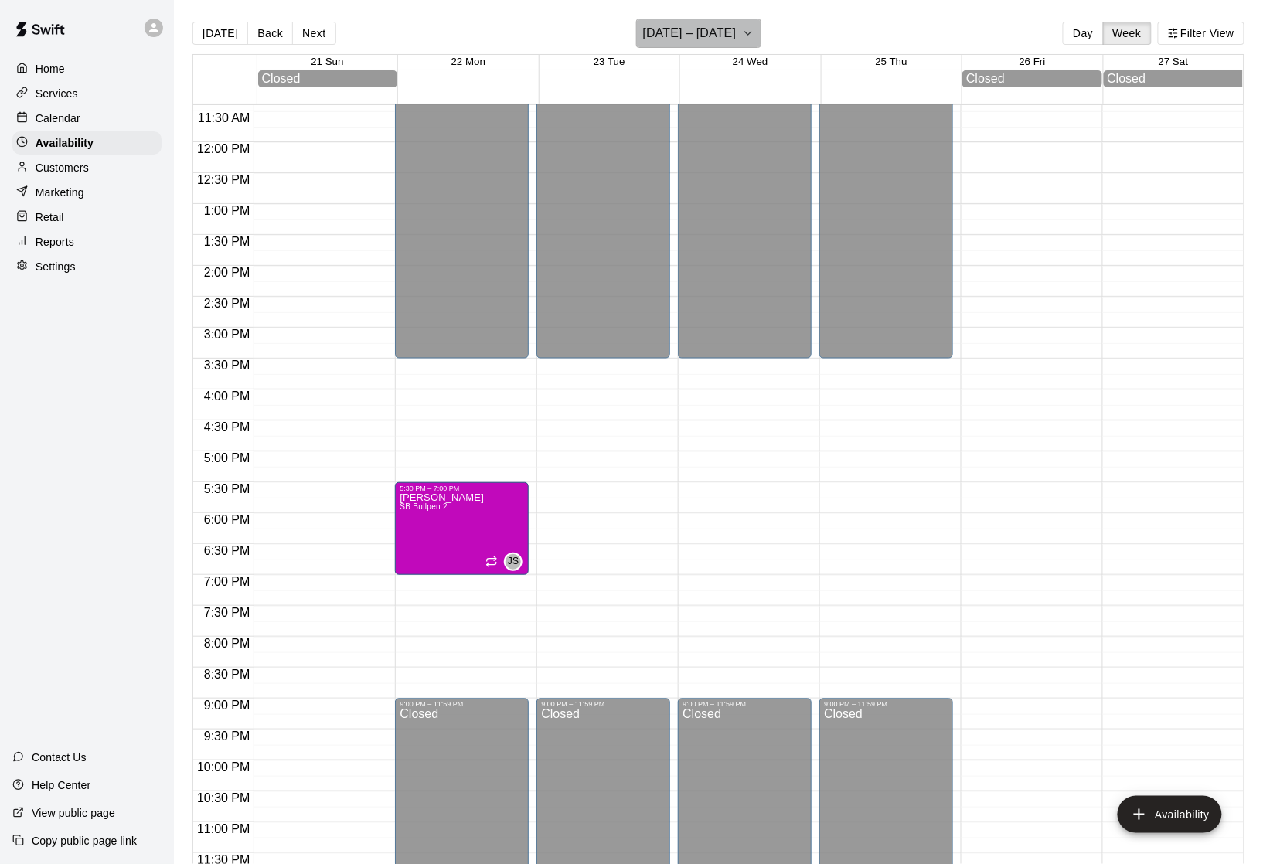
click at [683, 41] on h6 "September 21 – 27" at bounding box center [690, 33] width 94 height 22
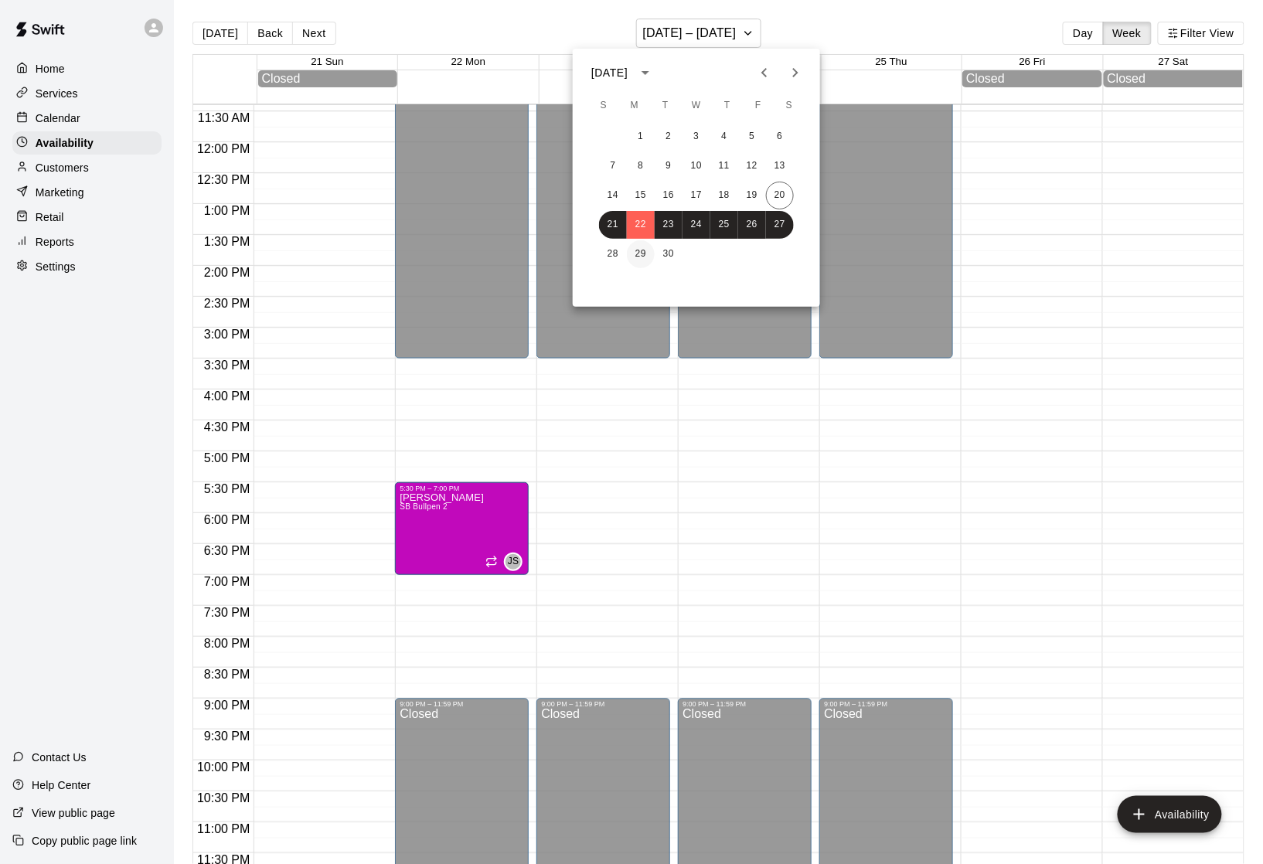
click at [641, 254] on button "29" at bounding box center [641, 254] width 28 height 28
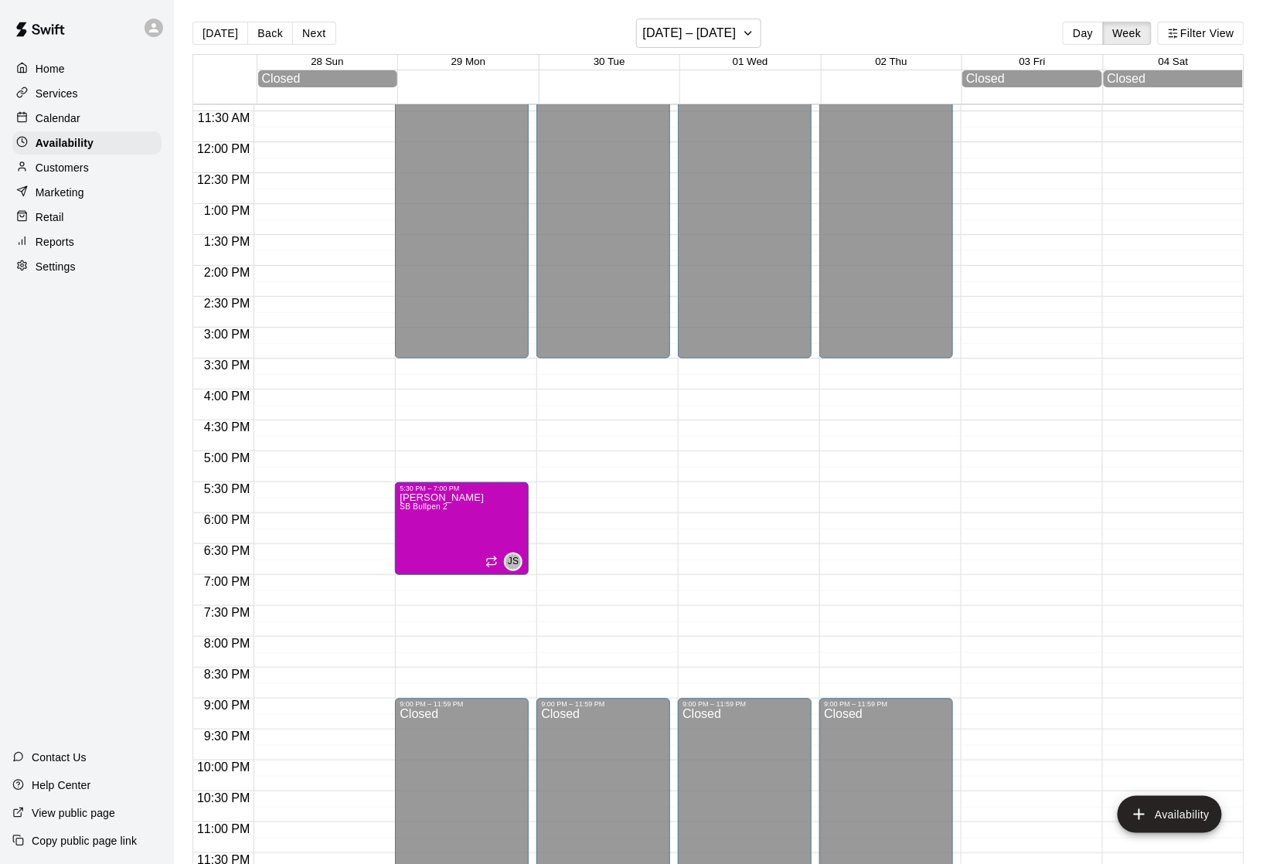
click at [107, 72] on div "Home" at bounding box center [86, 68] width 149 height 23
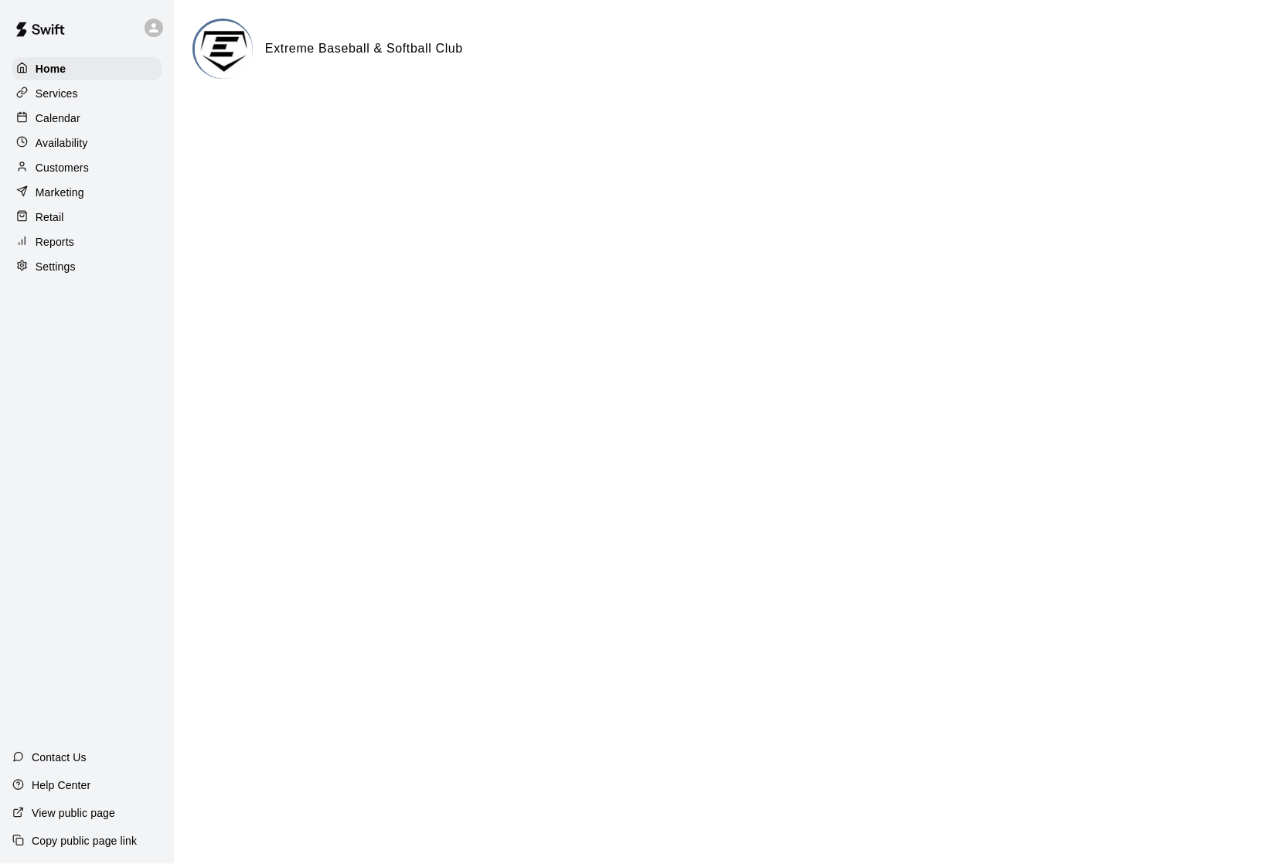
click at [76, 96] on p "Services" at bounding box center [57, 93] width 43 height 15
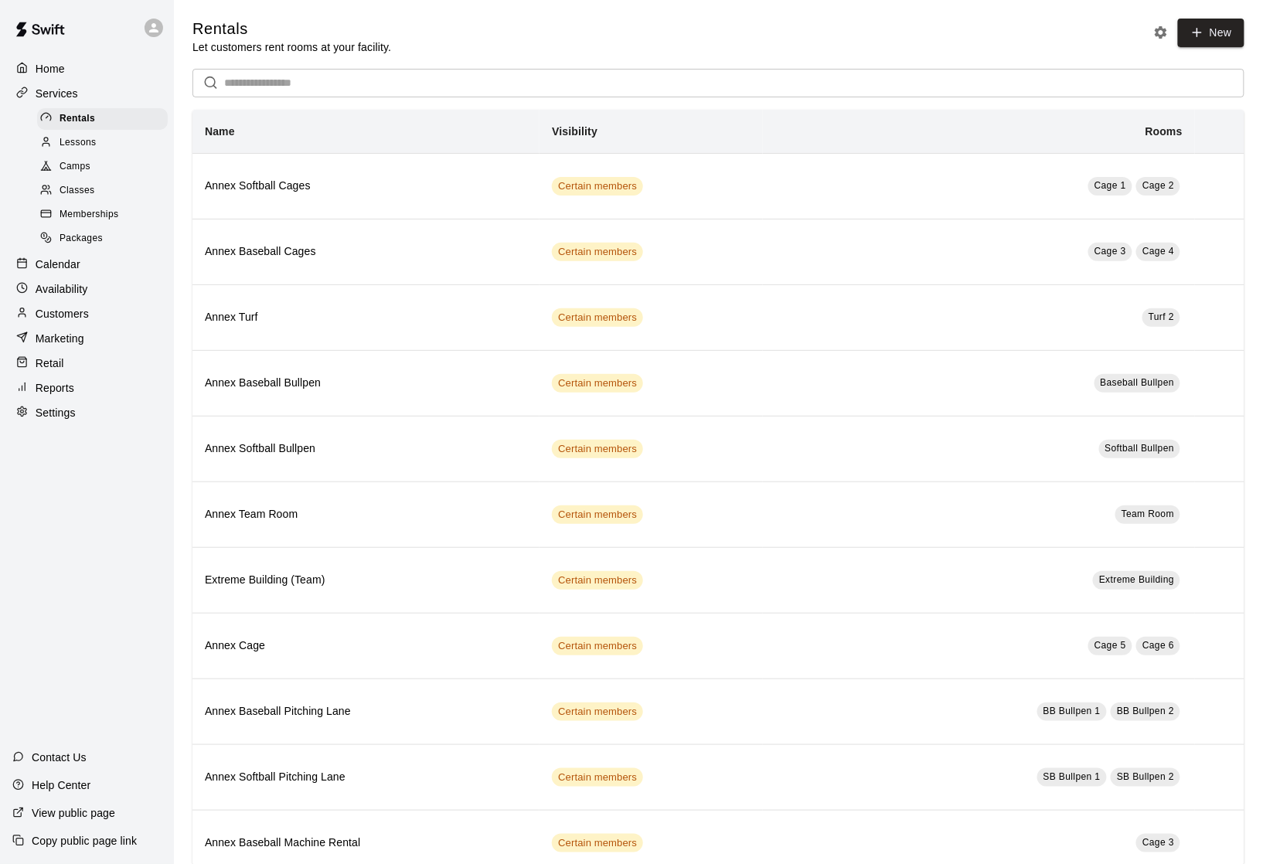
click at [84, 143] on span "Lessons" at bounding box center [78, 142] width 37 height 15
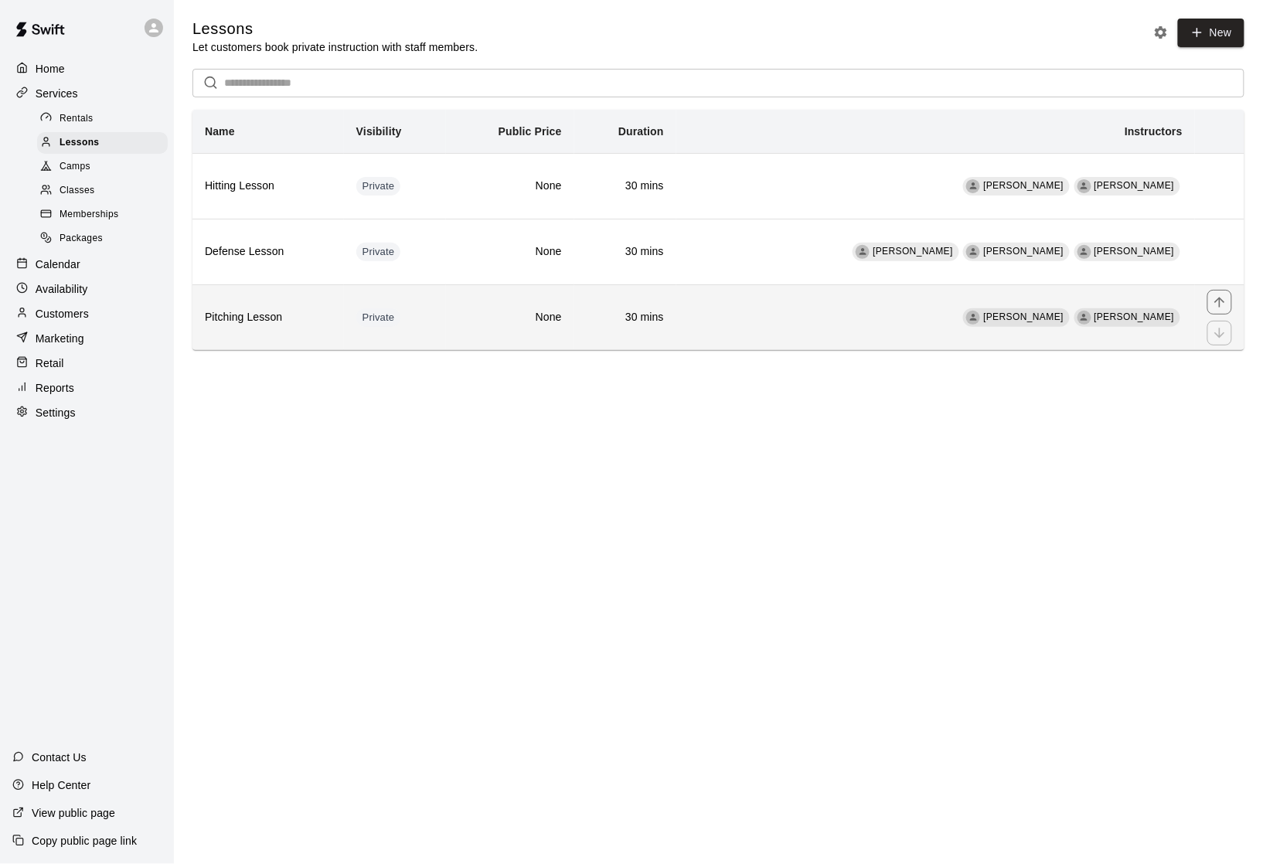
click at [273, 326] on h6 "Pitching Lesson" at bounding box center [268, 317] width 127 height 17
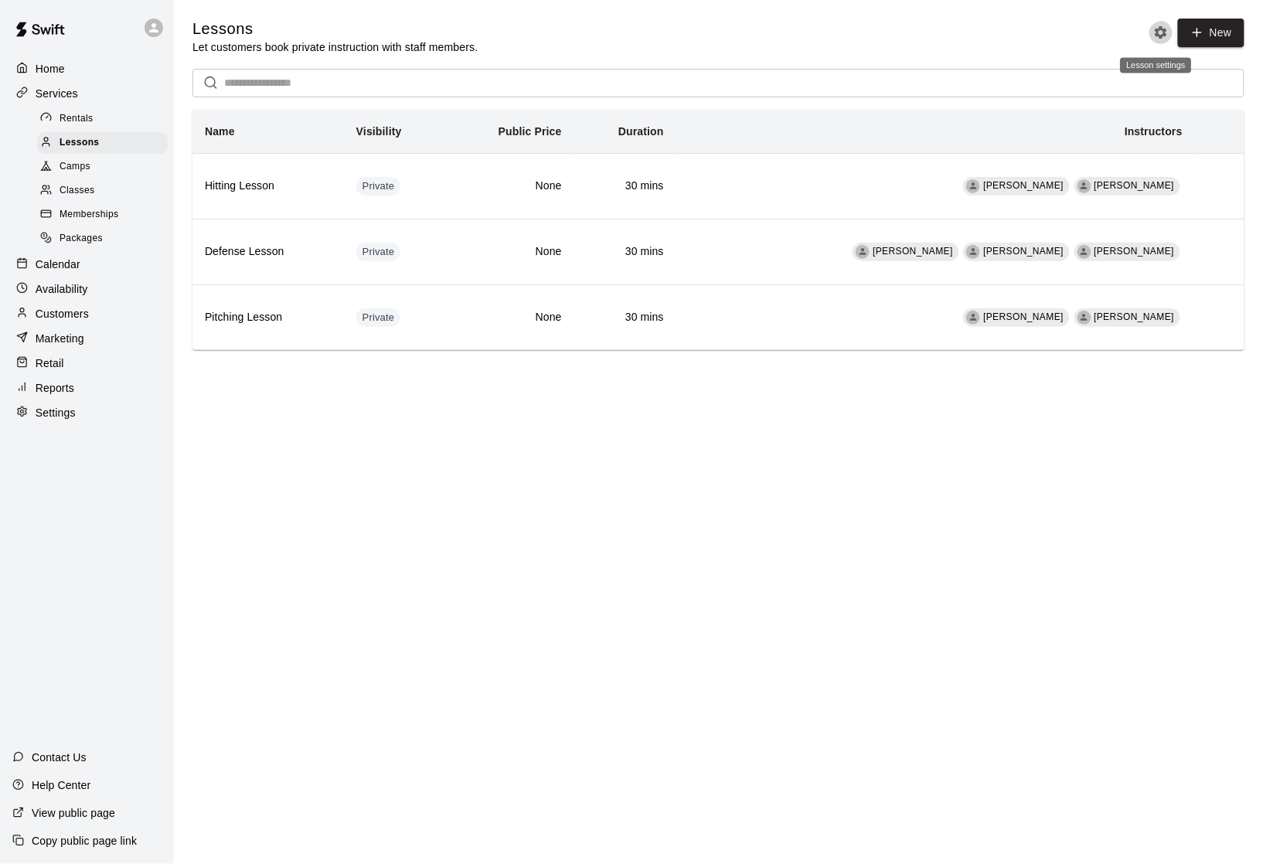
click at [1156, 36] on icon "Lesson settings" at bounding box center [1161, 32] width 12 height 12
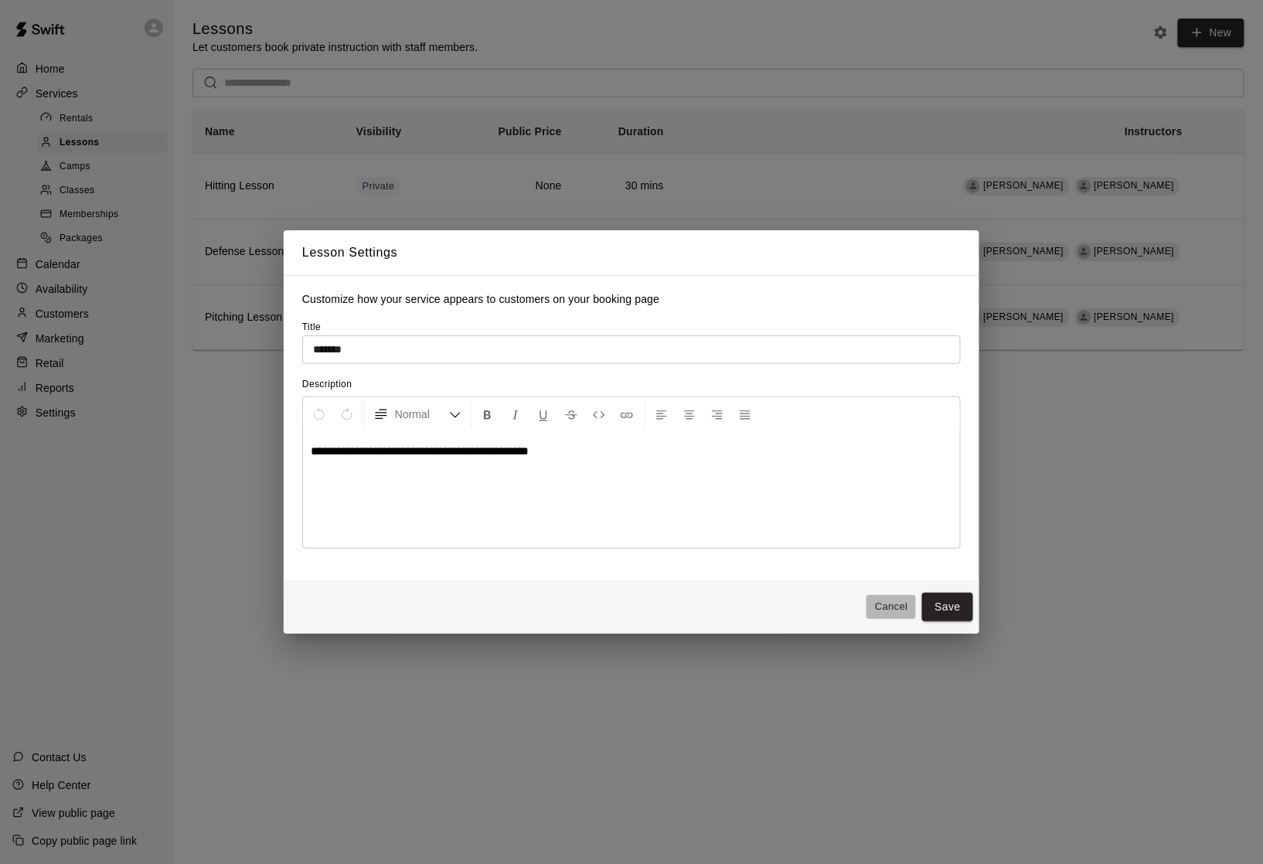
click at [875, 612] on button "Cancel" at bounding box center [890, 607] width 49 height 24
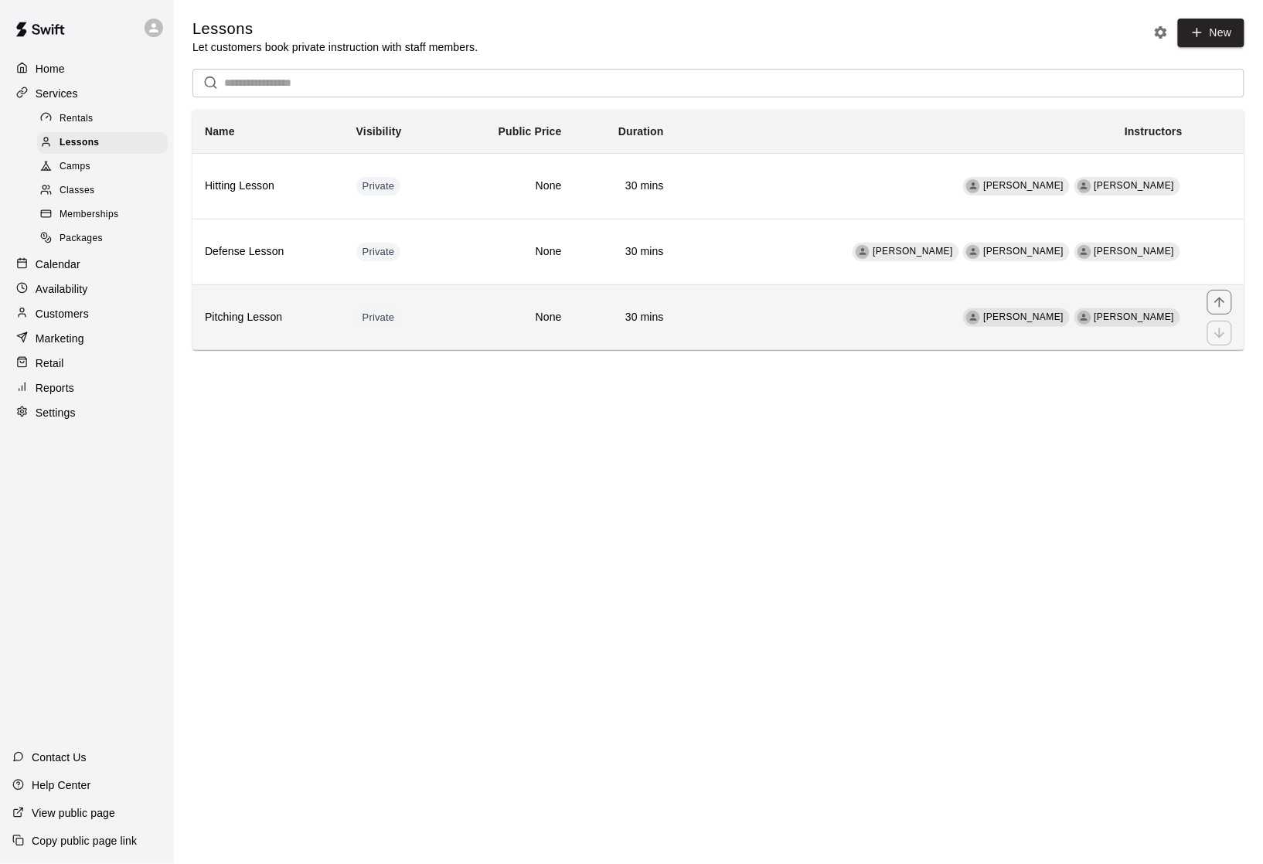
click at [252, 350] on th "Pitching Lesson" at bounding box center [267, 317] width 151 height 66
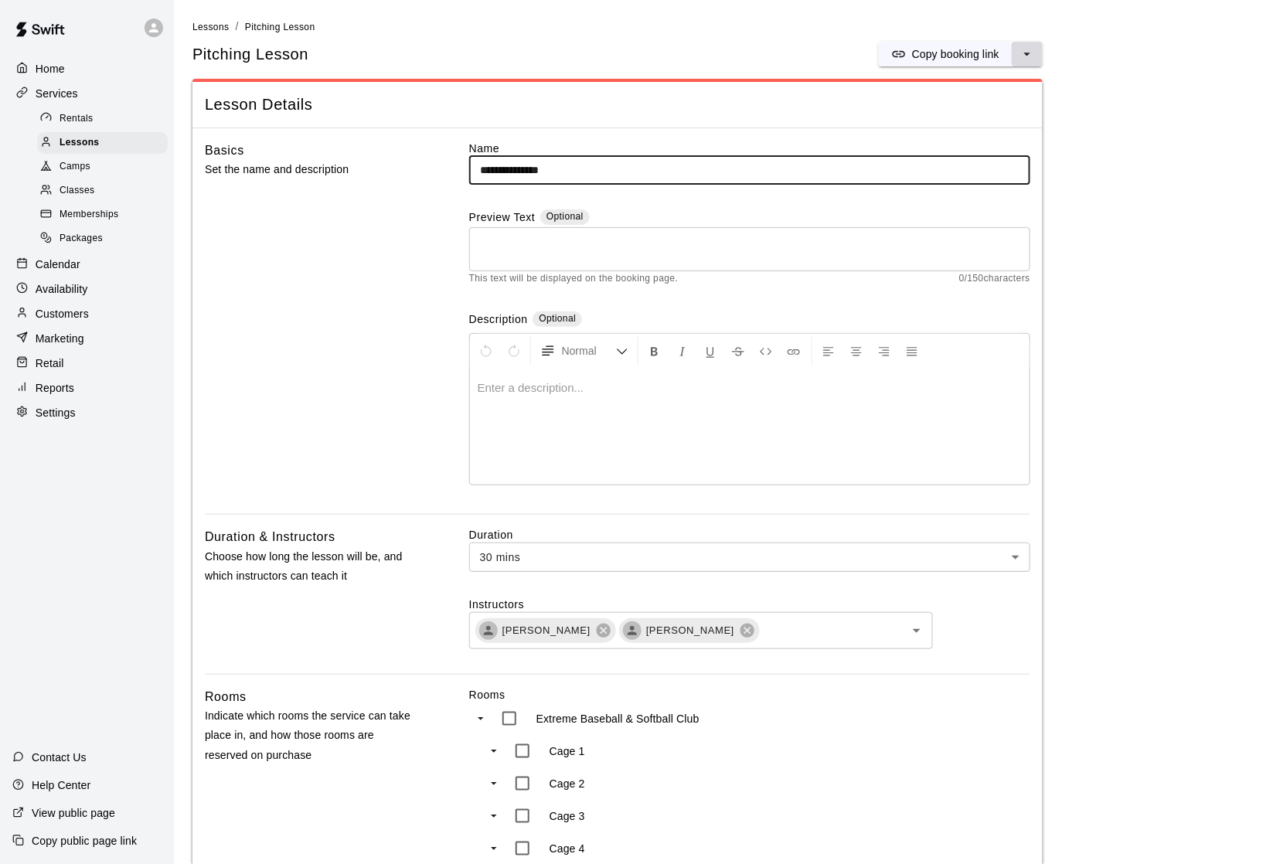
click at [1034, 66] on button "select merge strategy" at bounding box center [1027, 54] width 31 height 25
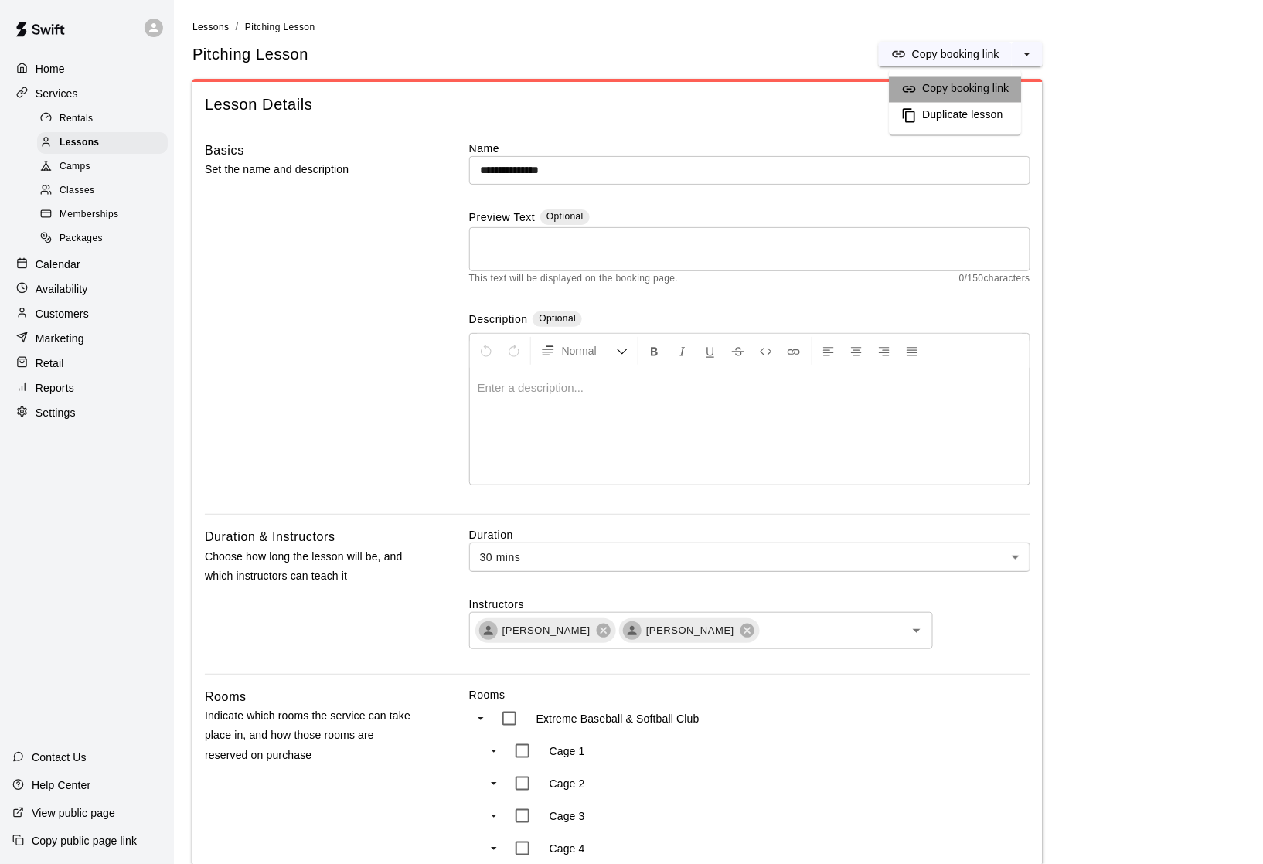
click at [968, 87] on h6 "Copy booking link" at bounding box center [966, 89] width 87 height 17
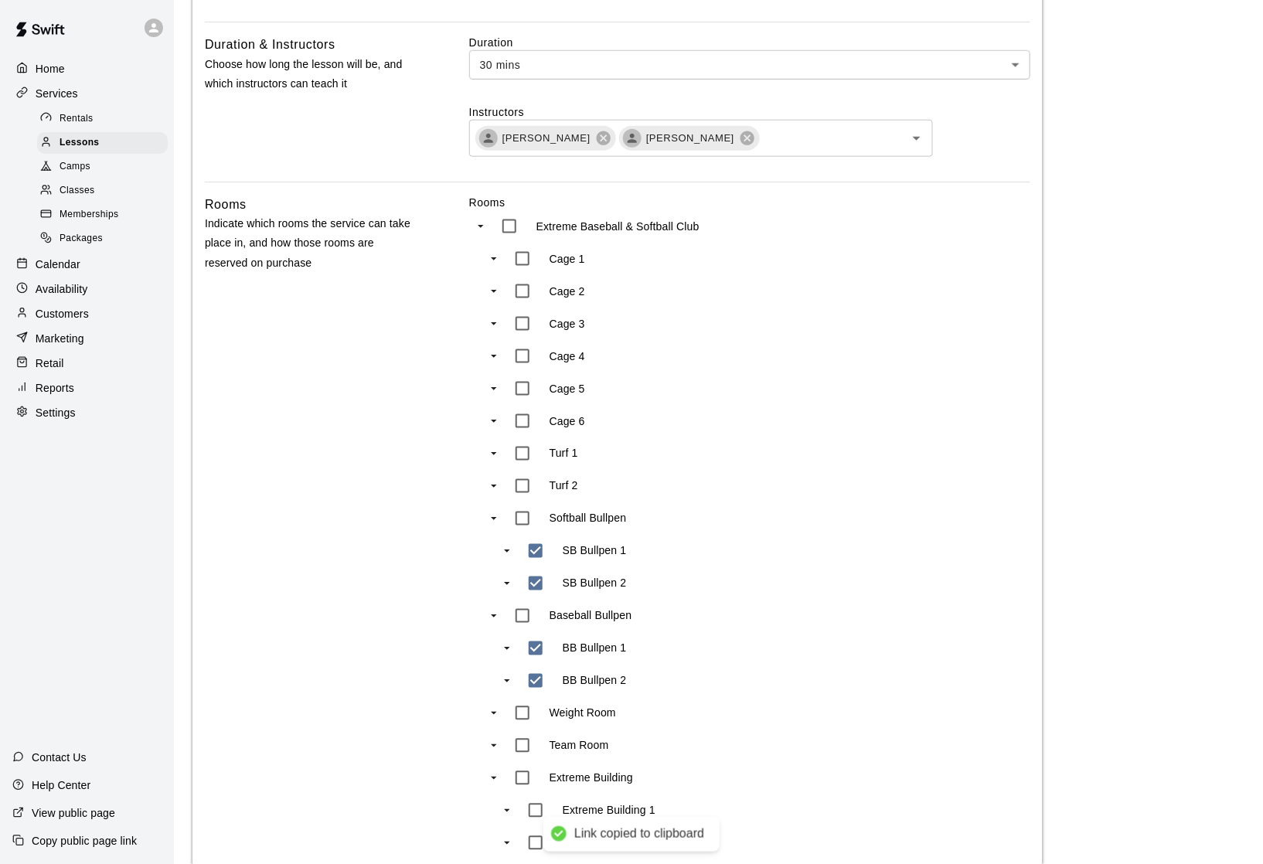
scroll to position [545, 0]
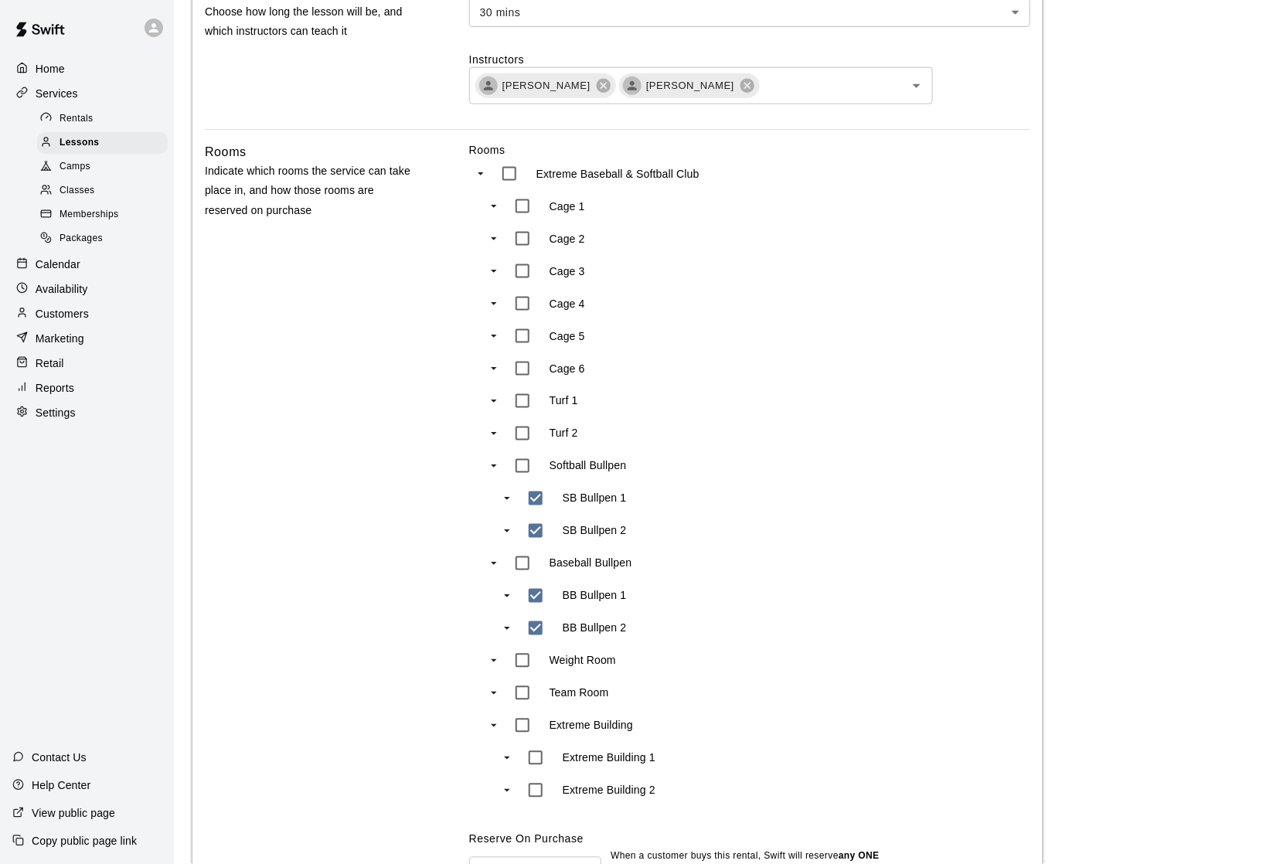
click at [68, 292] on p "Availability" at bounding box center [62, 288] width 53 height 15
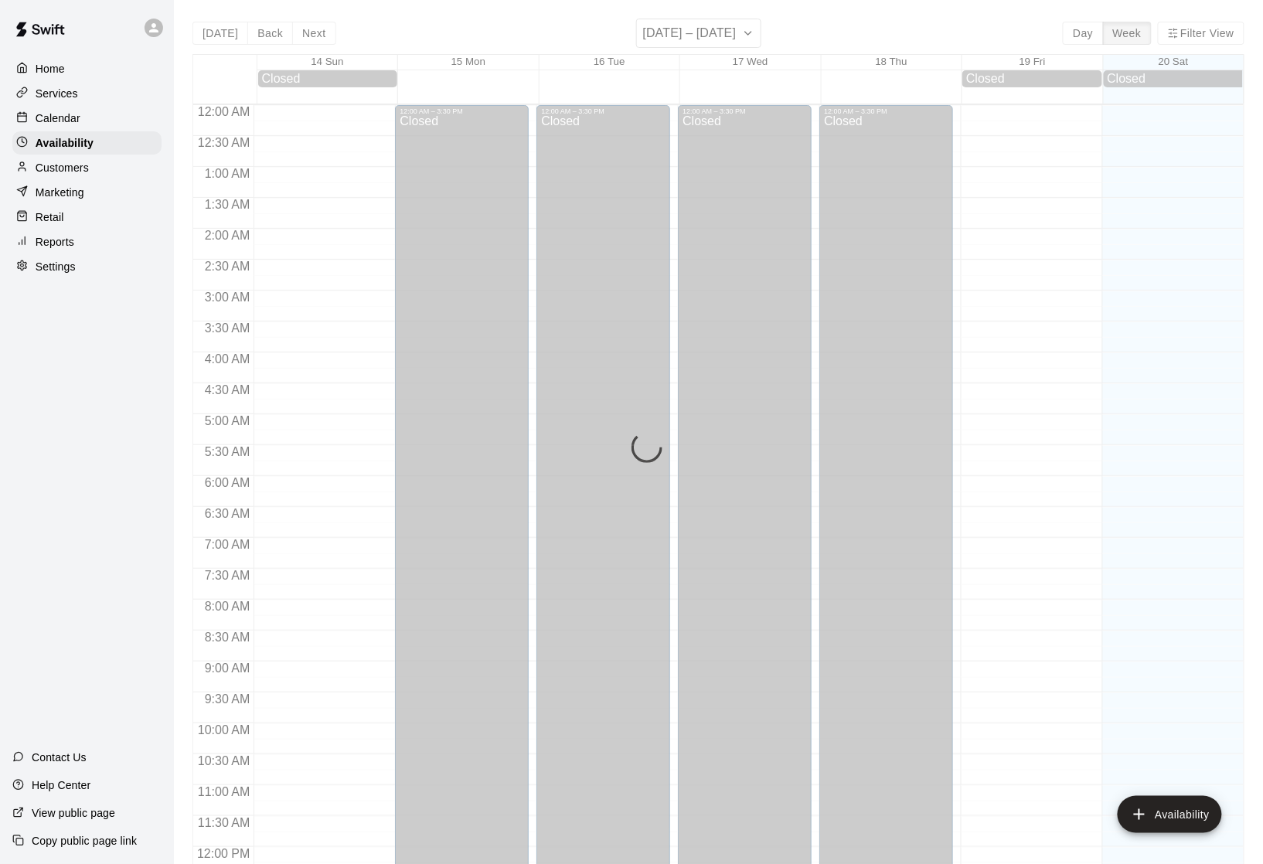
scroll to position [705, 0]
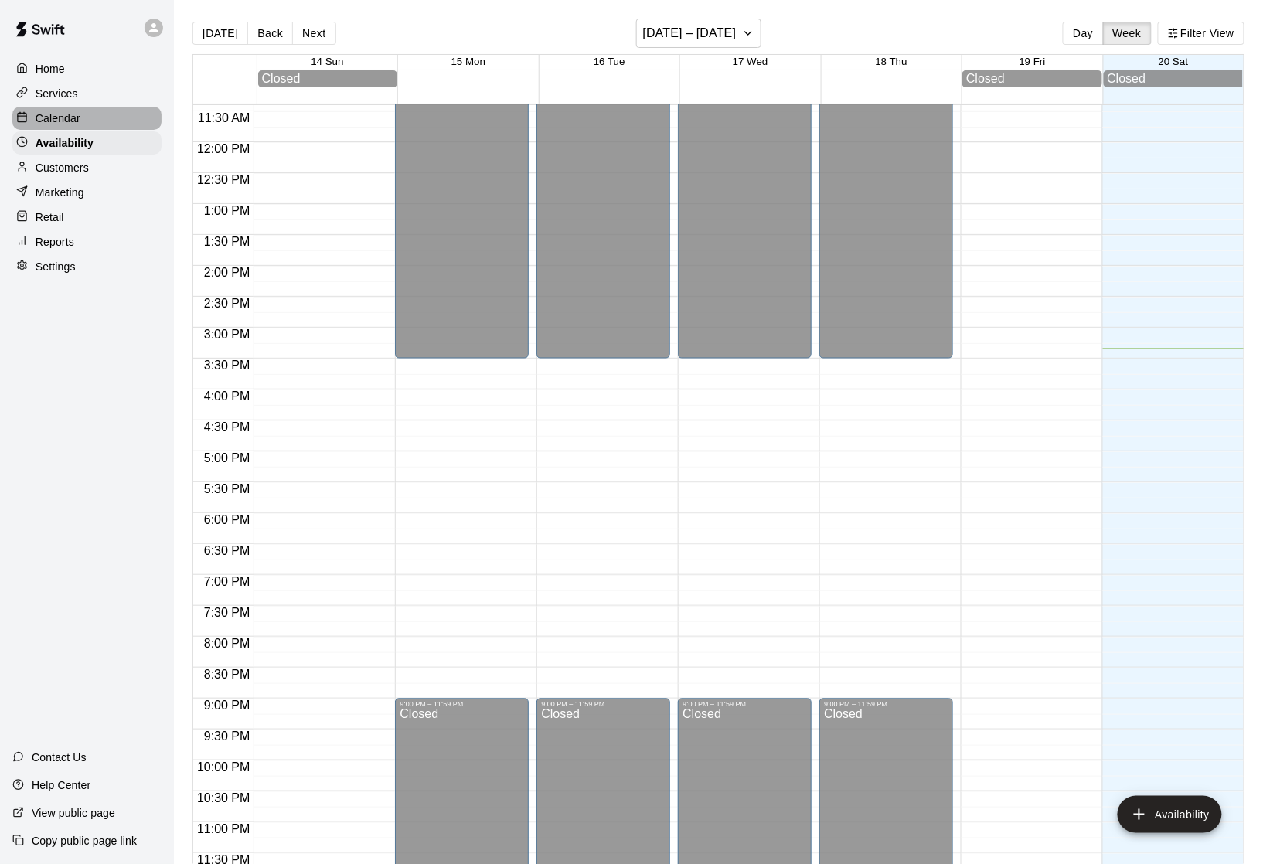
click at [100, 115] on div "Calendar" at bounding box center [86, 118] width 149 height 23
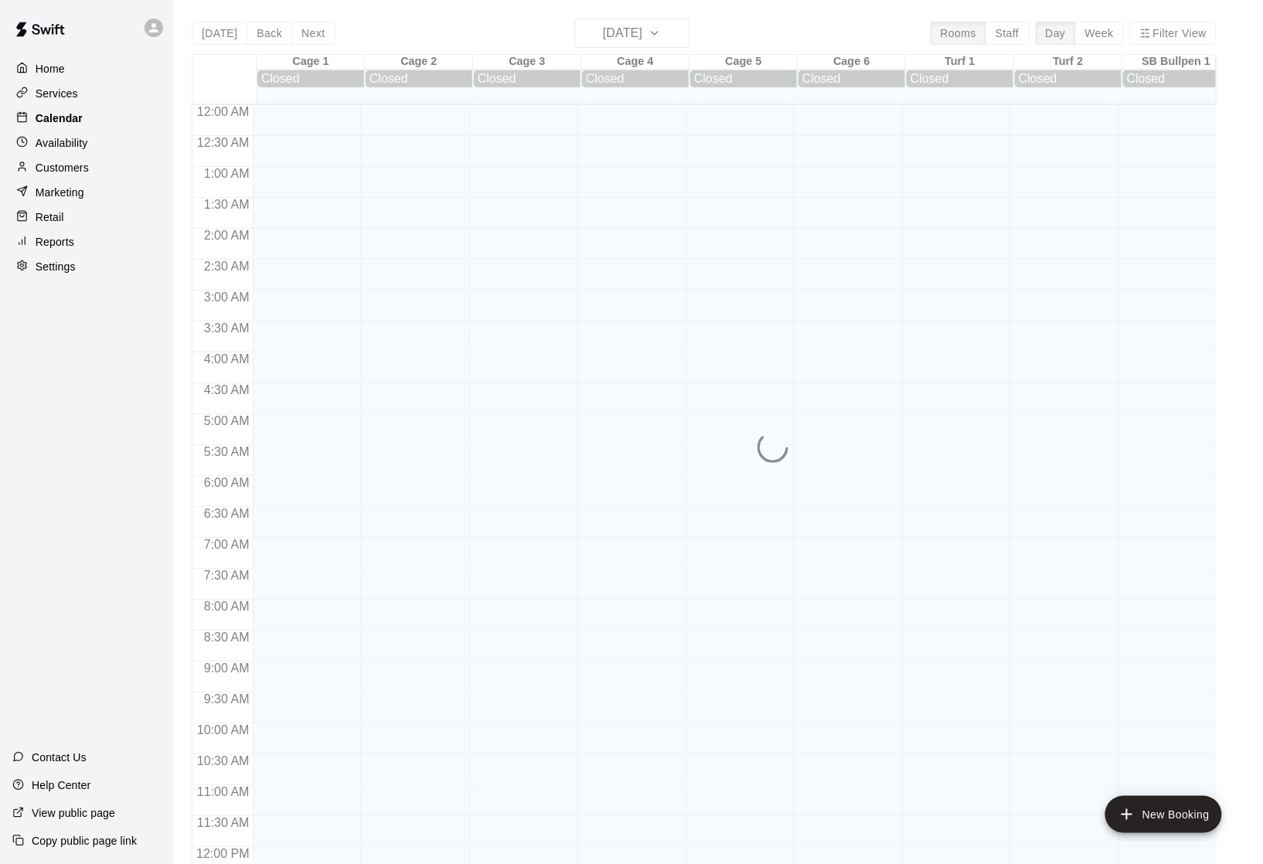
scroll to position [658, 0]
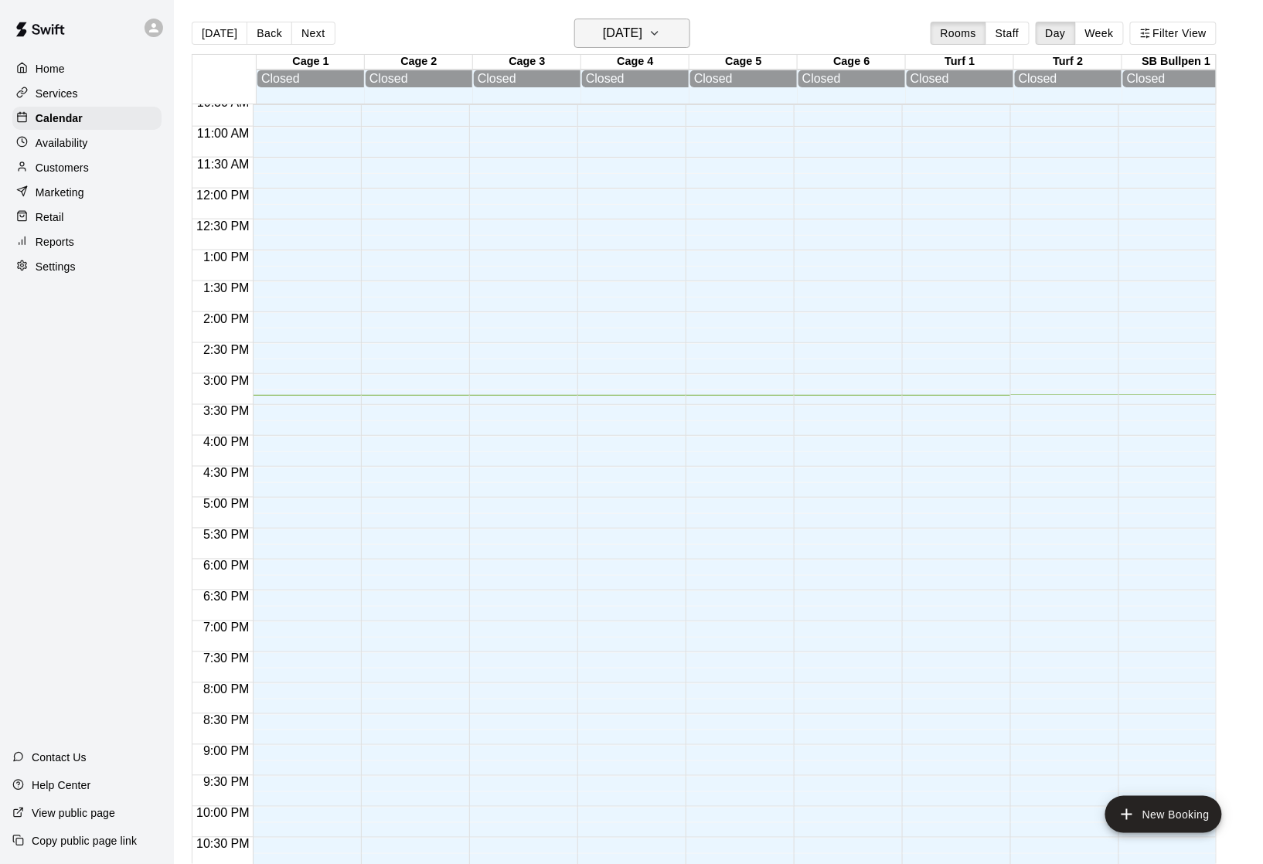
click at [642, 32] on h6 "[DATE]" at bounding box center [622, 33] width 39 height 22
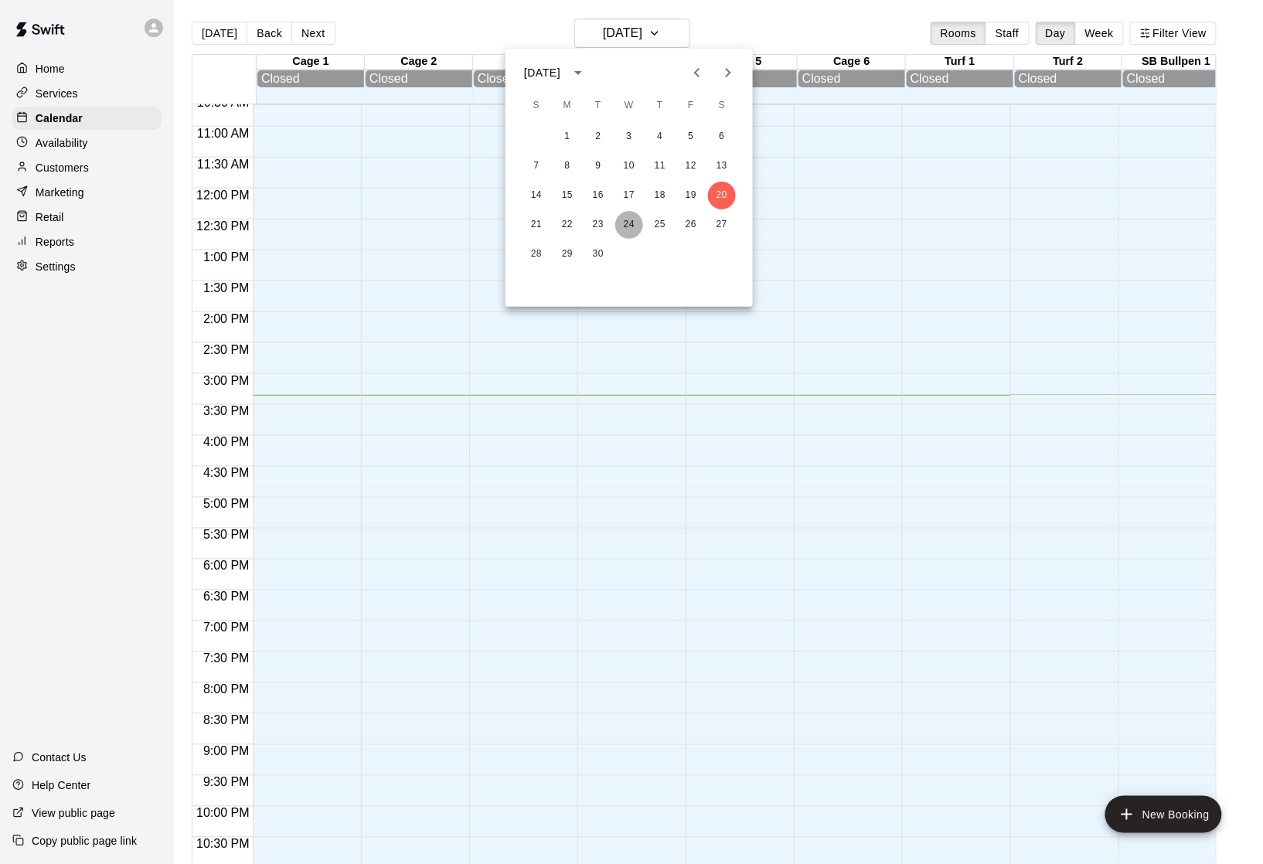
click at [631, 224] on button "24" at bounding box center [629, 225] width 28 height 28
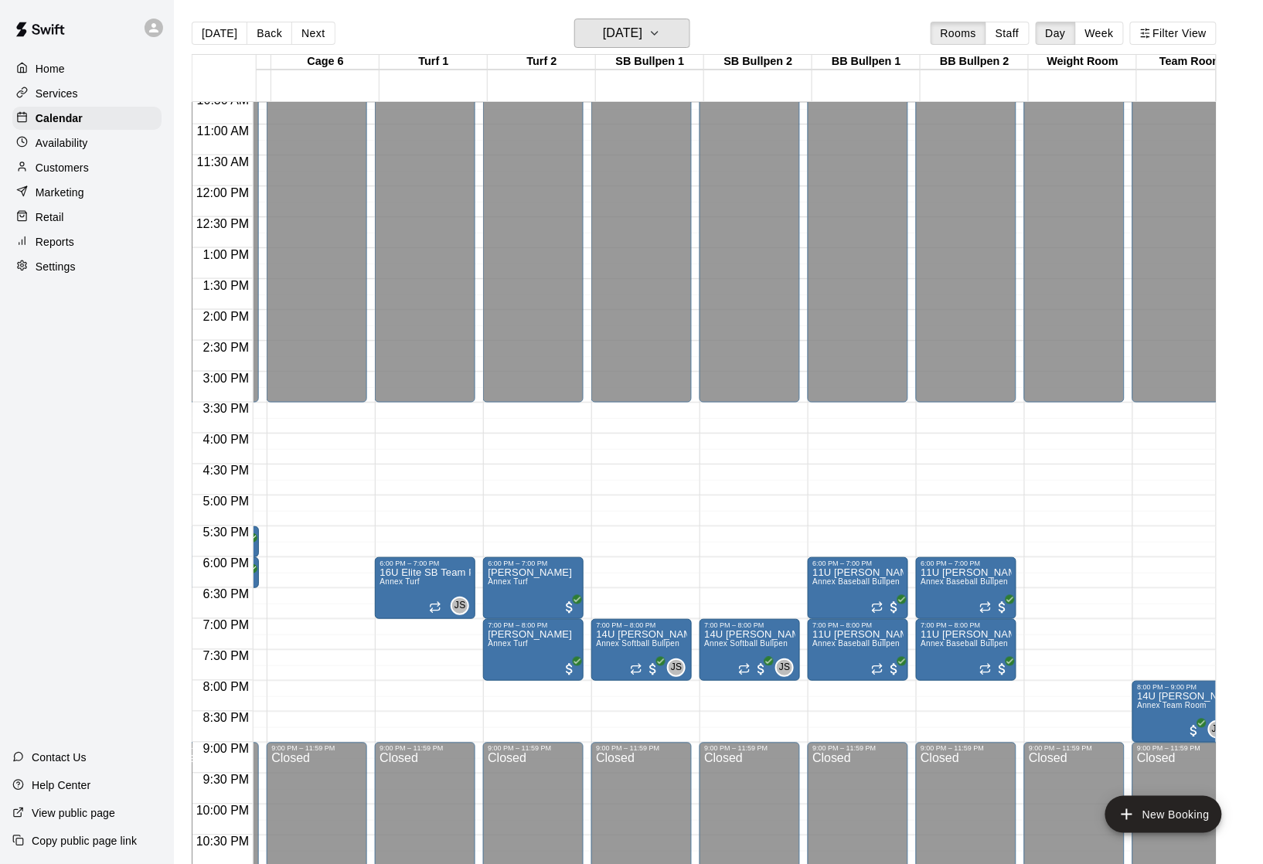
scroll to position [658, 499]
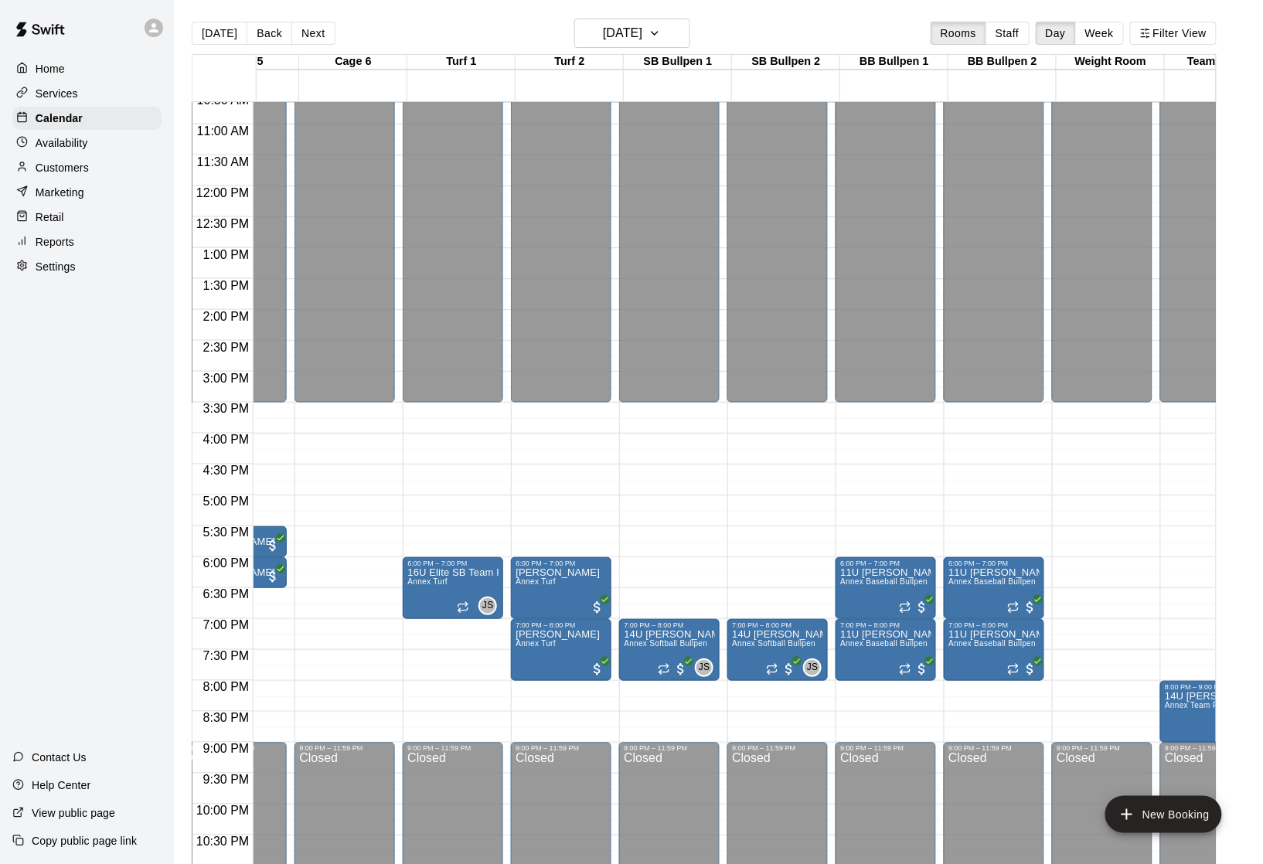
click at [69, 139] on p "Availability" at bounding box center [62, 142] width 53 height 15
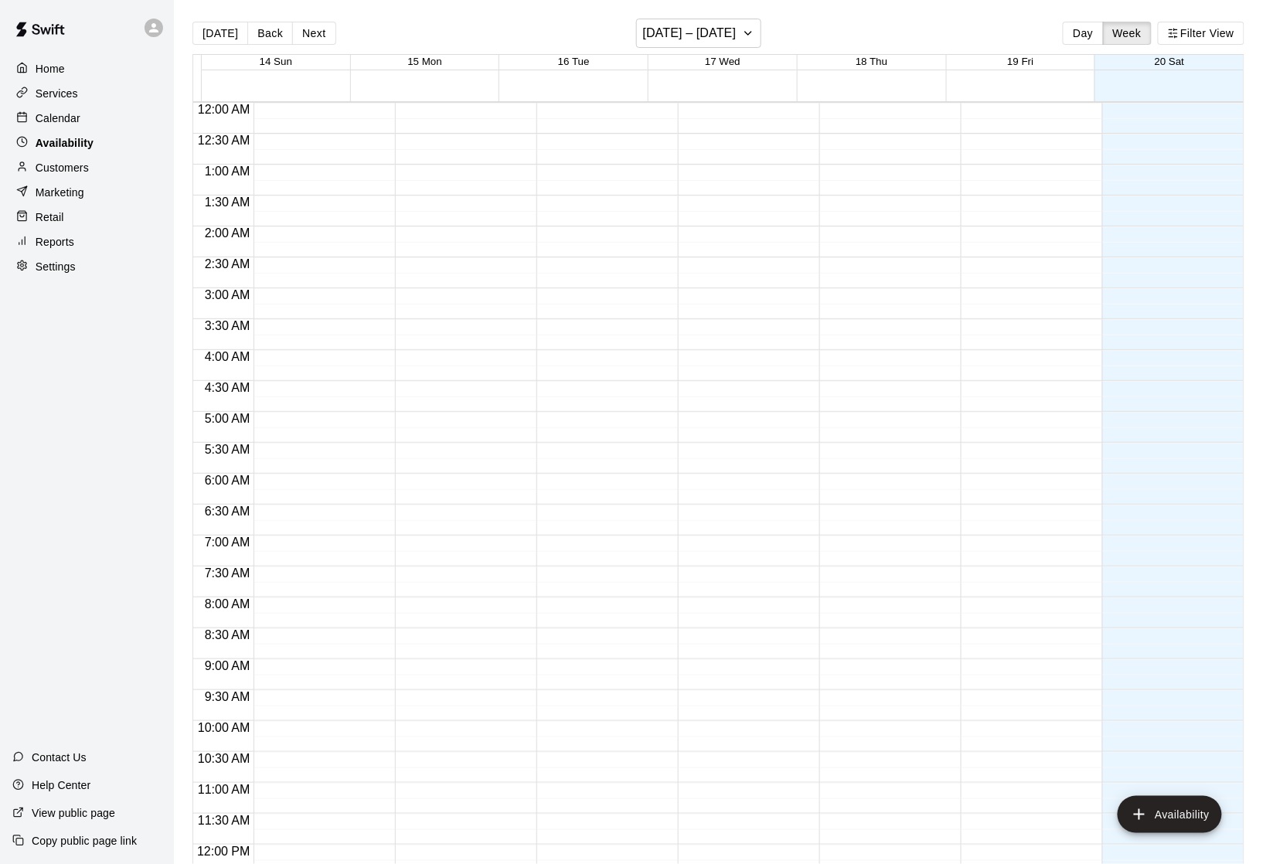
scroll to position [705, 0]
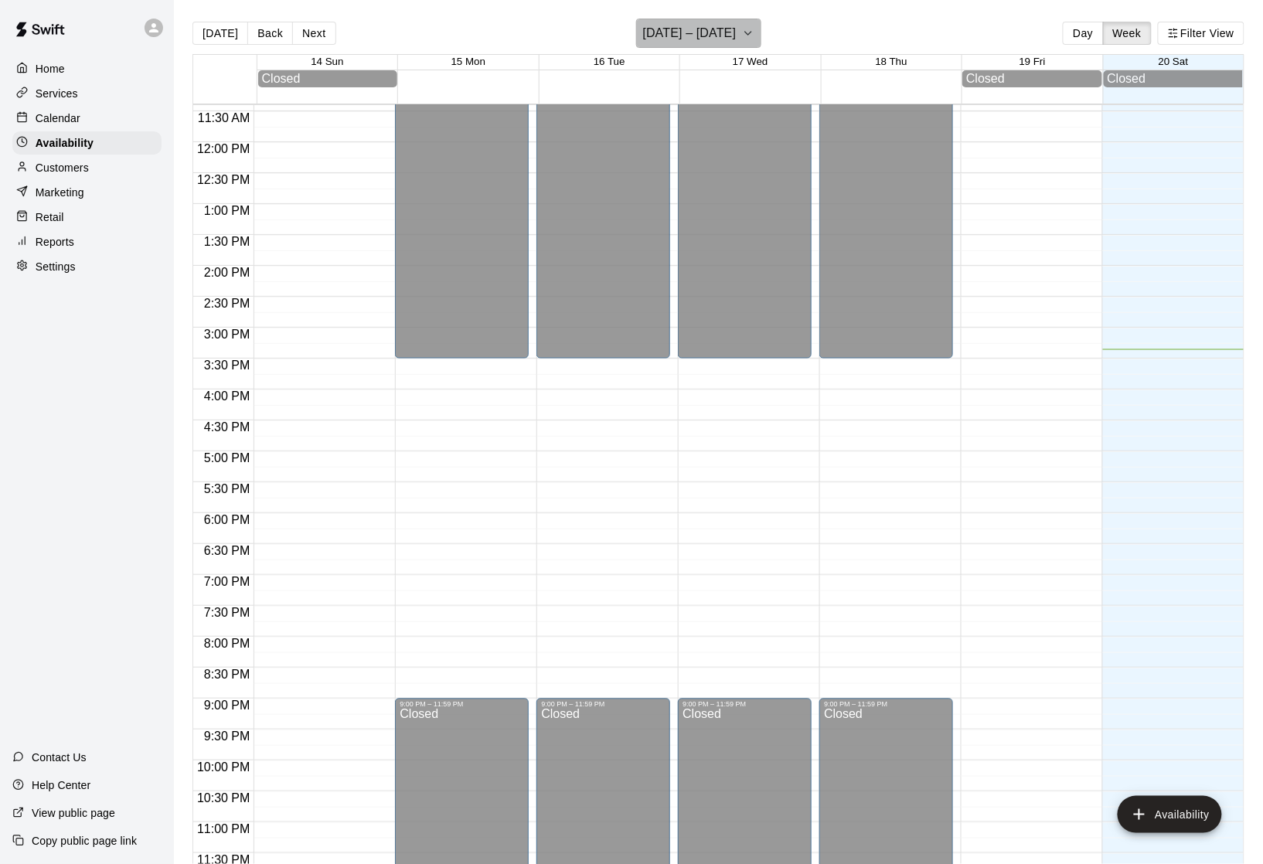
click at [740, 34] on button "September 14 – 20" at bounding box center [699, 33] width 126 height 29
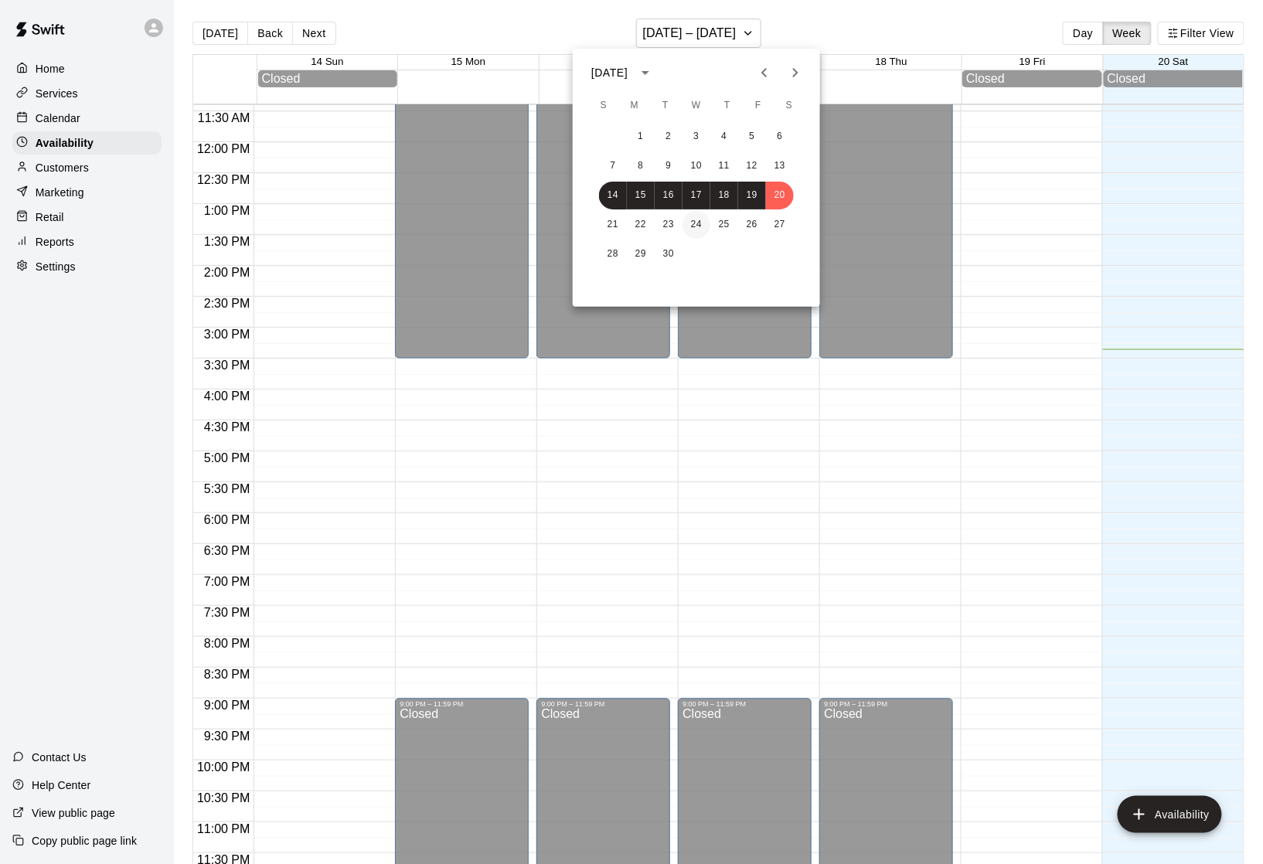
click at [694, 226] on button "24" at bounding box center [696, 225] width 28 height 28
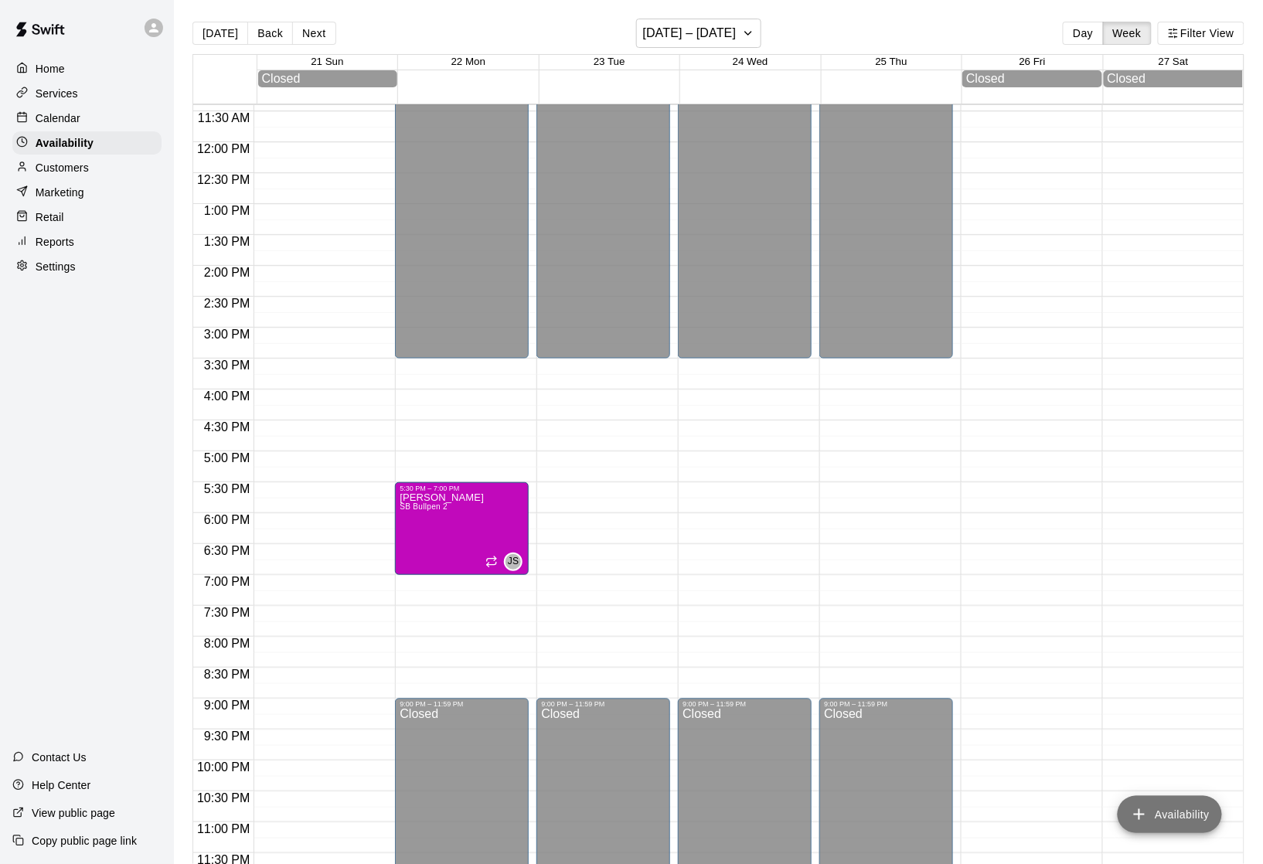
click at [1153, 821] on button "Availability" at bounding box center [1169, 814] width 104 height 37
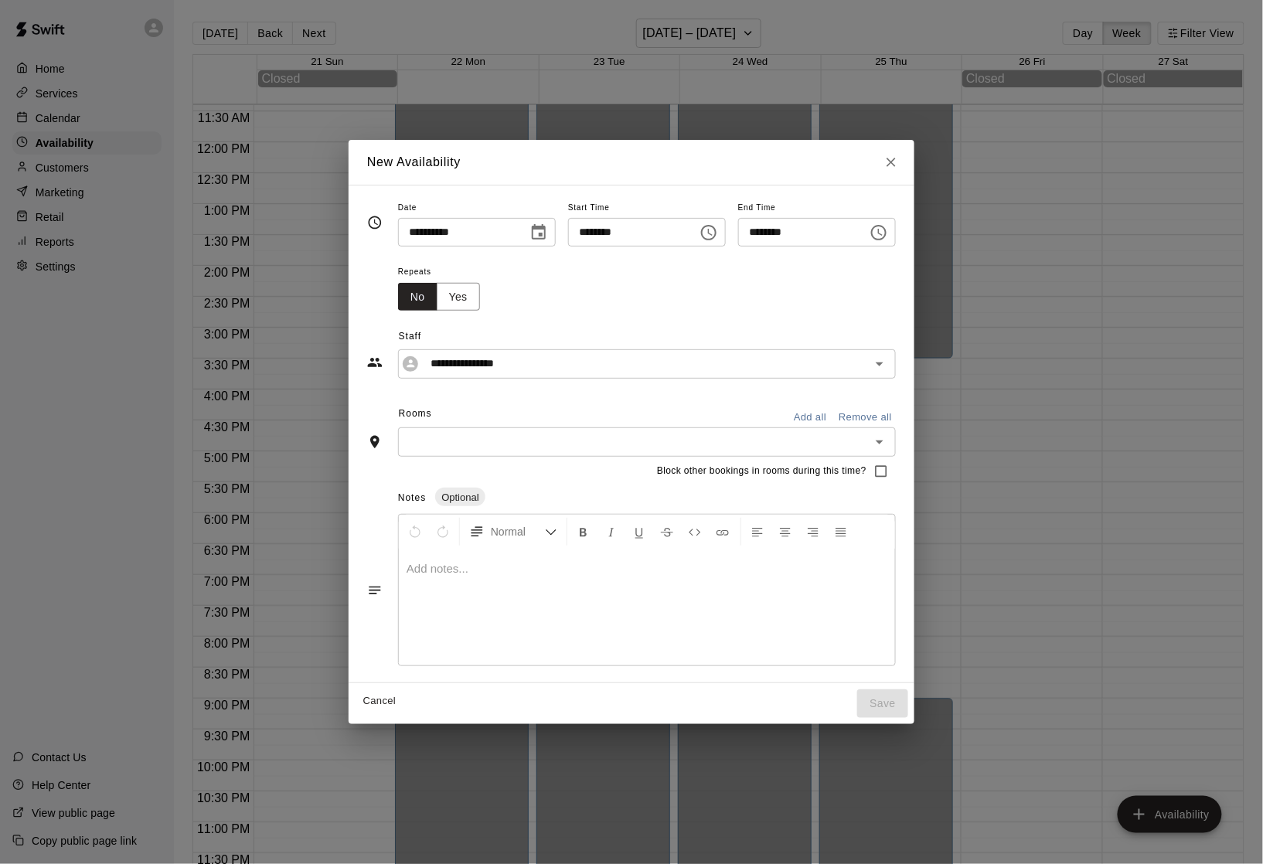
click at [583, 233] on input "********" at bounding box center [627, 232] width 119 height 29
type input "********"
click at [774, 232] on input "********" at bounding box center [797, 232] width 119 height 29
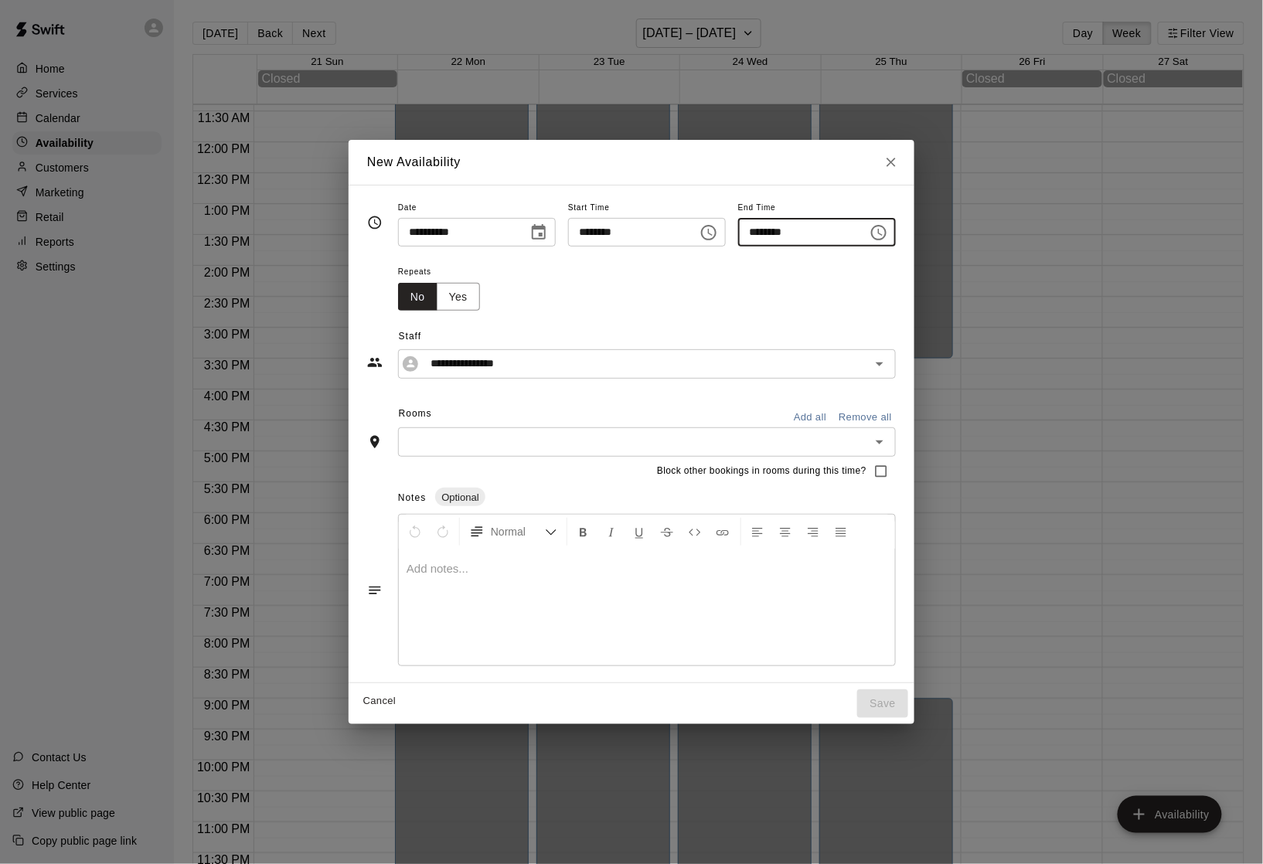
type input "********"
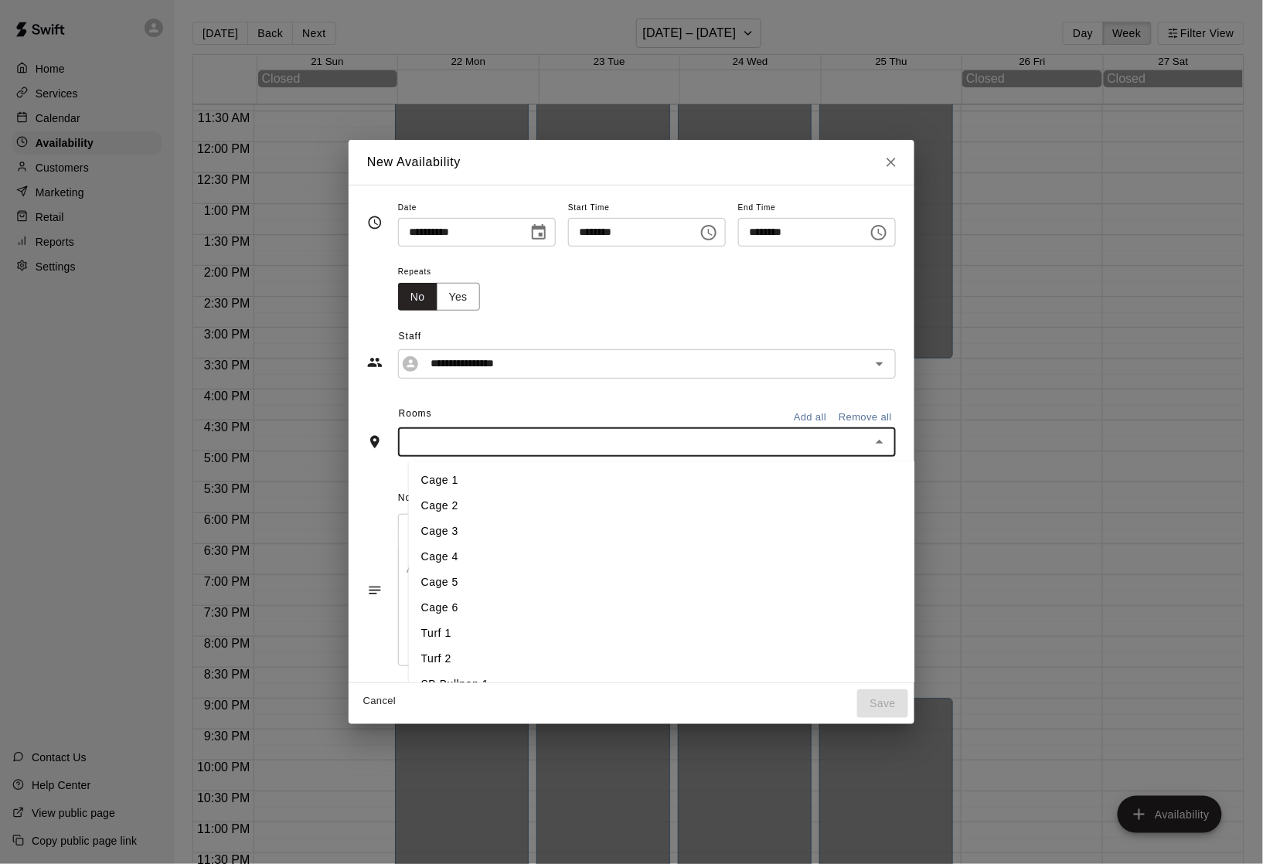
click at [468, 437] on input "text" at bounding box center [634, 441] width 463 height 19
type input "*"
click at [439, 512] on li "SB Bullpen 2" at bounding box center [693, 506] width 569 height 26
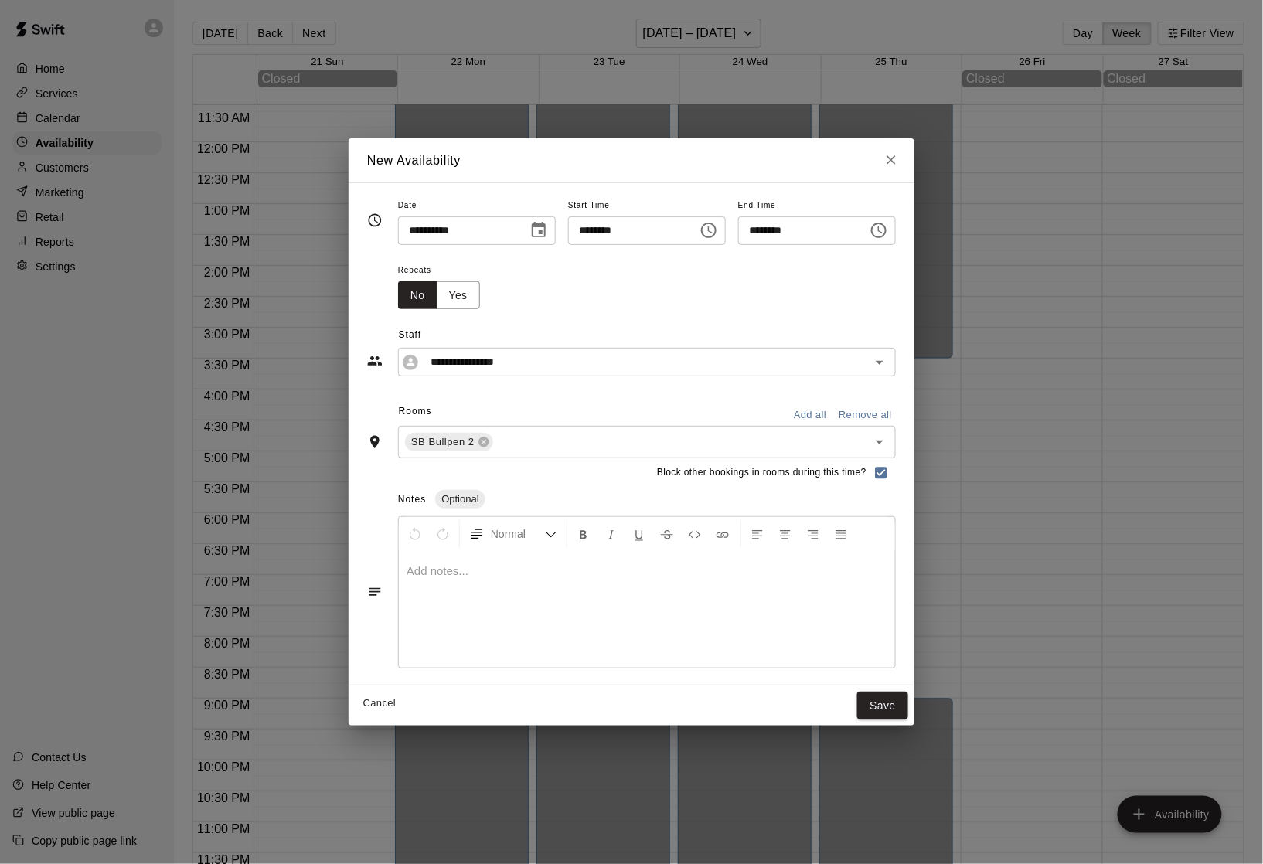
click at [685, 620] on div at bounding box center [647, 610] width 496 height 116
click at [437, 308] on button "Yes" at bounding box center [458, 295] width 43 height 29
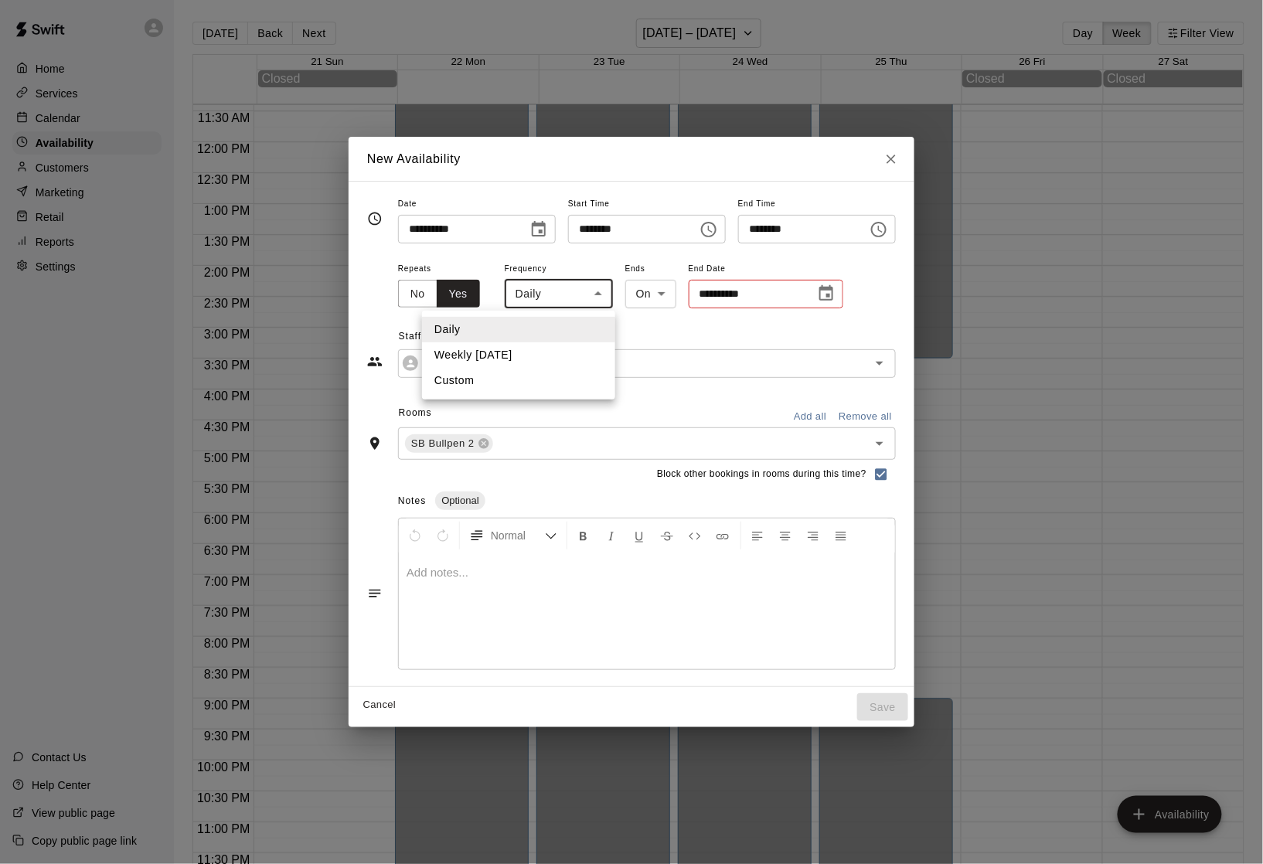
click at [544, 301] on body "Home Services Calendar Availability Customers Marketing Retail Reports Settings…" at bounding box center [631, 444] width 1263 height 889
click at [533, 348] on li "Weekly on Wednesday" at bounding box center [518, 355] width 193 height 26
type input "******"
click at [655, 301] on body "Home Services Calendar Availability Customers Marketing Retail Reports Settings…" at bounding box center [631, 444] width 1263 height 889
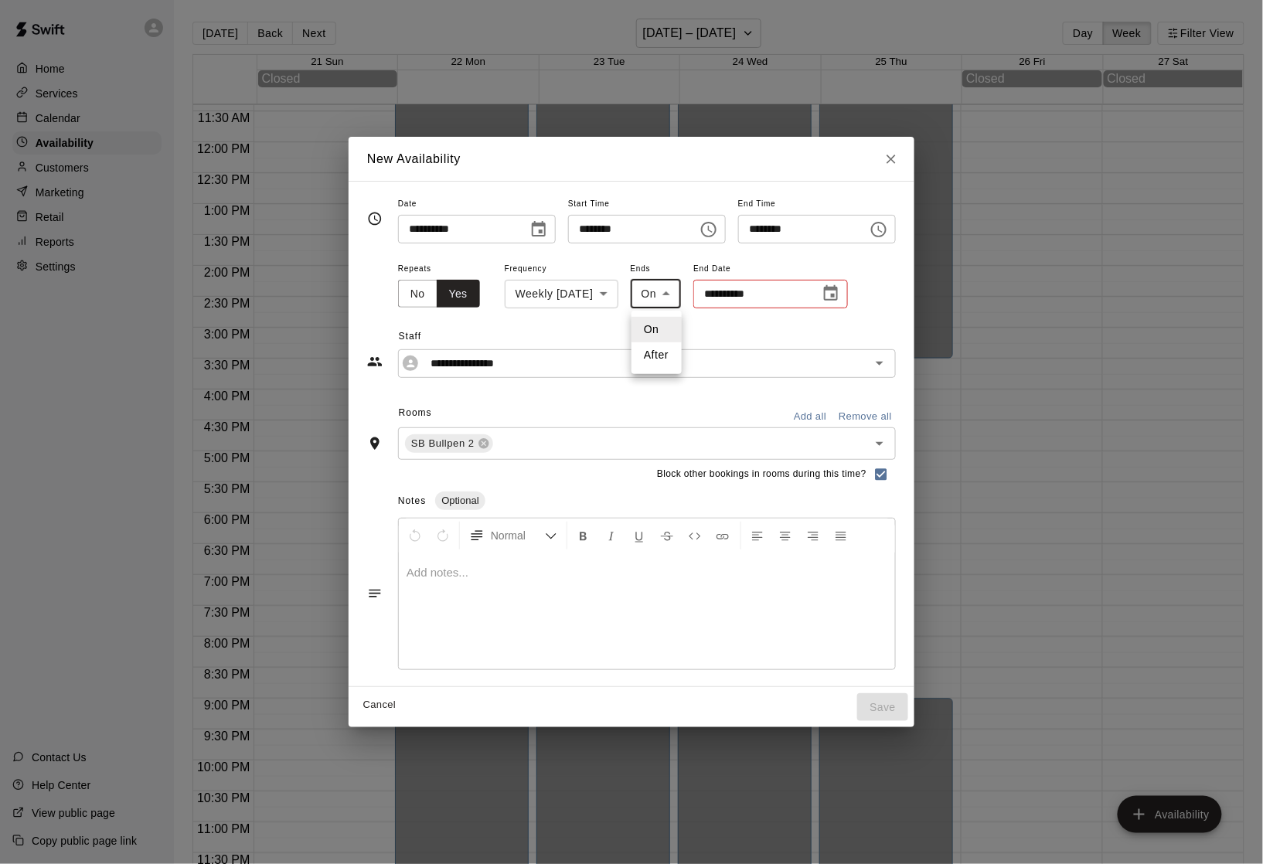
click at [654, 360] on li "After" at bounding box center [656, 355] width 50 height 26
type input "*****"
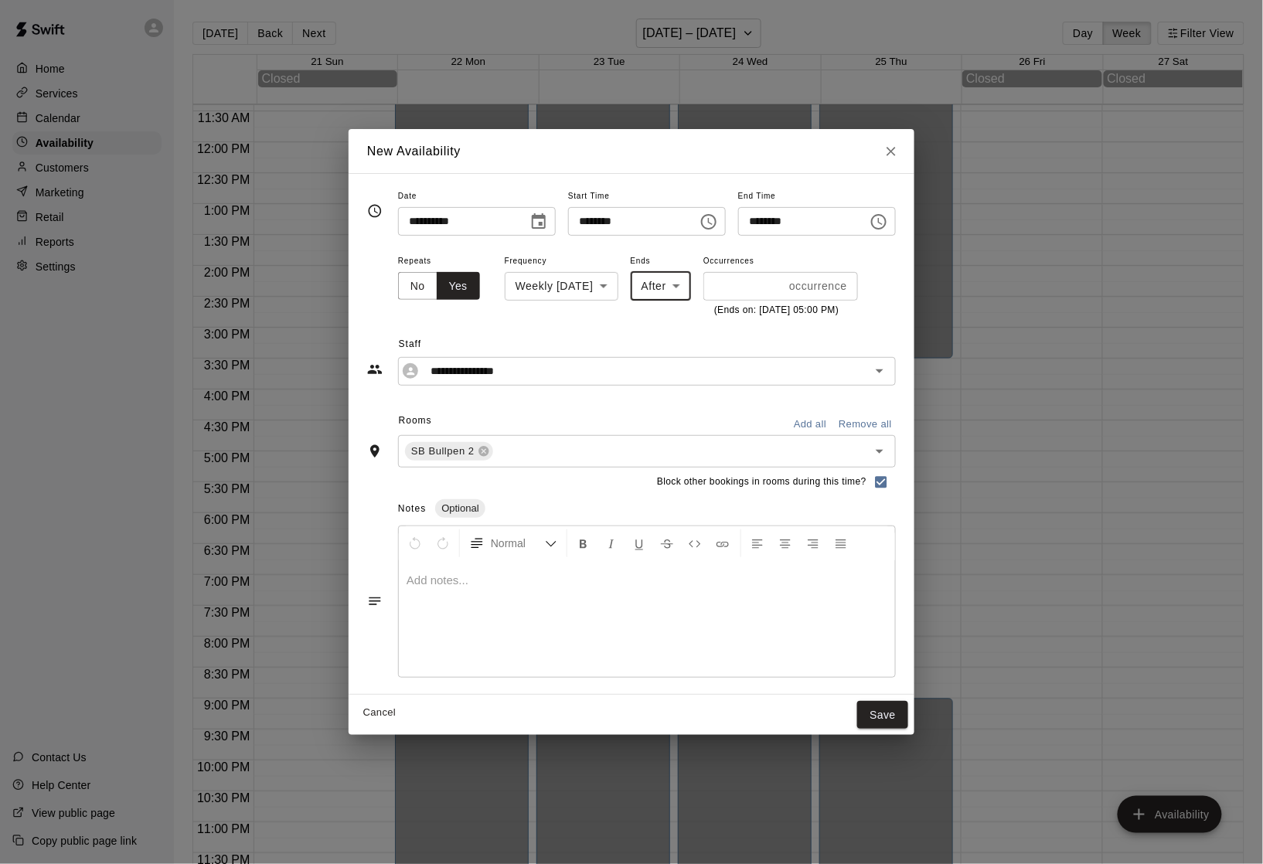
type input "*"
click at [776, 284] on input "*" at bounding box center [743, 286] width 80 height 29
click at [908, 713] on button "Save" at bounding box center [882, 715] width 51 height 29
